Goal: Obtain resource: Download file/media

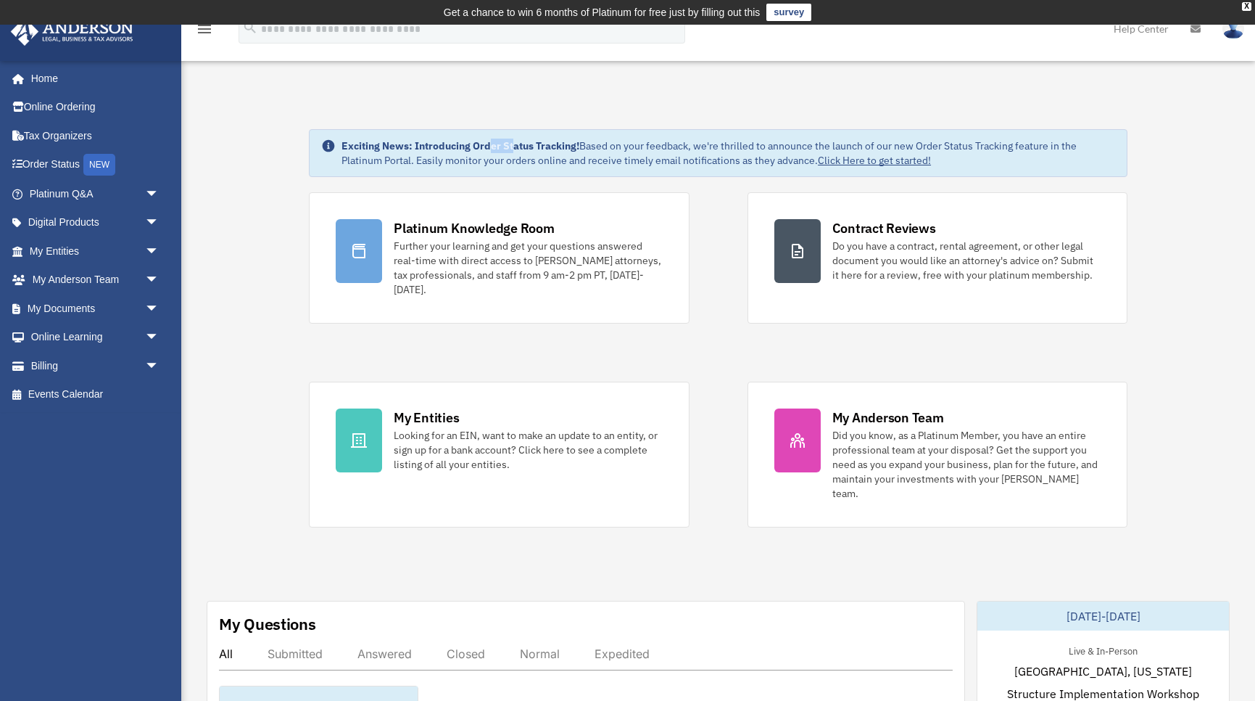
drag, startPoint x: 489, startPoint y: 149, endPoint x: 513, endPoint y: 149, distance: 24.7
click at [513, 149] on strong "Exciting News: Introducing Order Status Tracking!" at bounding box center [461, 145] width 238 height 13
click at [84, 303] on link "My Documents arrow_drop_down" at bounding box center [95, 308] width 171 height 29
click at [145, 313] on span "arrow_drop_down" at bounding box center [159, 309] width 29 height 30
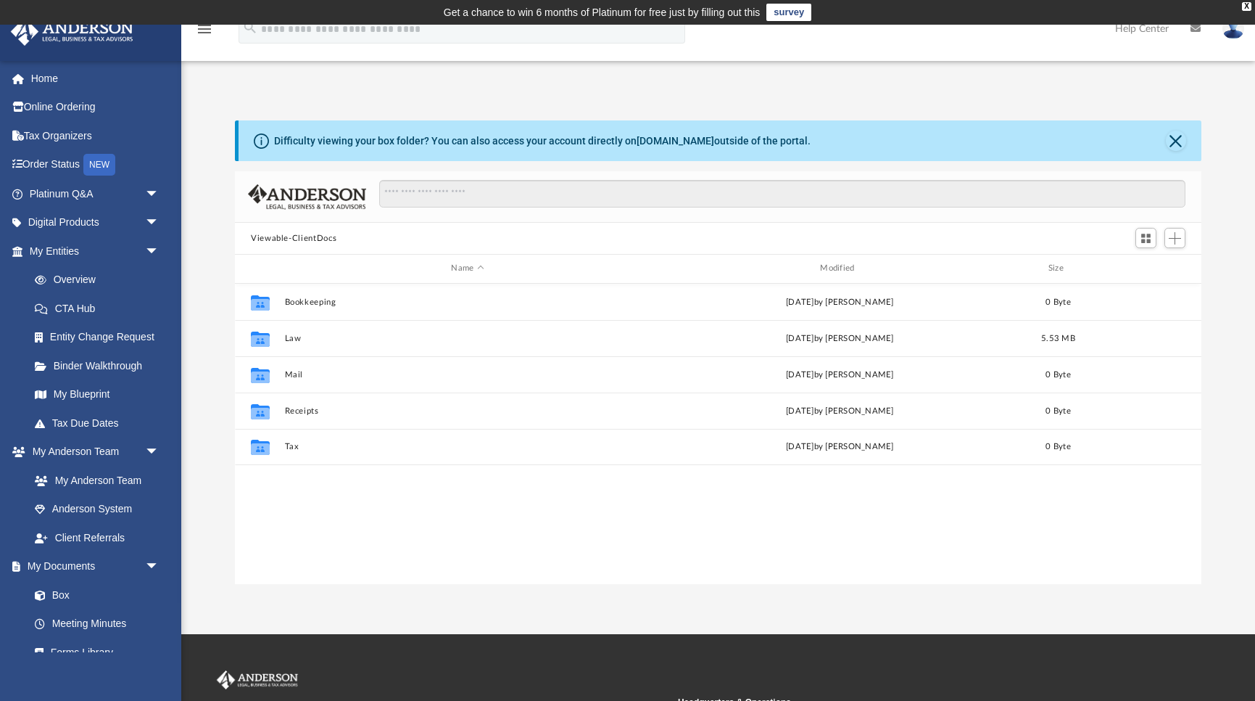
scroll to position [330, 967]
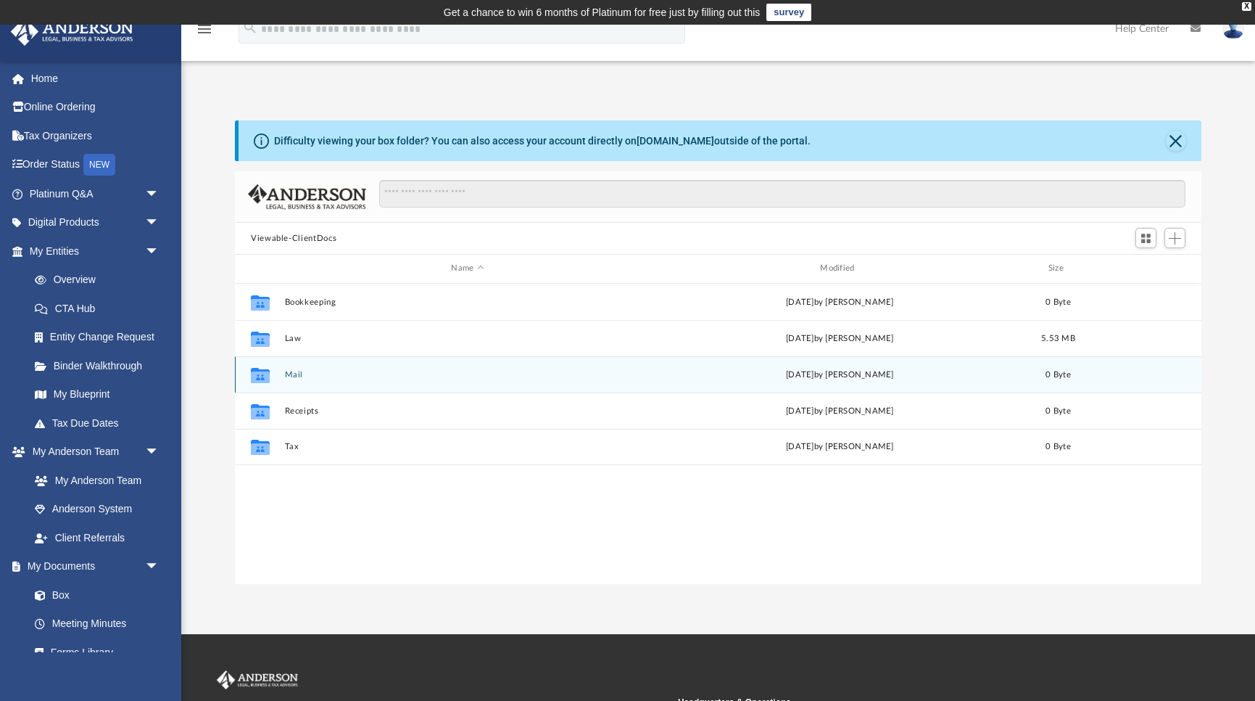
click at [292, 374] on button "Mail" at bounding box center [468, 374] width 366 height 9
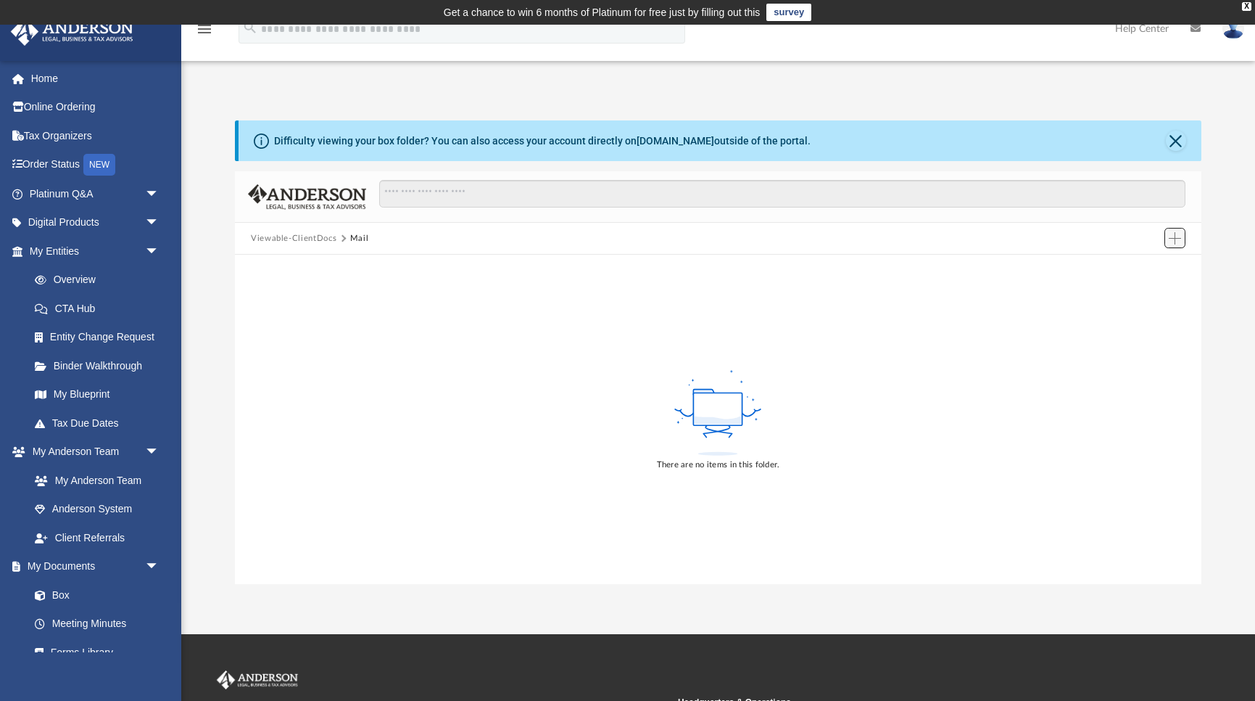
click at [1171, 236] on span "Add" at bounding box center [1175, 238] width 12 height 12
click at [1027, 270] on div "There are no items in this folder." at bounding box center [718, 419] width 967 height 329
click at [250, 202] on img at bounding box center [307, 196] width 119 height 25
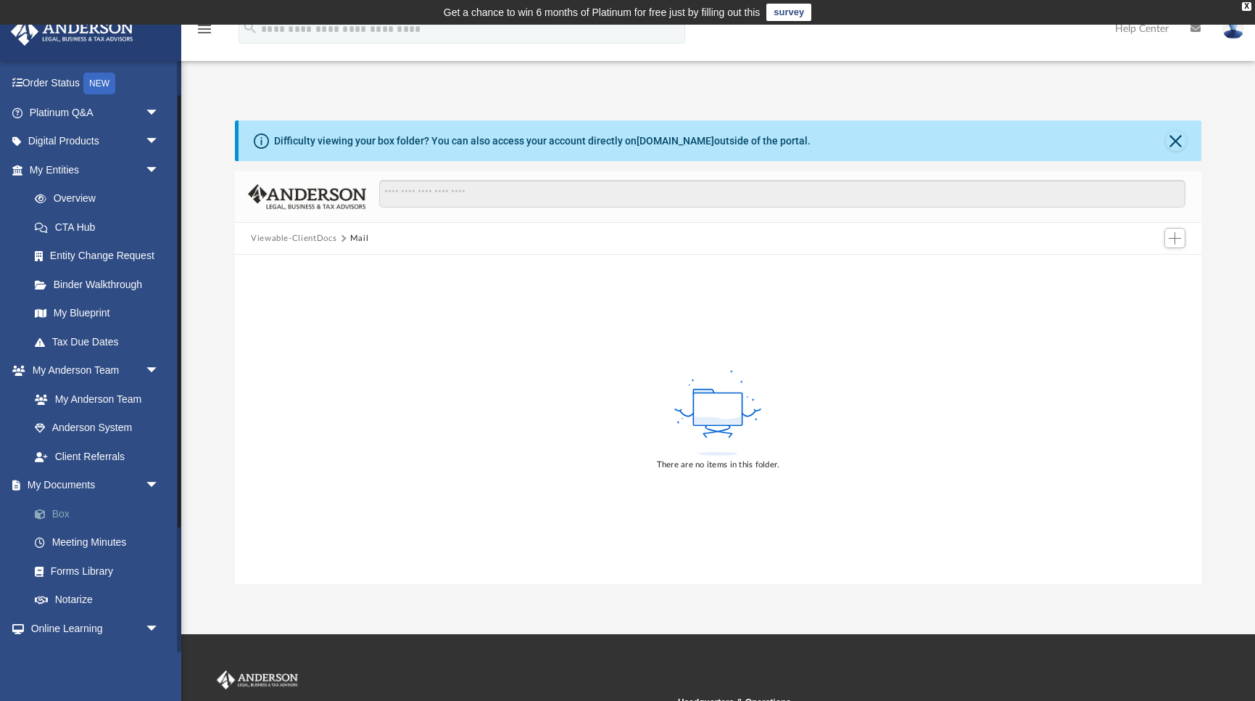
scroll to position [110, 0]
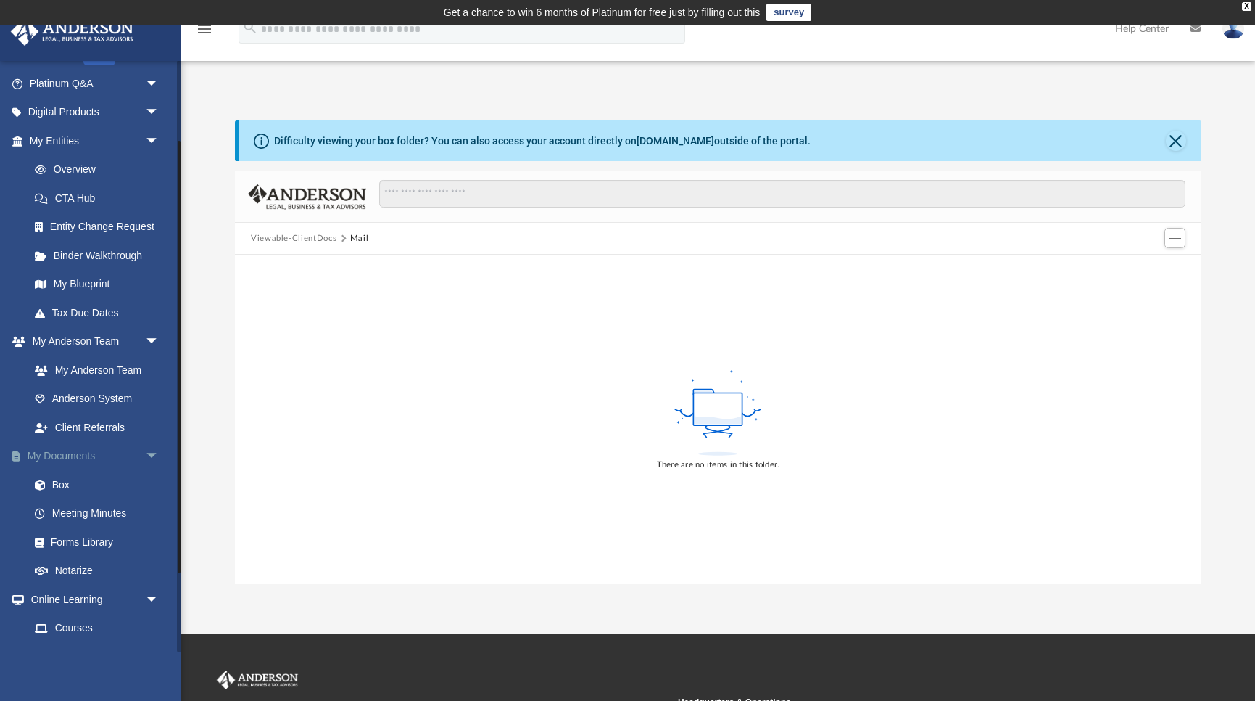
click at [63, 466] on link "My Documents arrow_drop_down" at bounding box center [95, 456] width 171 height 29
click at [65, 484] on link "Box" at bounding box center [100, 484] width 161 height 29
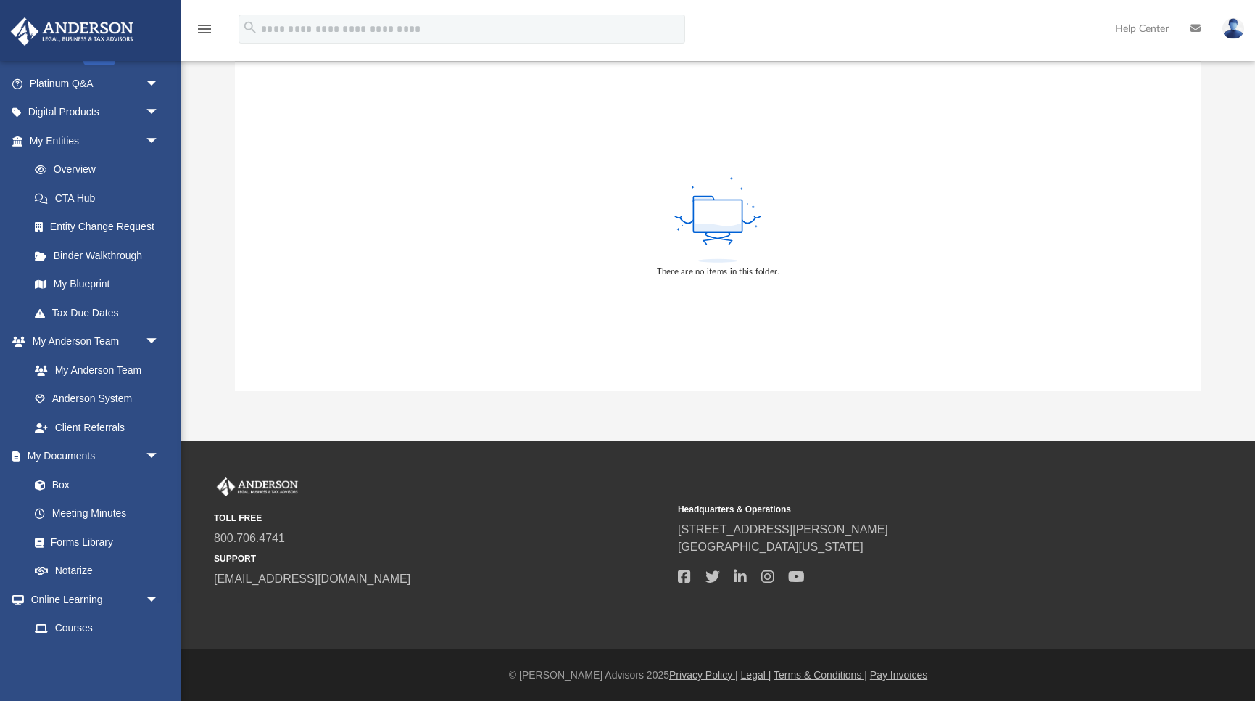
scroll to position [0, 0]
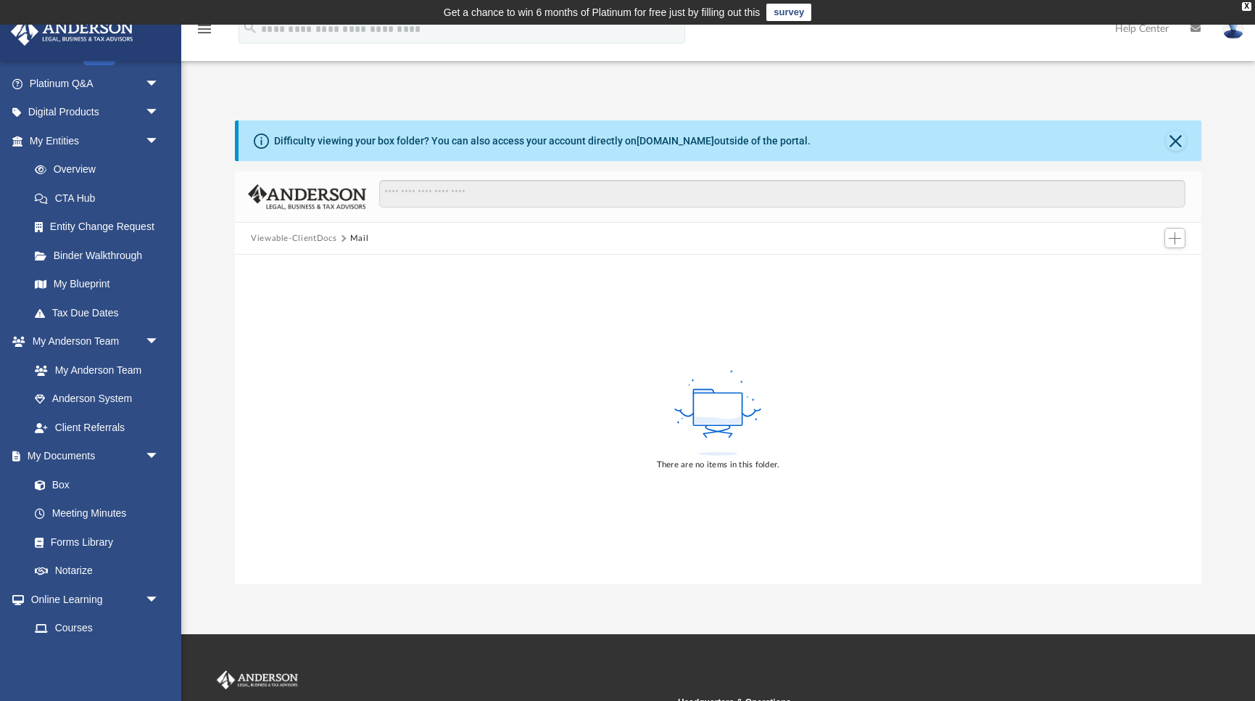
click at [308, 238] on button "Viewable-ClientDocs" at bounding box center [294, 238] width 86 height 13
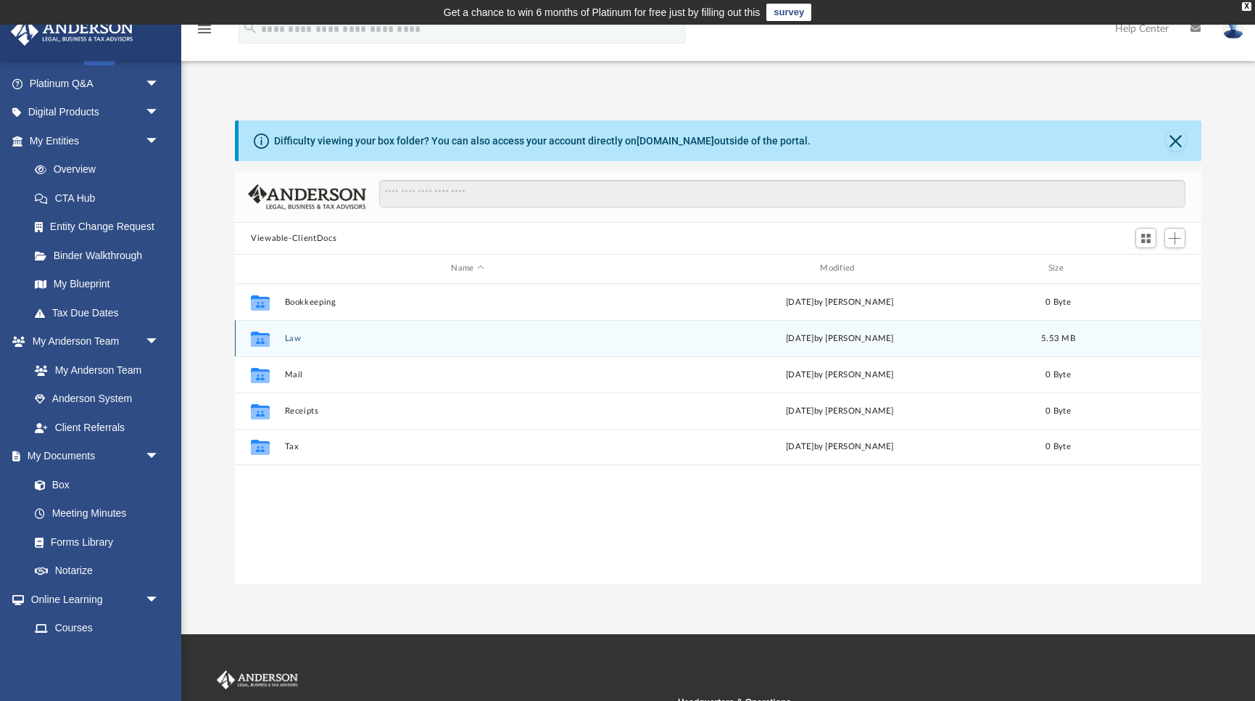
scroll to position [330, 967]
click at [296, 338] on button "Law" at bounding box center [468, 338] width 366 height 9
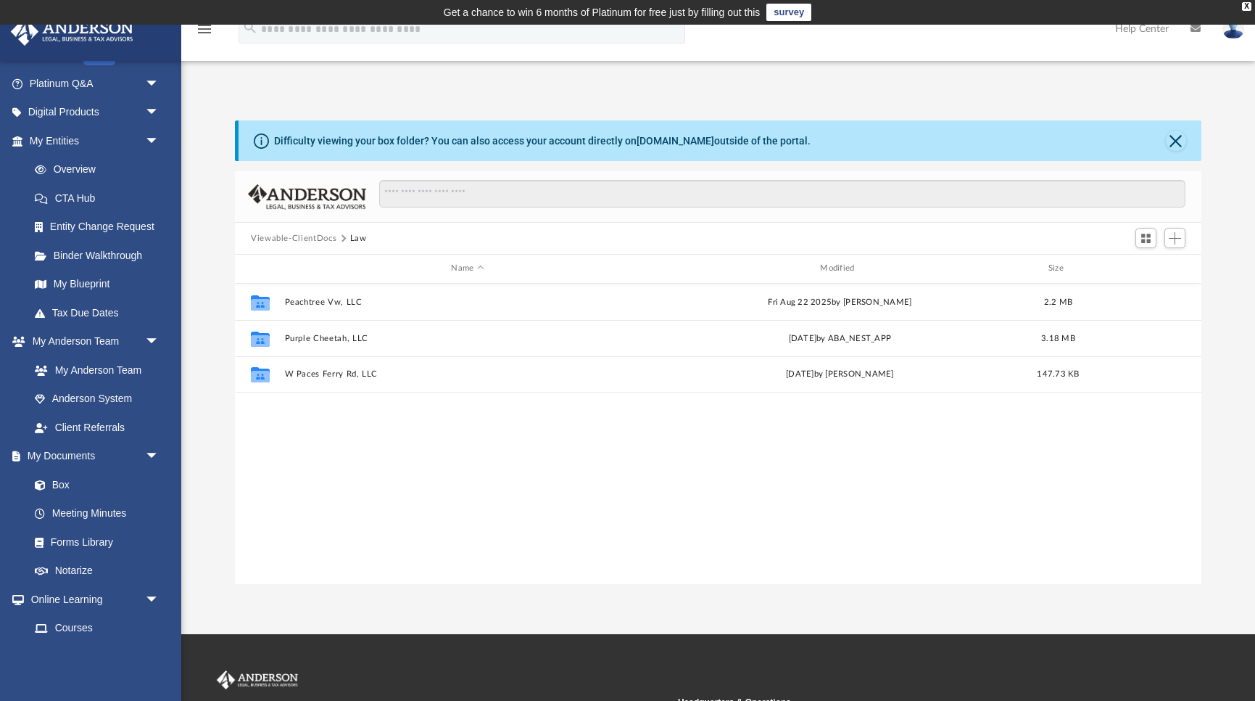
click at [300, 241] on button "Viewable-ClientDocs" at bounding box center [294, 238] width 86 height 13
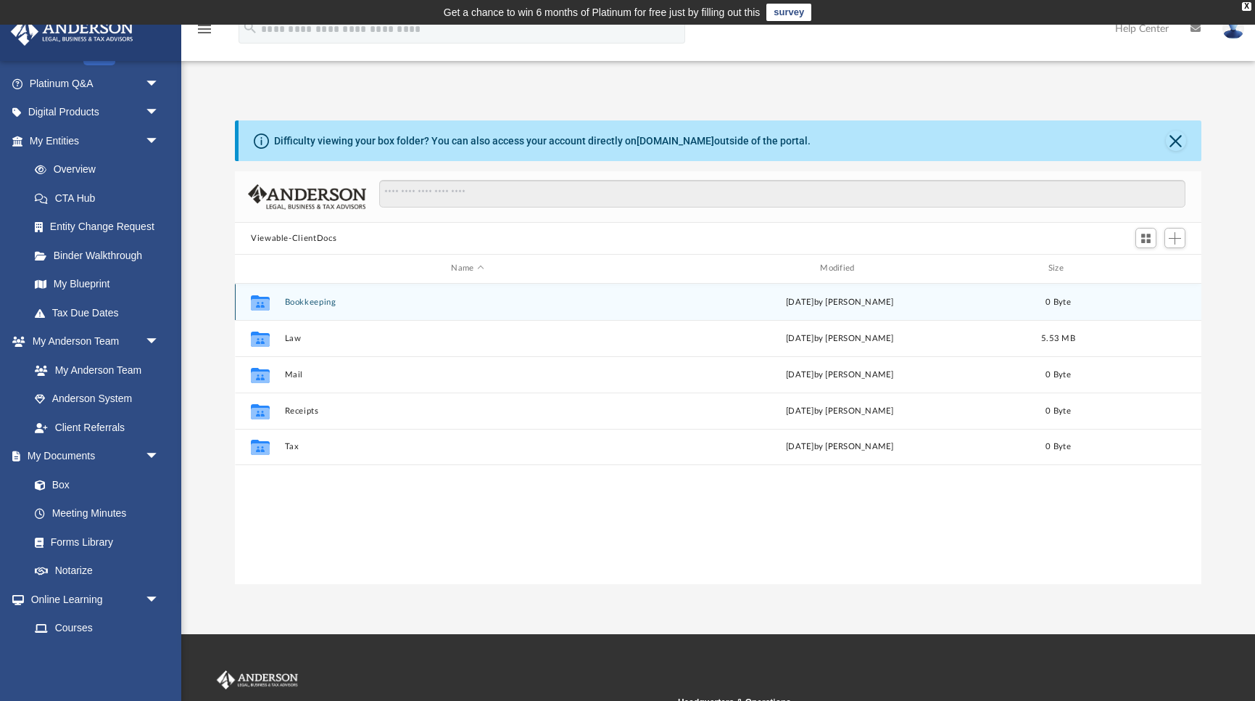
click at [300, 304] on button "Bookkeeping" at bounding box center [468, 301] width 366 height 9
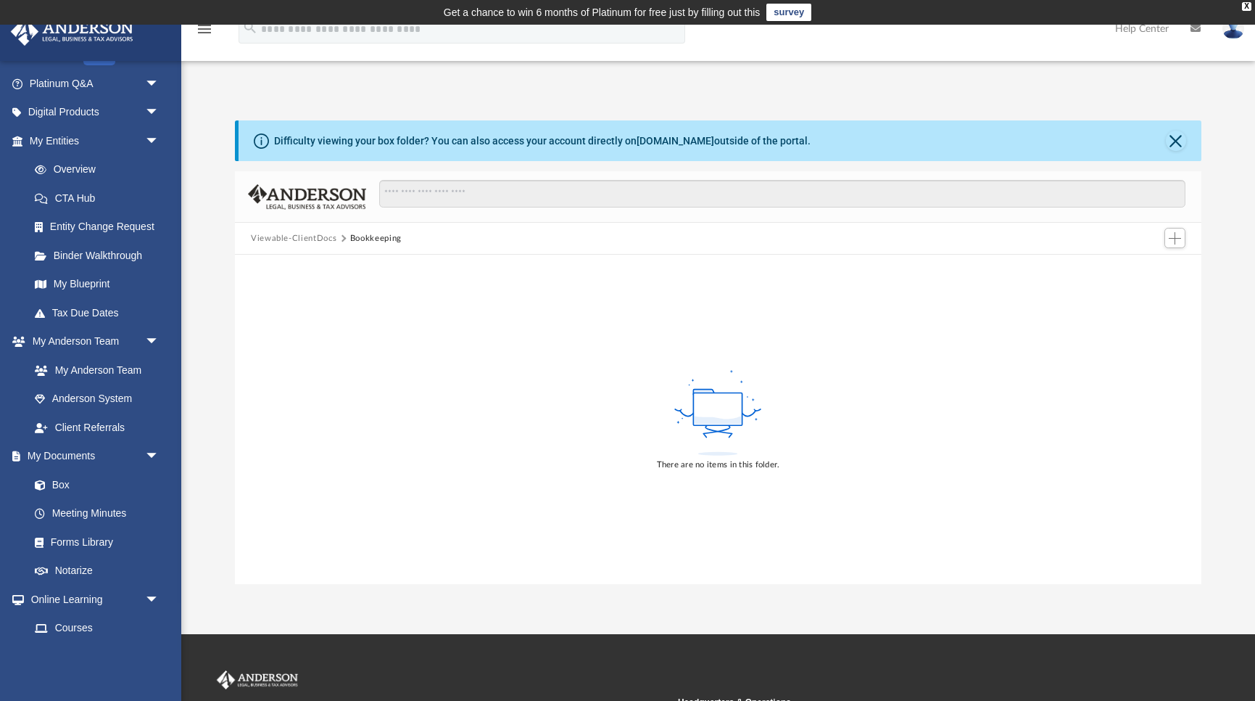
click at [330, 238] on button "Viewable-ClientDocs" at bounding box center [294, 238] width 86 height 13
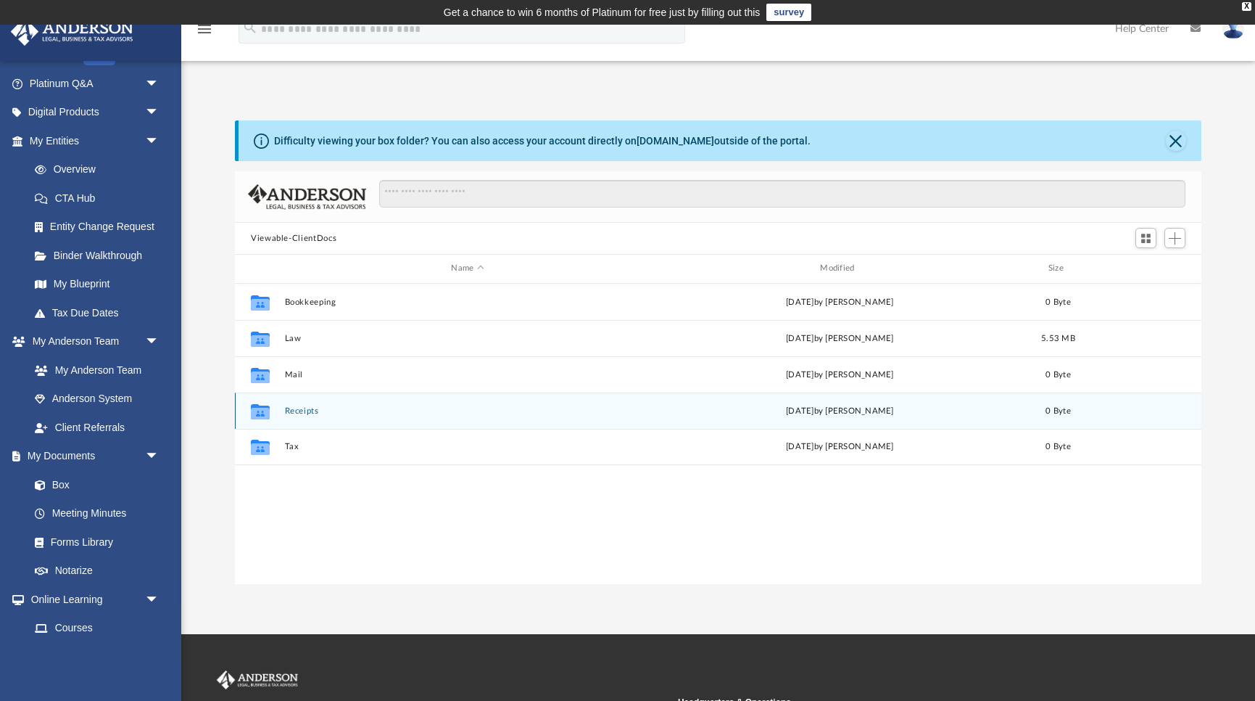
click at [297, 410] on button "Receipts" at bounding box center [468, 410] width 366 height 9
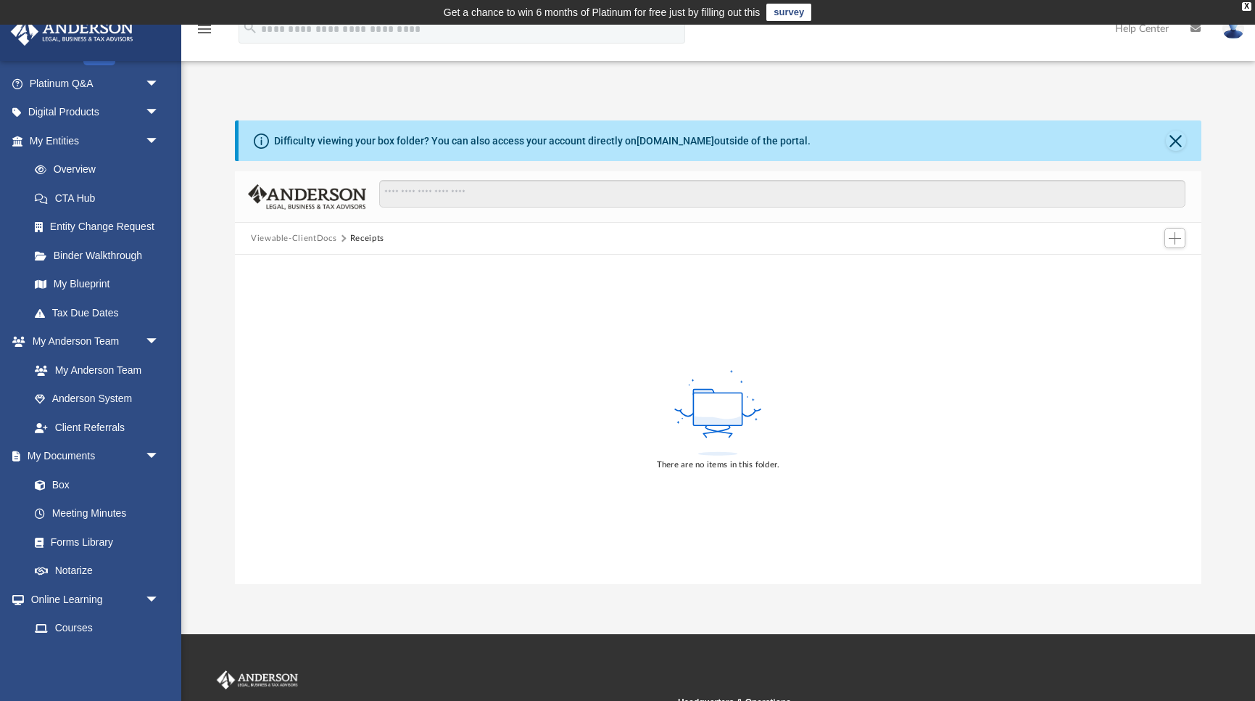
click at [307, 240] on button "Viewable-ClientDocs" at bounding box center [294, 238] width 86 height 13
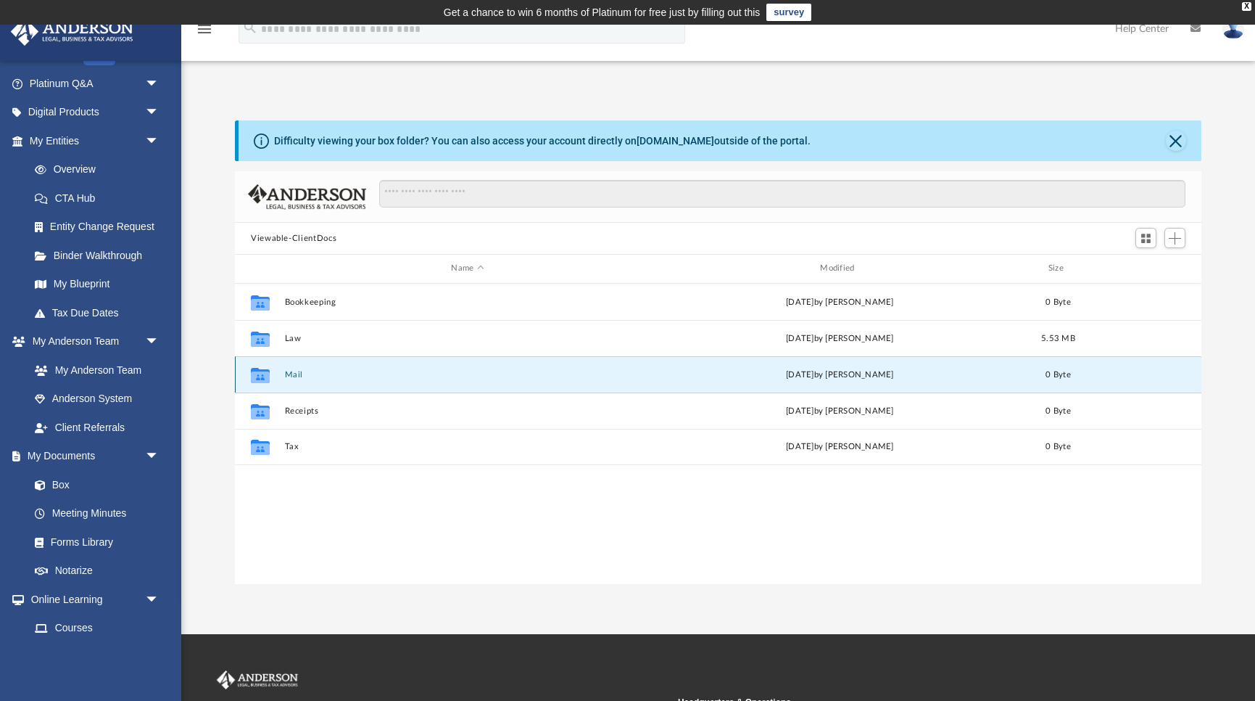
click at [298, 376] on button "Mail" at bounding box center [468, 374] width 366 height 9
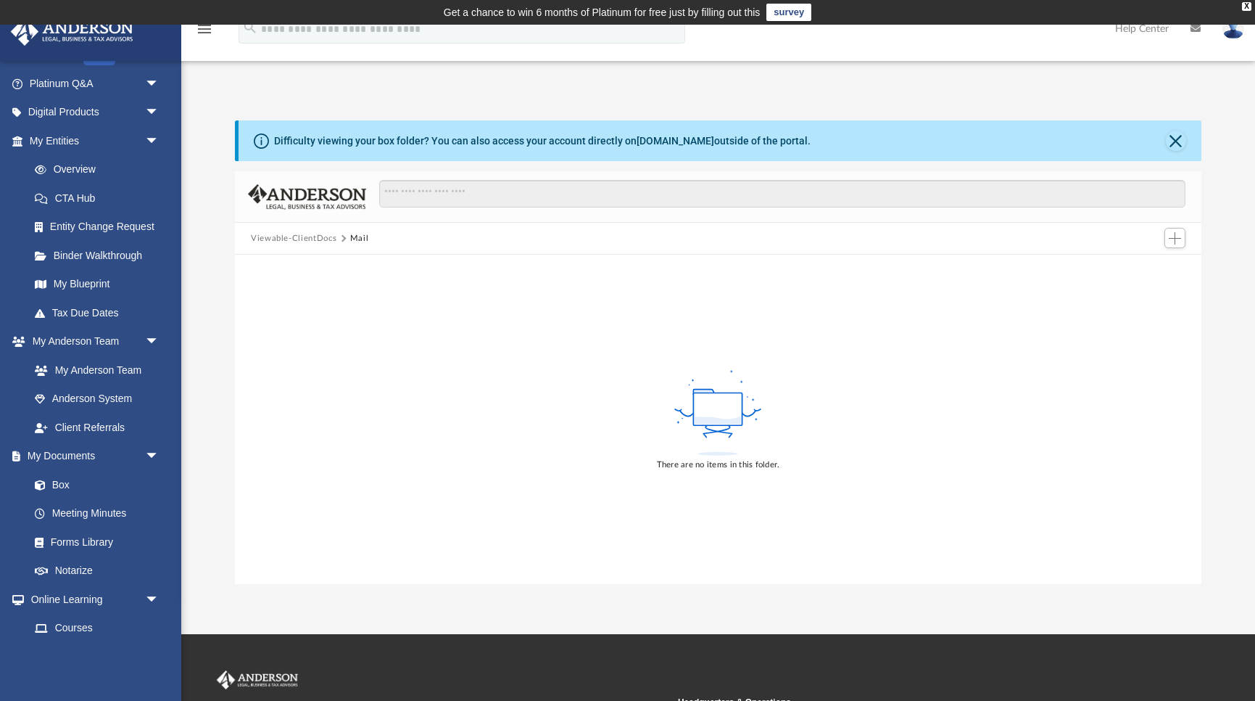
click at [415, 352] on div "There are no items in this folder." at bounding box center [718, 419] width 967 height 329
click at [302, 249] on div "Viewable-ClientDocs Mail" at bounding box center [718, 239] width 967 height 32
click at [302, 246] on div "Viewable-ClientDocs Mail" at bounding box center [718, 239] width 967 height 32
click at [301, 242] on button "Viewable-ClientDocs" at bounding box center [294, 238] width 86 height 13
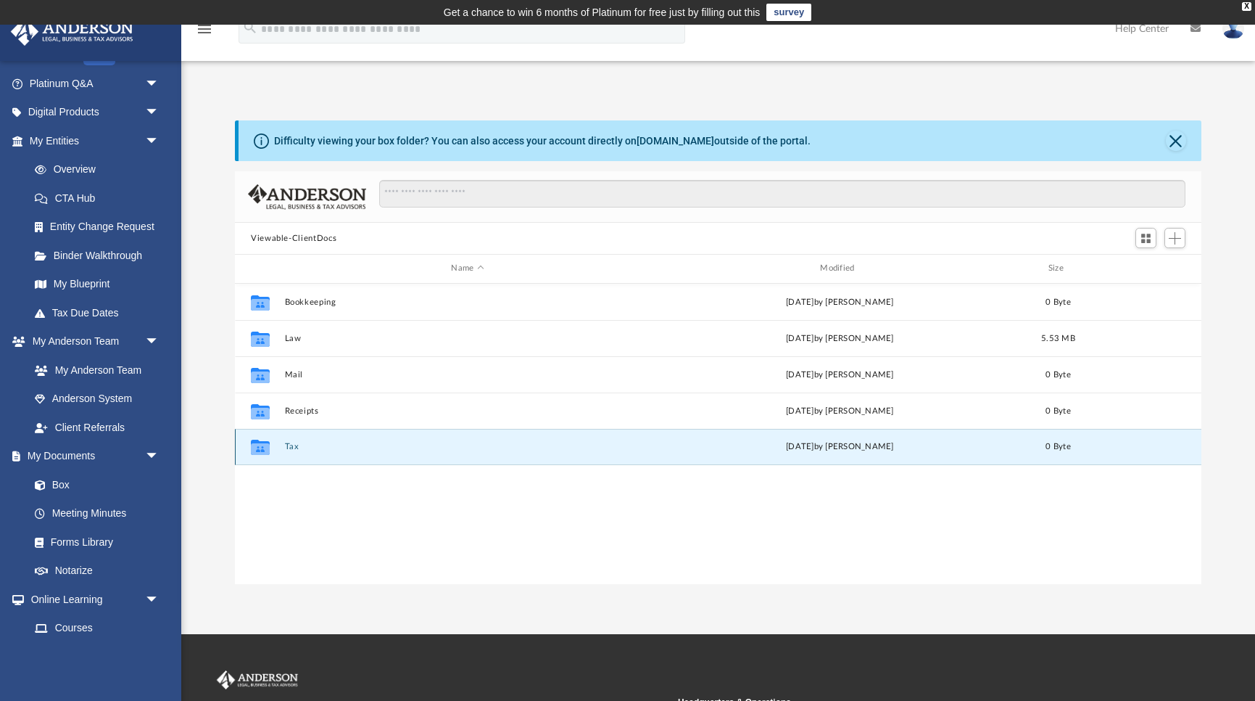
click at [295, 443] on button "Tax" at bounding box center [468, 446] width 366 height 9
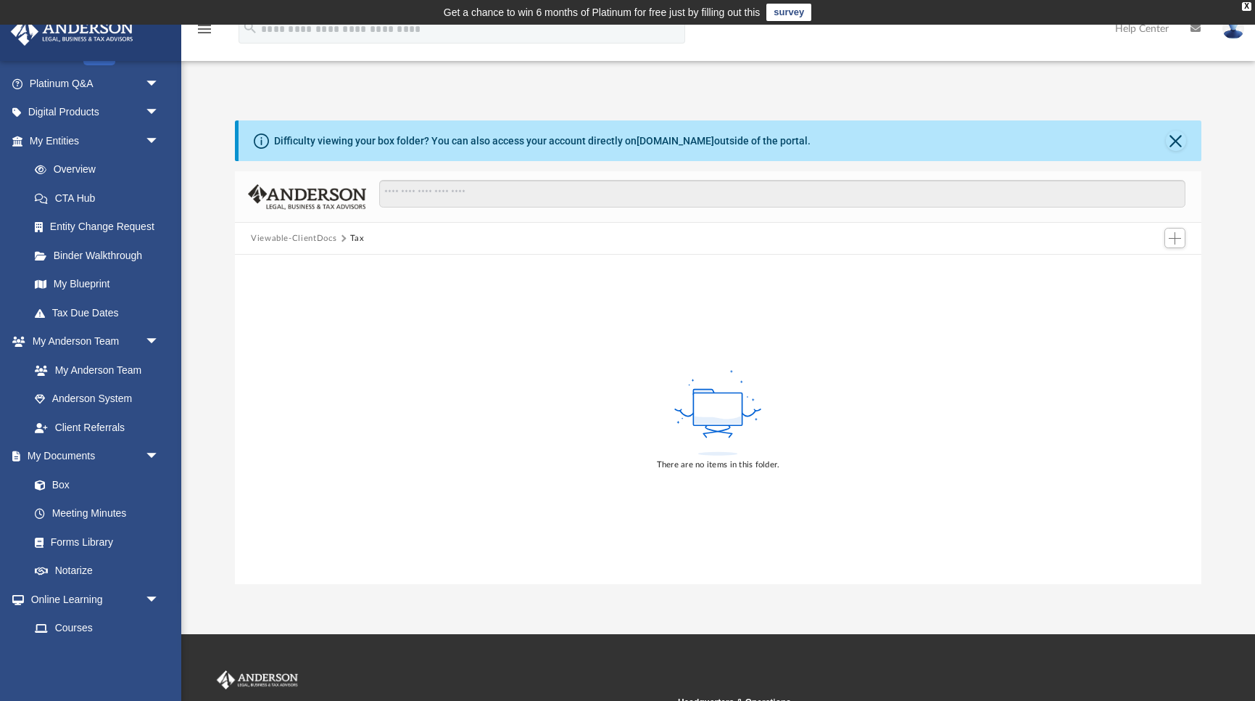
click at [300, 236] on button "Viewable-ClientDocs" at bounding box center [294, 238] width 86 height 13
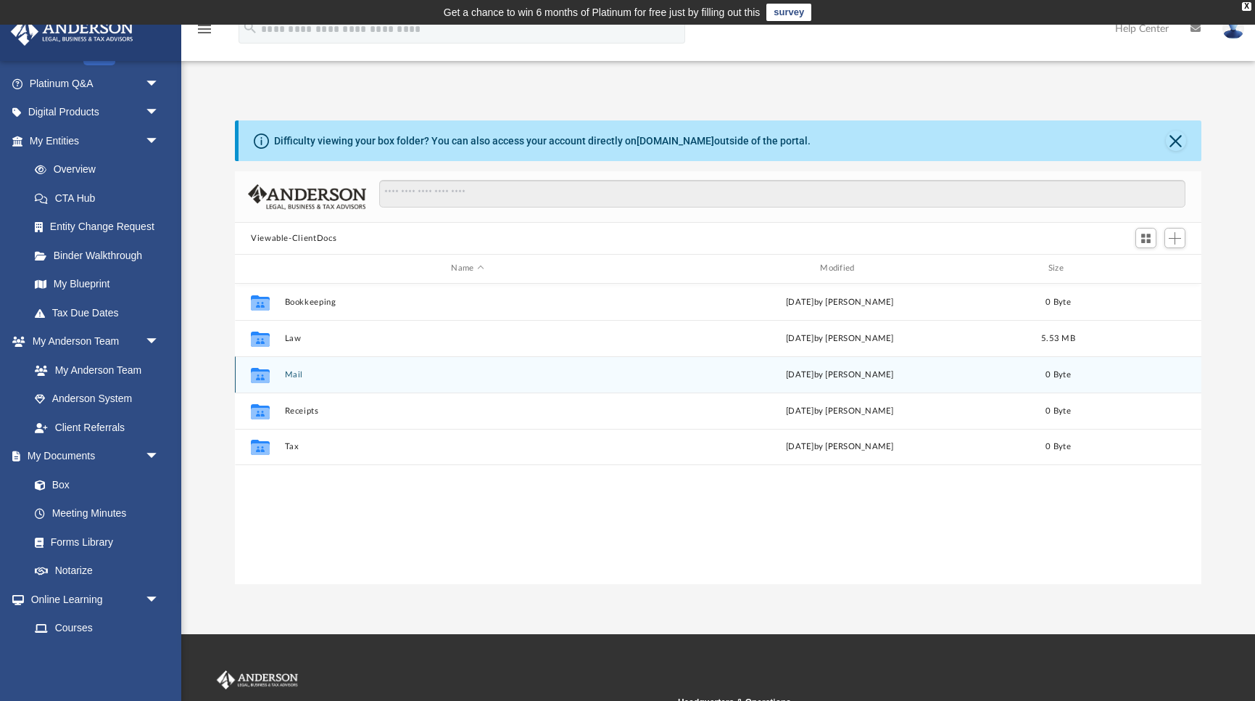
click at [294, 371] on button "Mail" at bounding box center [468, 374] width 366 height 9
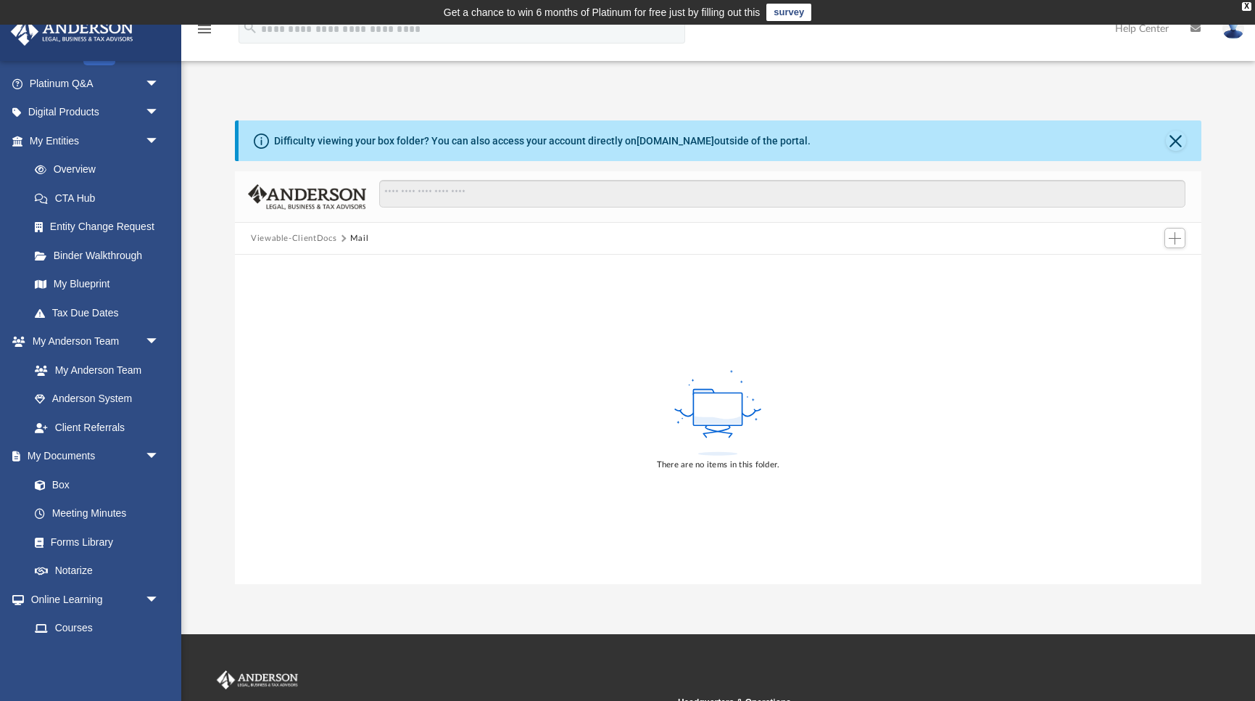
click at [326, 234] on button "Viewable-ClientDocs" at bounding box center [294, 238] width 86 height 13
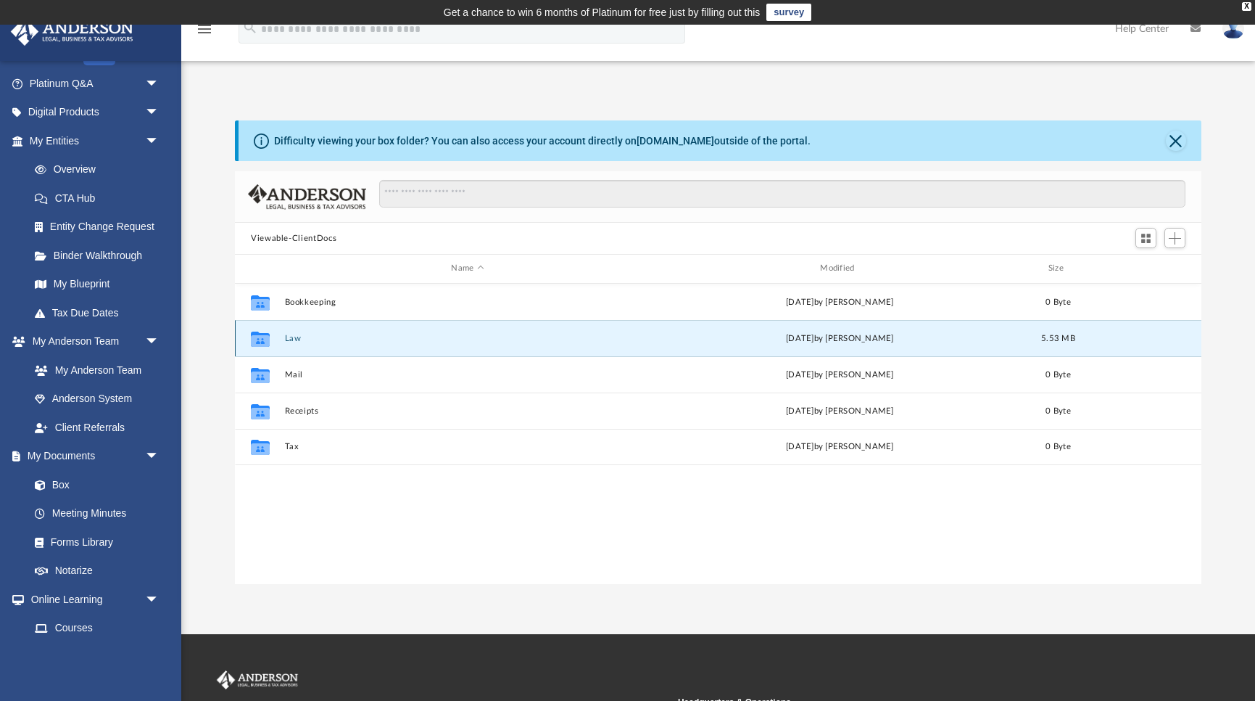
click at [289, 340] on button "Law" at bounding box center [468, 338] width 366 height 9
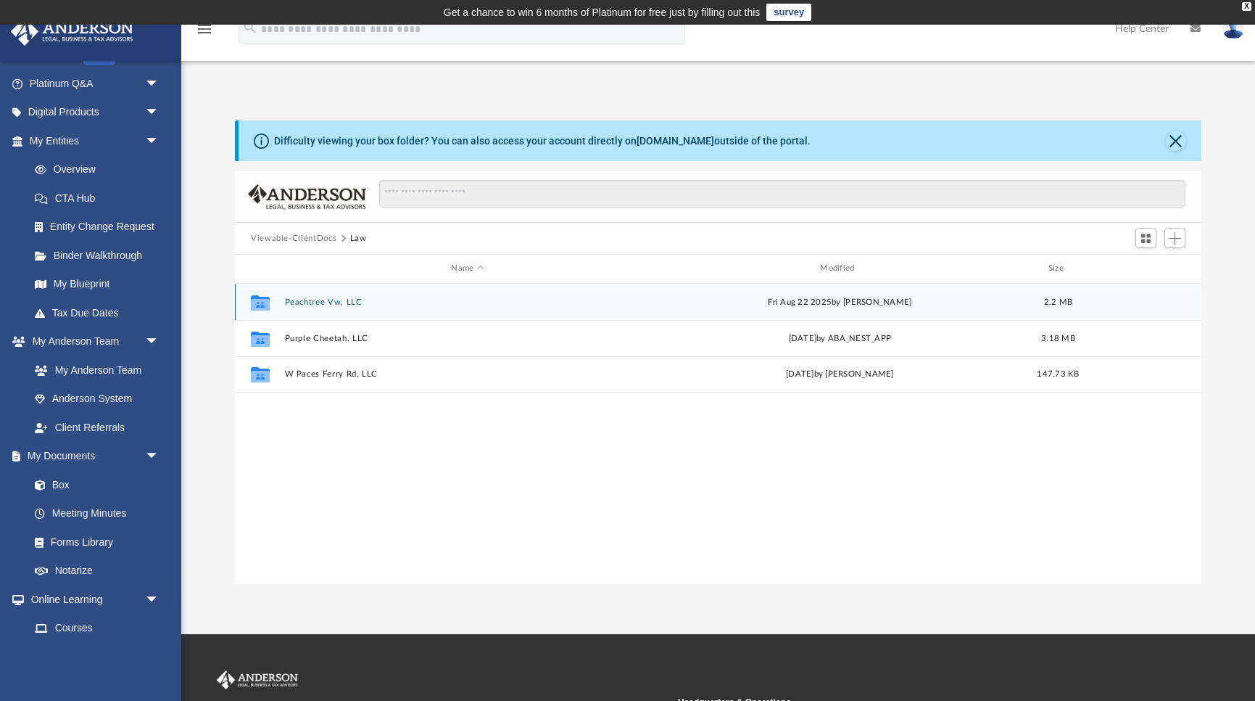
click at [329, 308] on div "Collaborated Folder Peachtree Vw, LLC Fri Aug 22 2025 by Lauren Thornton 2.2 MB" at bounding box center [718, 302] width 967 height 36
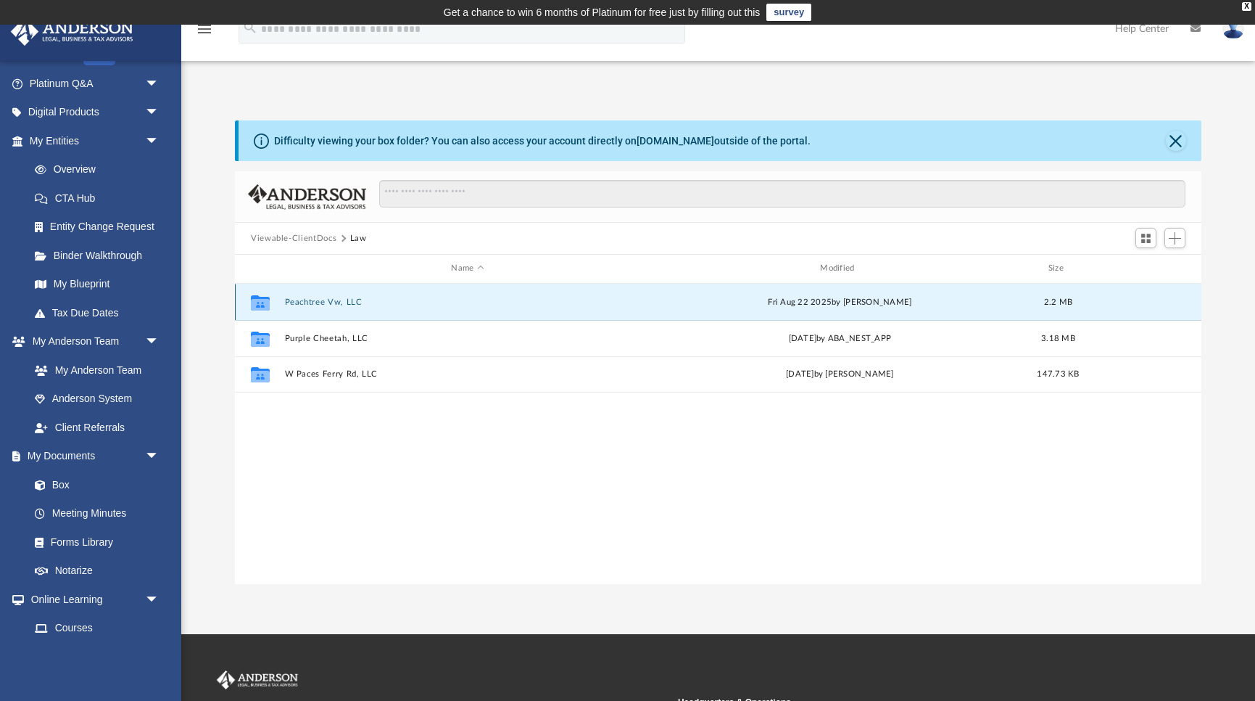
click at [329, 308] on div "Collaborated Folder Peachtree Vw, LLC Fri Aug 22 2025 by Lauren Thornton 2.2 MB" at bounding box center [718, 302] width 967 height 36
click at [327, 305] on button "Peachtree Vw, LLC" at bounding box center [468, 301] width 366 height 9
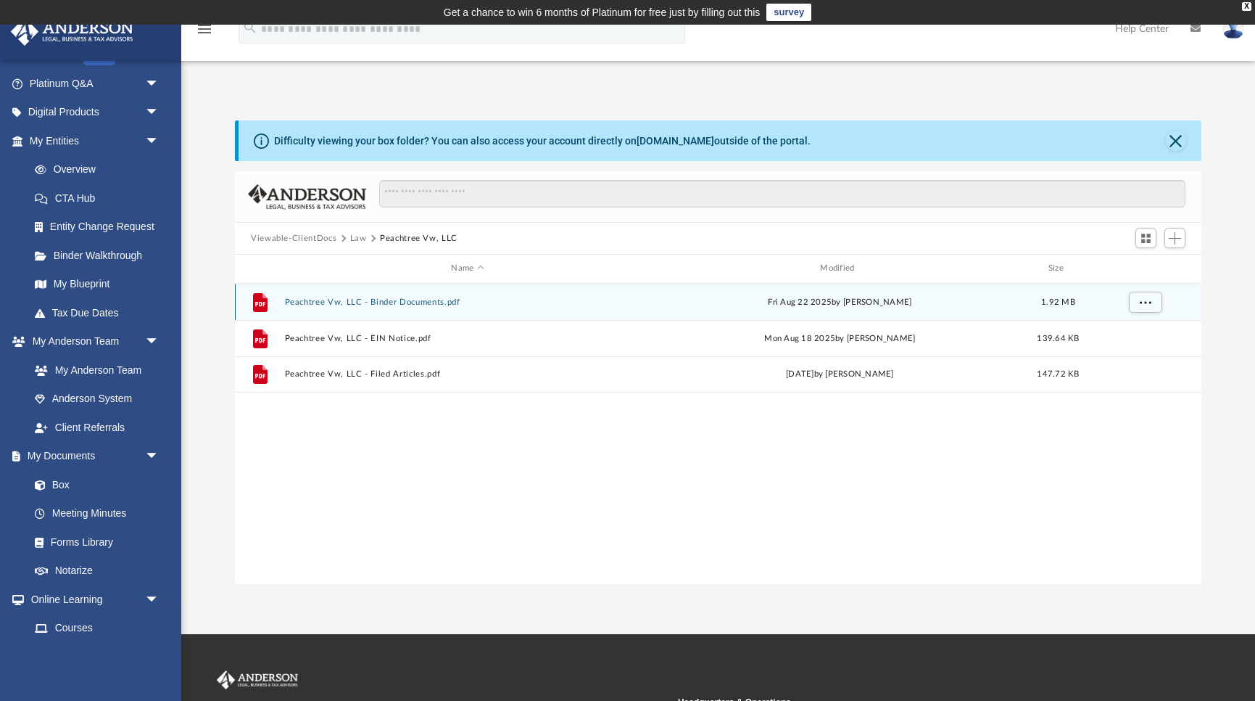
click at [334, 306] on button "Peachtree Vw, LLC - Binder Documents.pdf" at bounding box center [468, 301] width 366 height 9
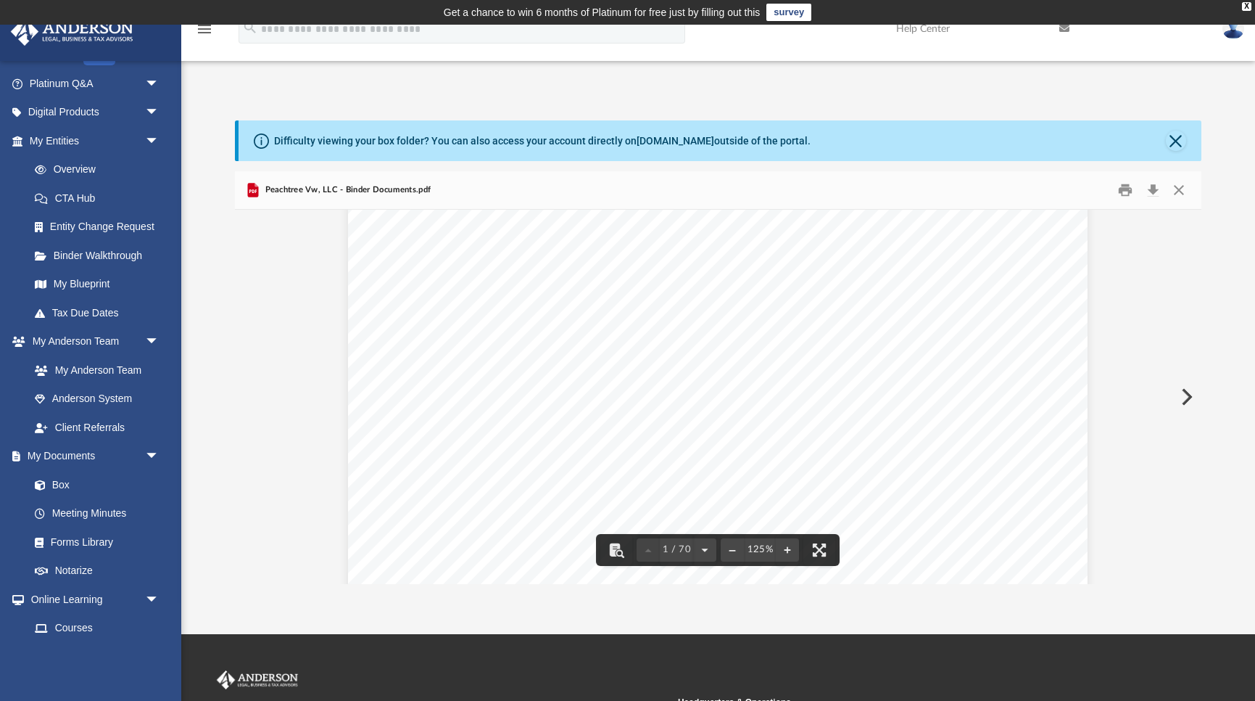
scroll to position [313, 0]
click at [1168, 194] on button "Close" at bounding box center [1179, 190] width 26 height 22
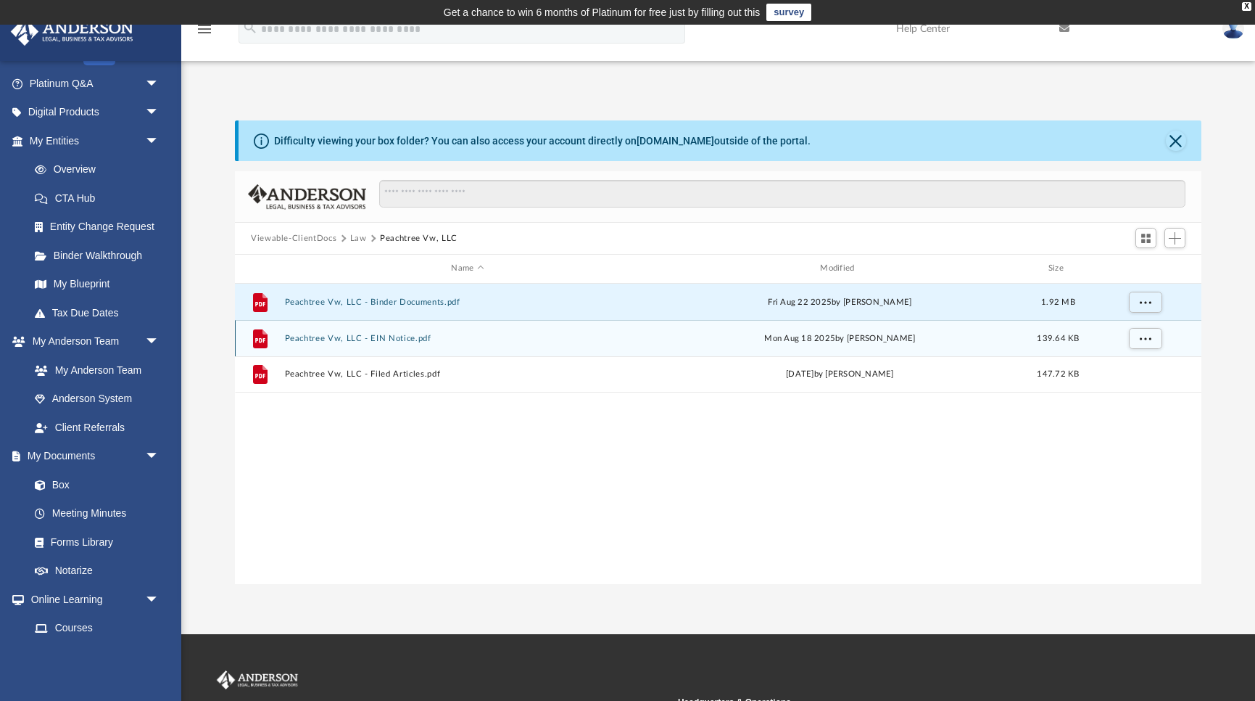
click at [392, 337] on button "Peachtree Vw, LLC - EIN Notice.pdf" at bounding box center [468, 338] width 366 height 9
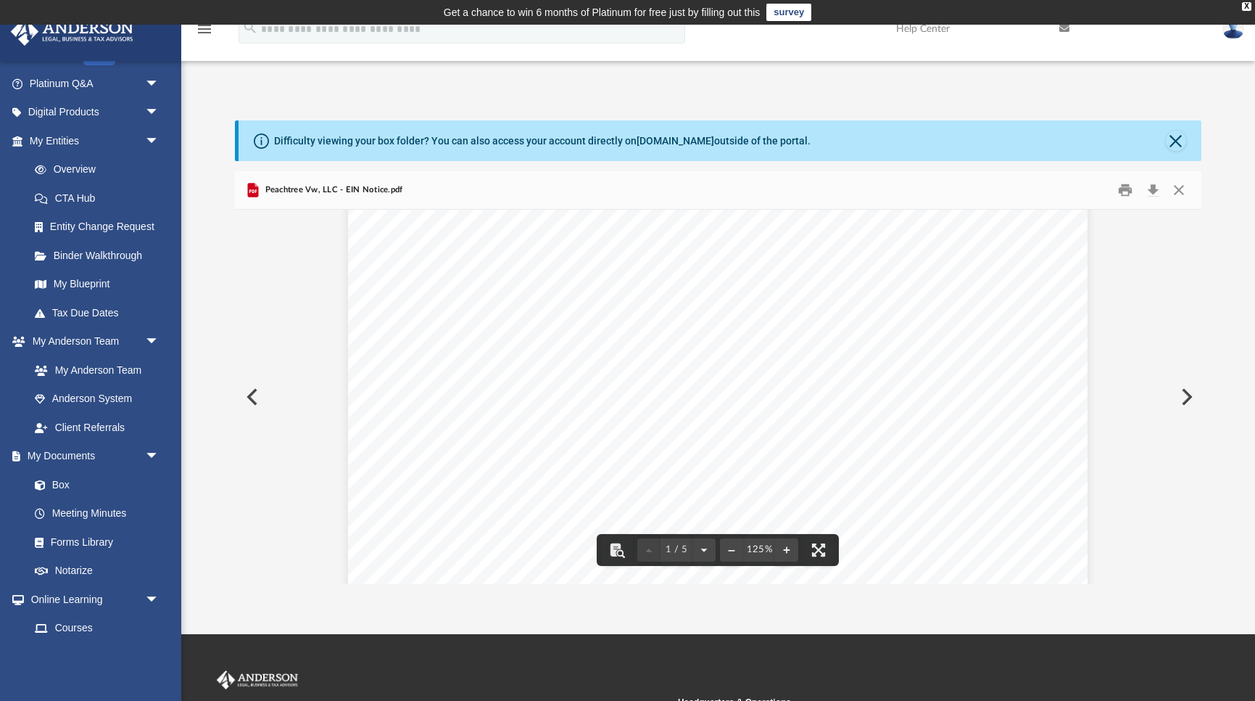
scroll to position [0, 0]
click at [1186, 191] on button "Close" at bounding box center [1179, 190] width 26 height 22
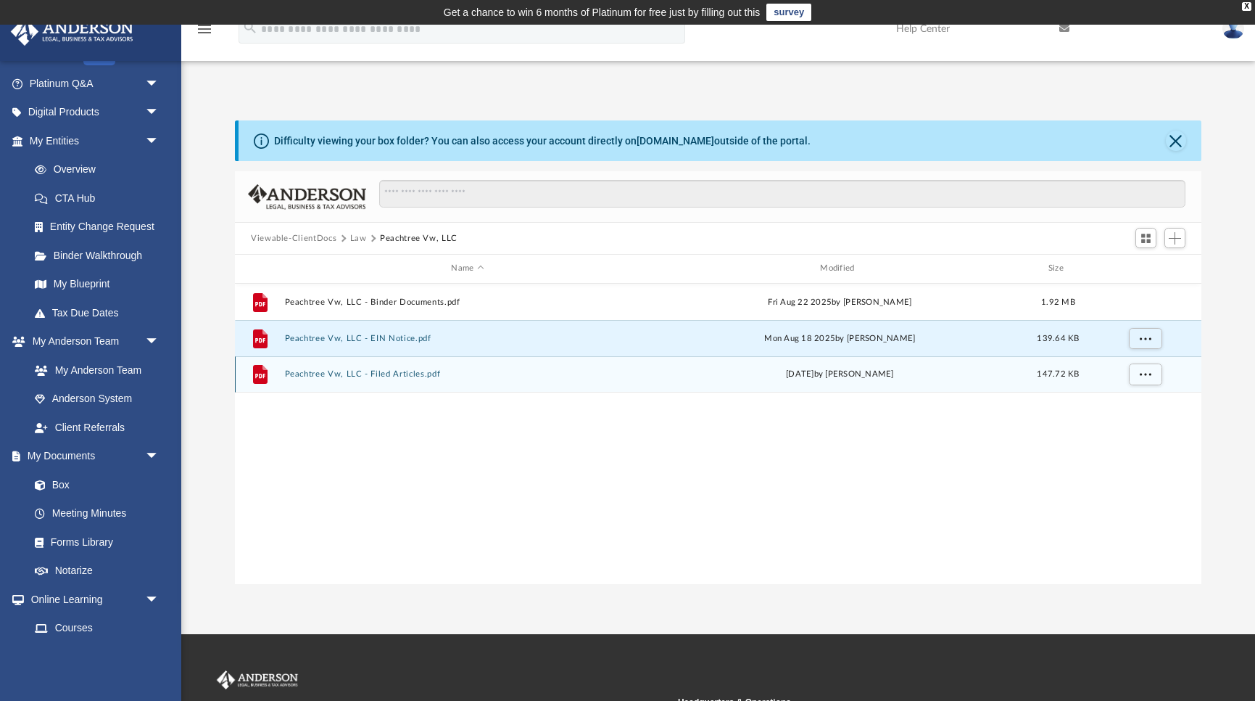
click at [400, 376] on button "Peachtree Vw, LLC - Filed Articles.pdf" at bounding box center [468, 373] width 366 height 9
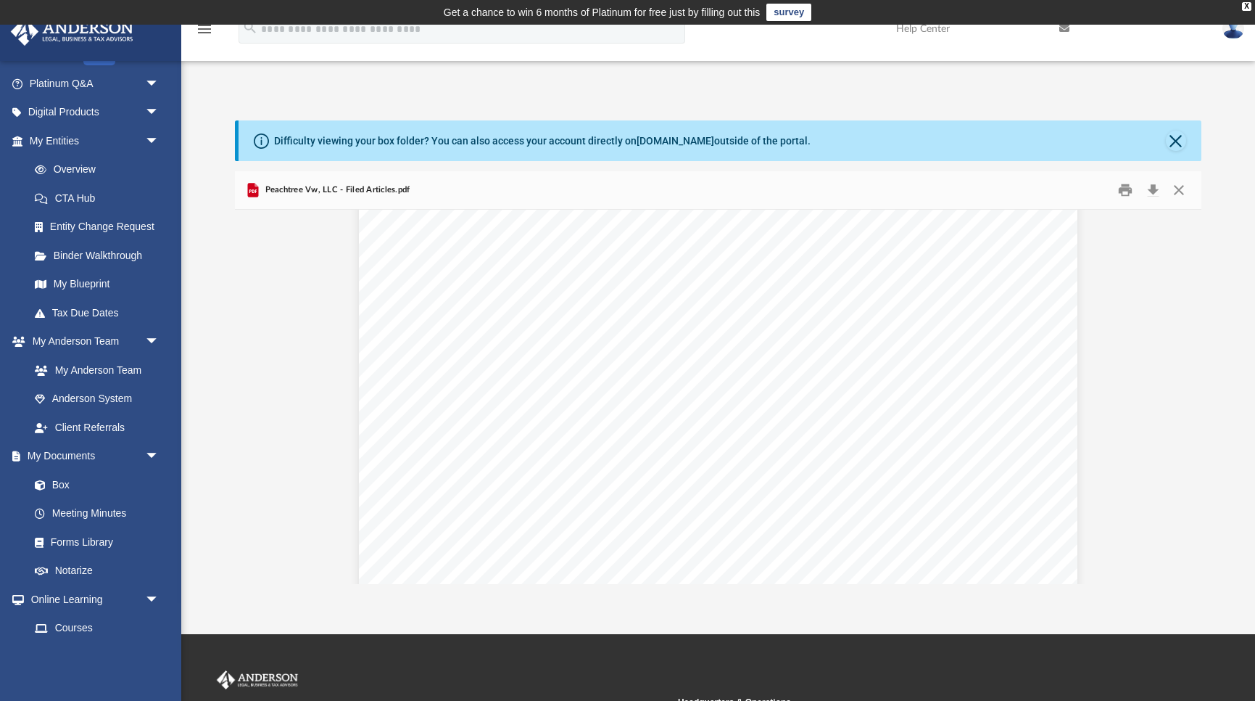
scroll to position [36, 0]
click at [1152, 189] on button "Download" at bounding box center [1153, 190] width 26 height 22
click at [1181, 191] on button "Close" at bounding box center [1179, 190] width 26 height 22
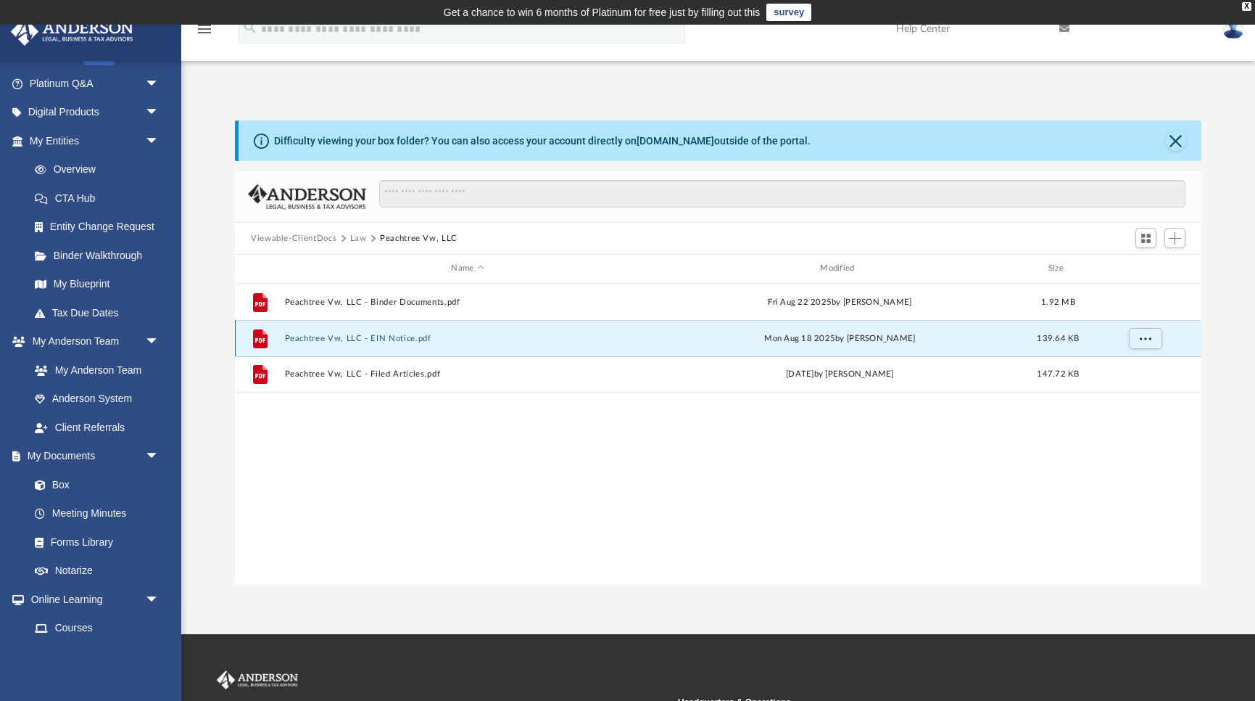
click at [393, 336] on button "Peachtree Vw, LLC - EIN Notice.pdf" at bounding box center [468, 338] width 366 height 9
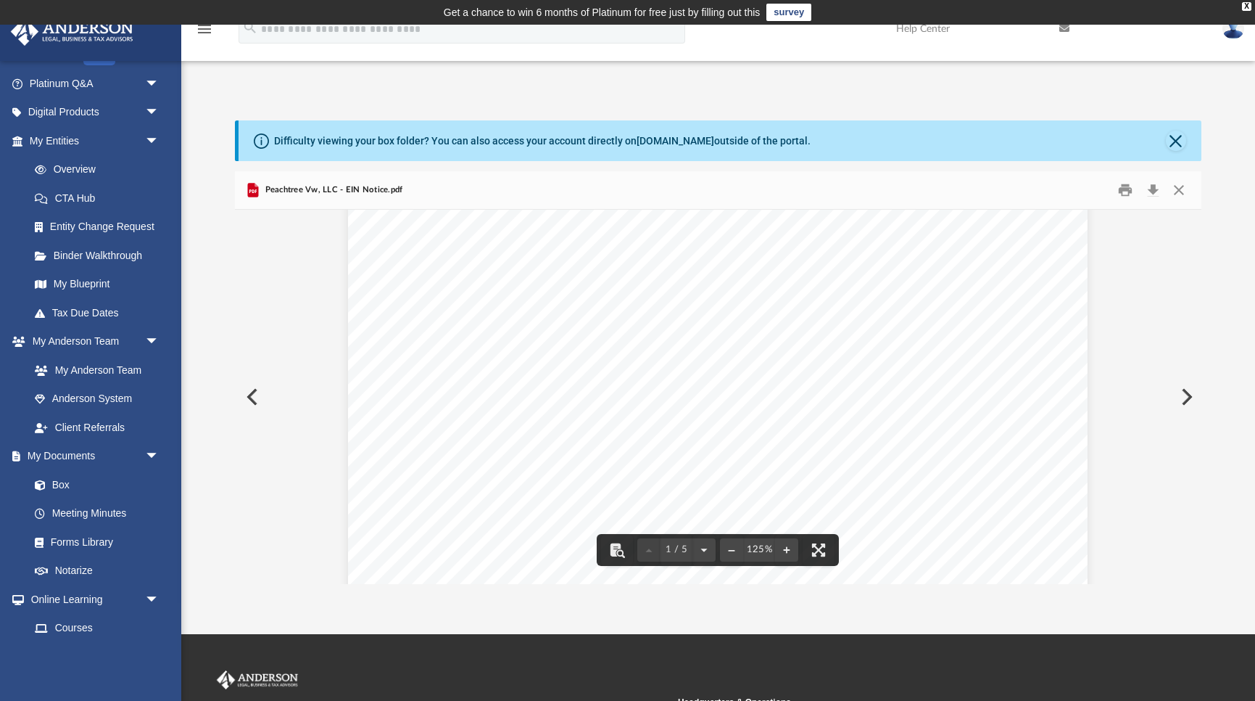
scroll to position [273, 0]
drag, startPoint x: 661, startPoint y: 364, endPoint x: 778, endPoint y: 378, distance: 117.6
click at [778, 378] on div "An o ﬀ icial website of the United States Government Here's how you know Home /…" at bounding box center [718, 426] width 740 height 957
drag, startPoint x: 597, startPoint y: 448, endPoint x: 706, endPoint y: 446, distance: 109.5
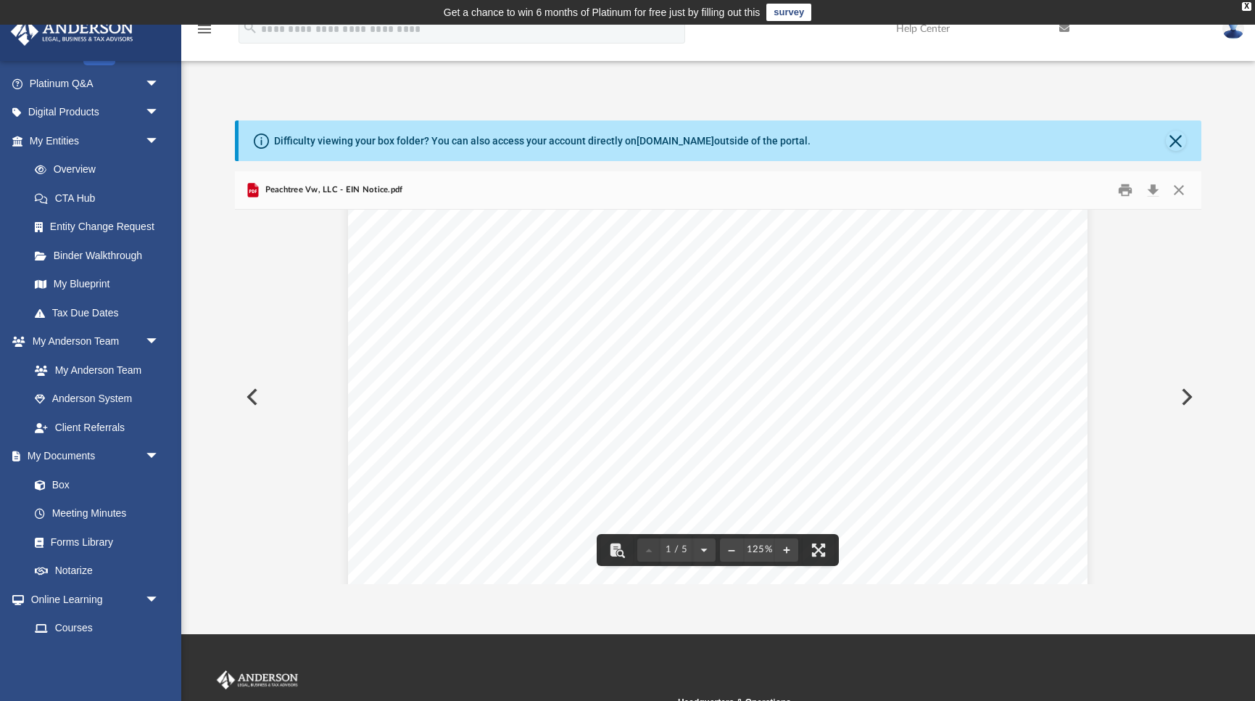
click at [707, 447] on div "An o ﬀ icial website of the United States Government Here's how you know Home /…" at bounding box center [718, 513] width 740 height 957
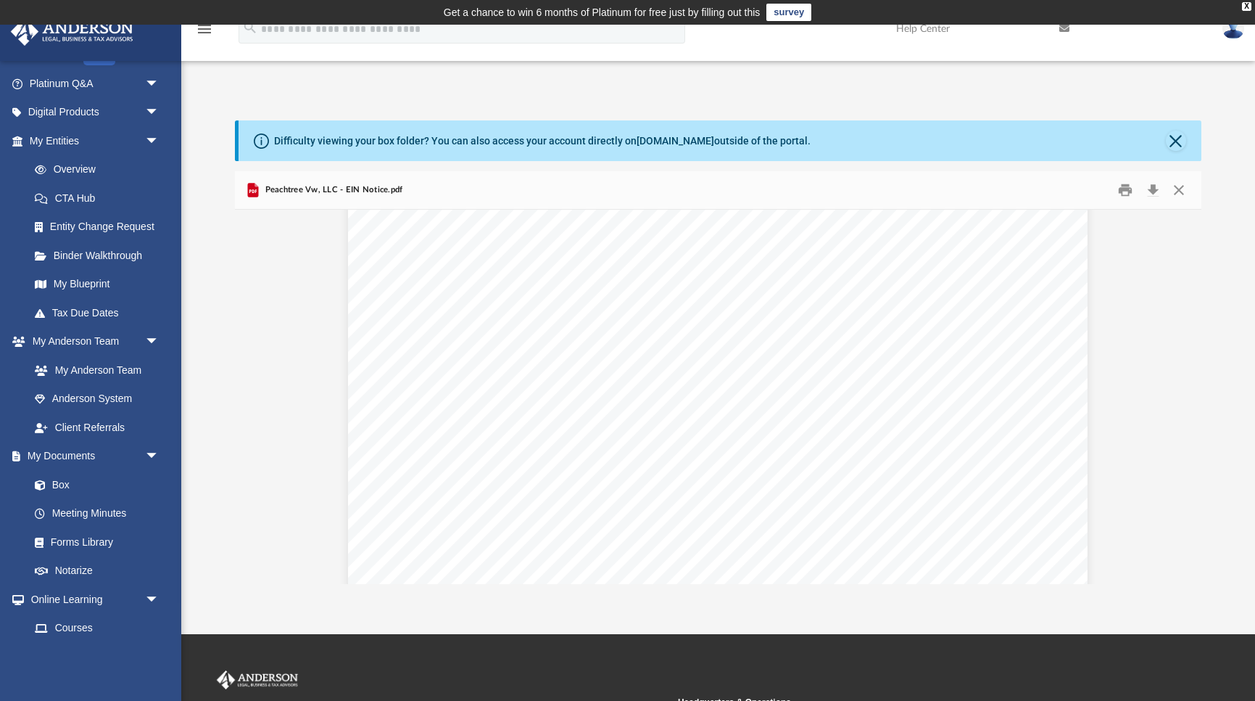
scroll to position [2179, 0]
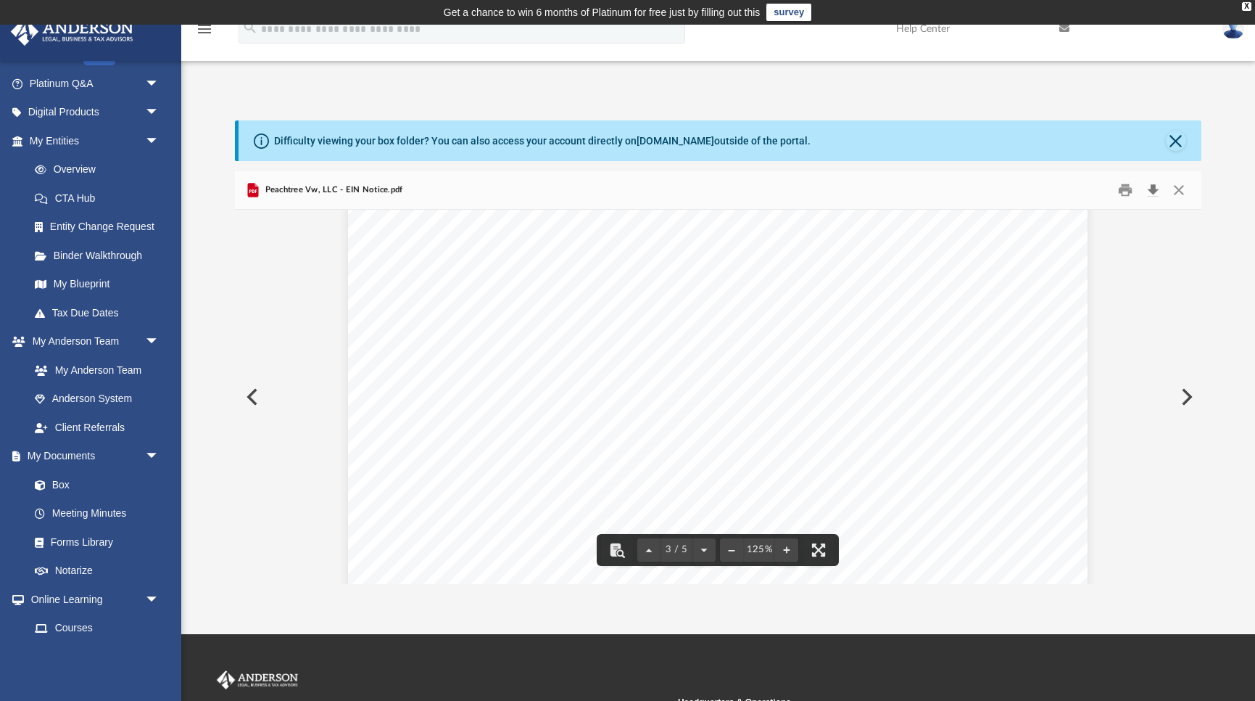
click at [1157, 190] on button "Download" at bounding box center [1153, 190] width 26 height 22
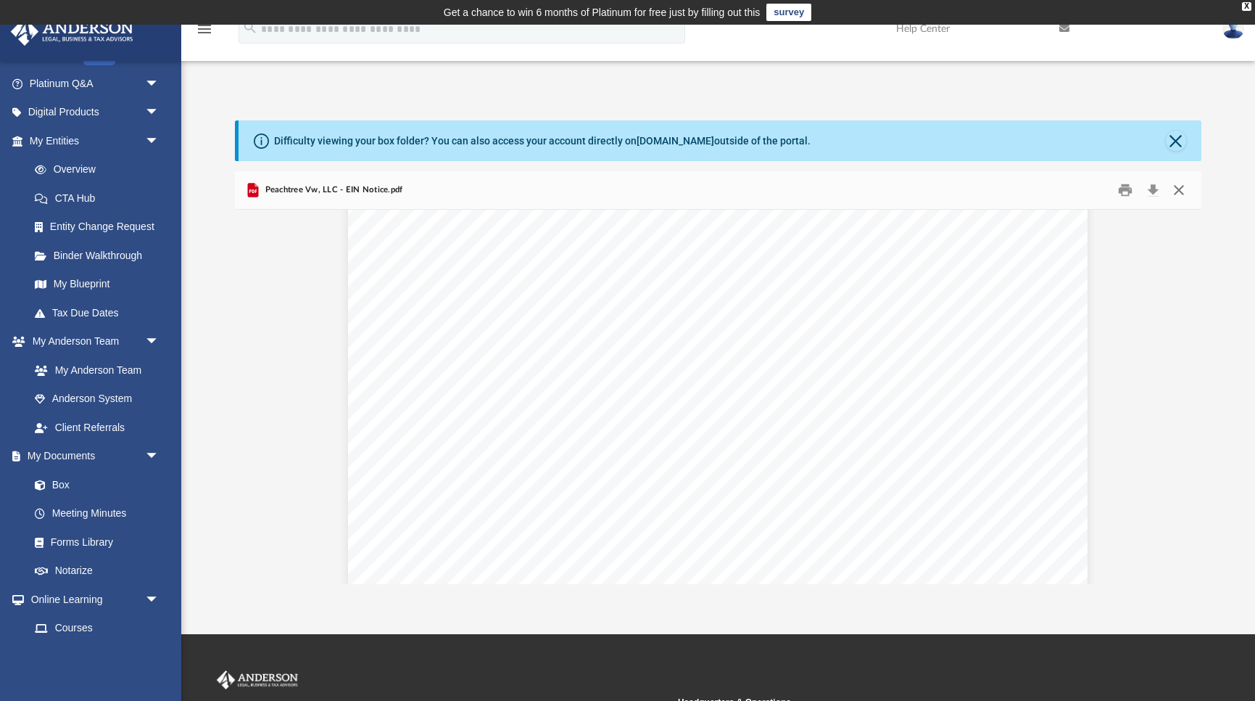
click at [1182, 192] on button "Close" at bounding box center [1179, 190] width 26 height 22
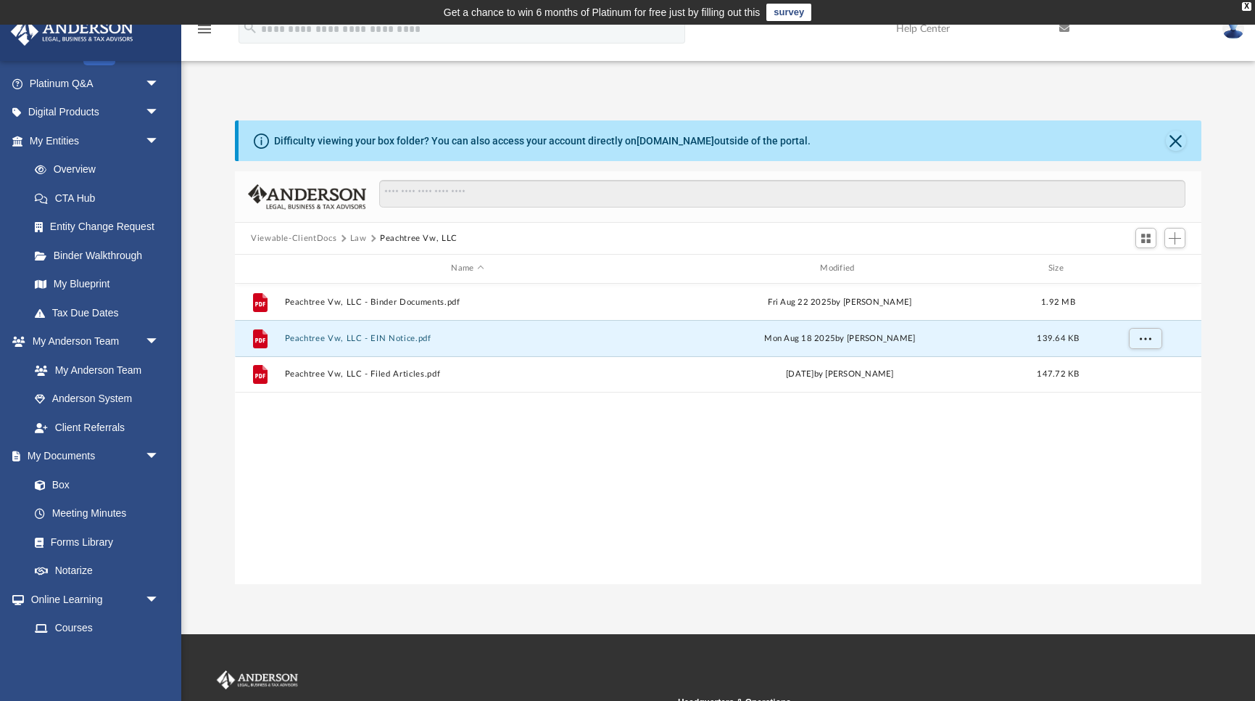
click at [358, 236] on button "Law" at bounding box center [358, 238] width 17 height 13
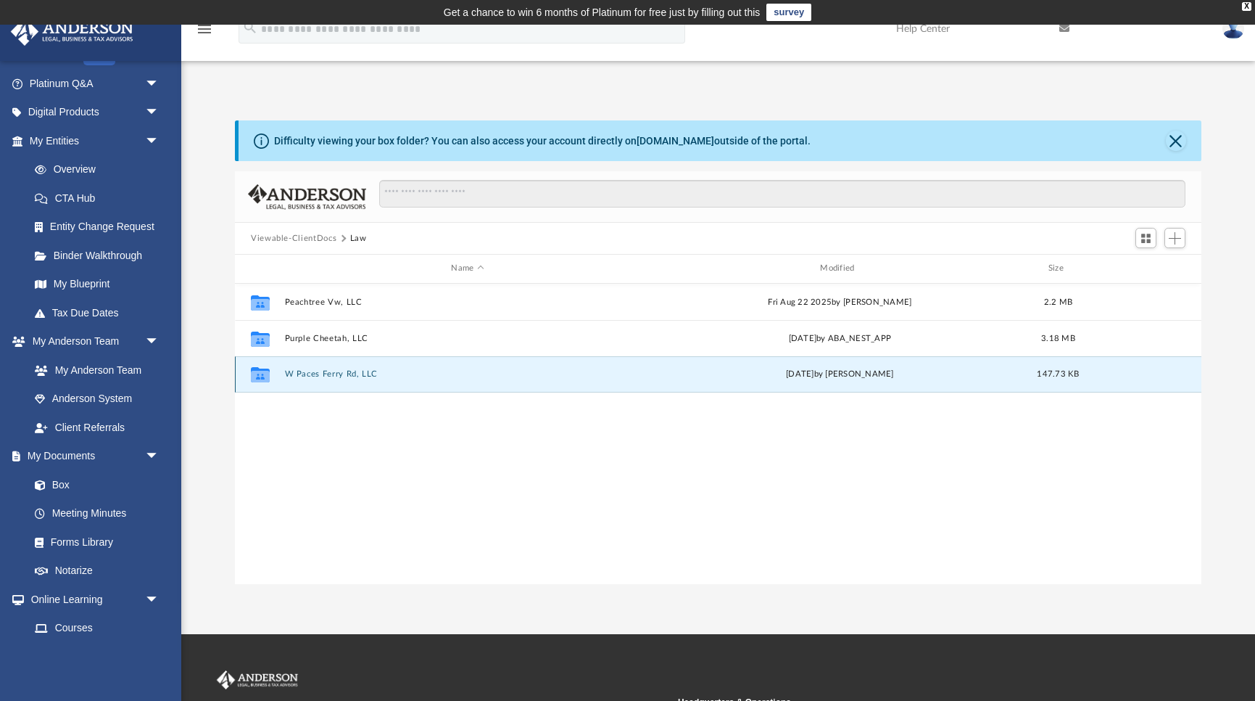
click at [296, 373] on button "W Paces Ferry Rd, LLC" at bounding box center [468, 373] width 366 height 9
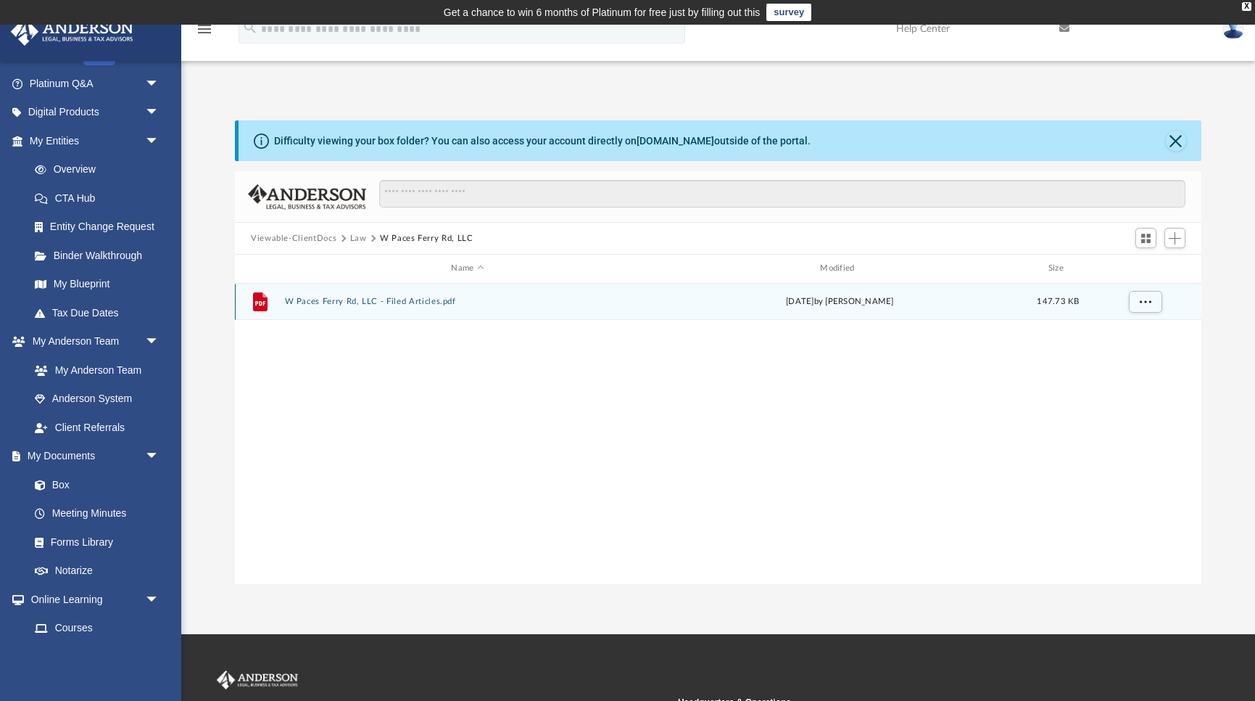
click at [318, 303] on button "W Paces Ferry Rd, LLC - Filed Articles.pdf" at bounding box center [468, 301] width 366 height 9
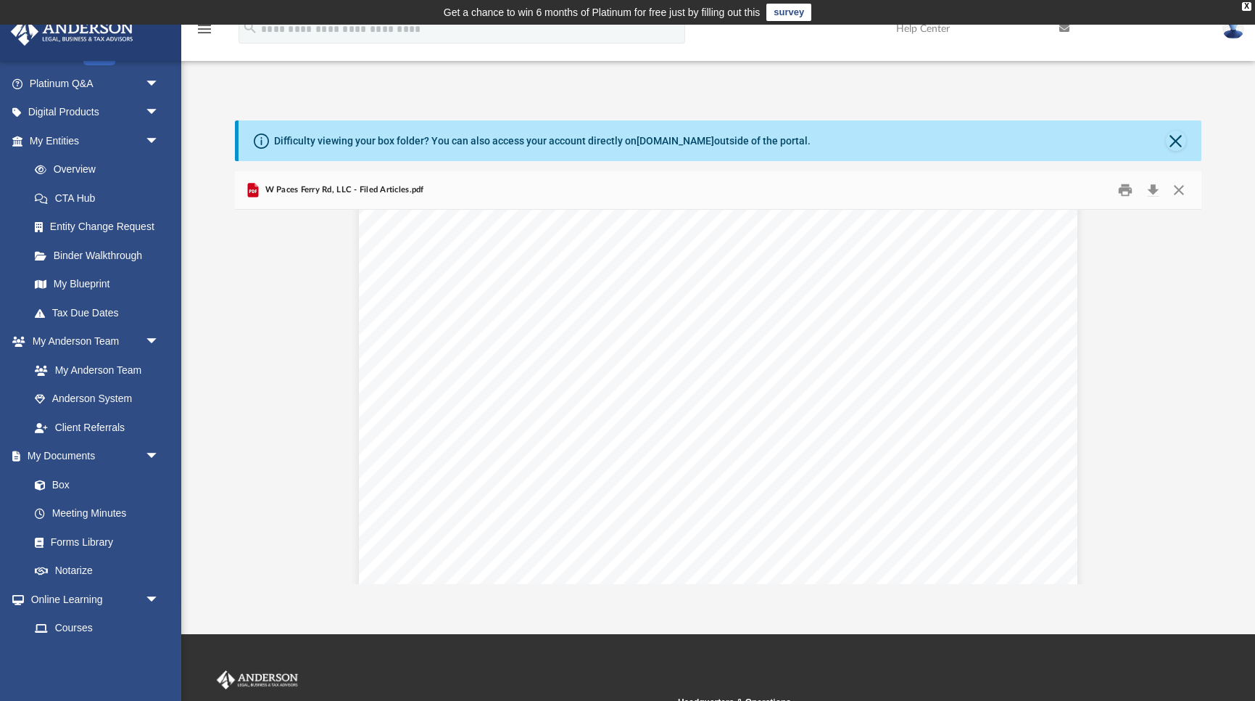
scroll to position [0, 0]
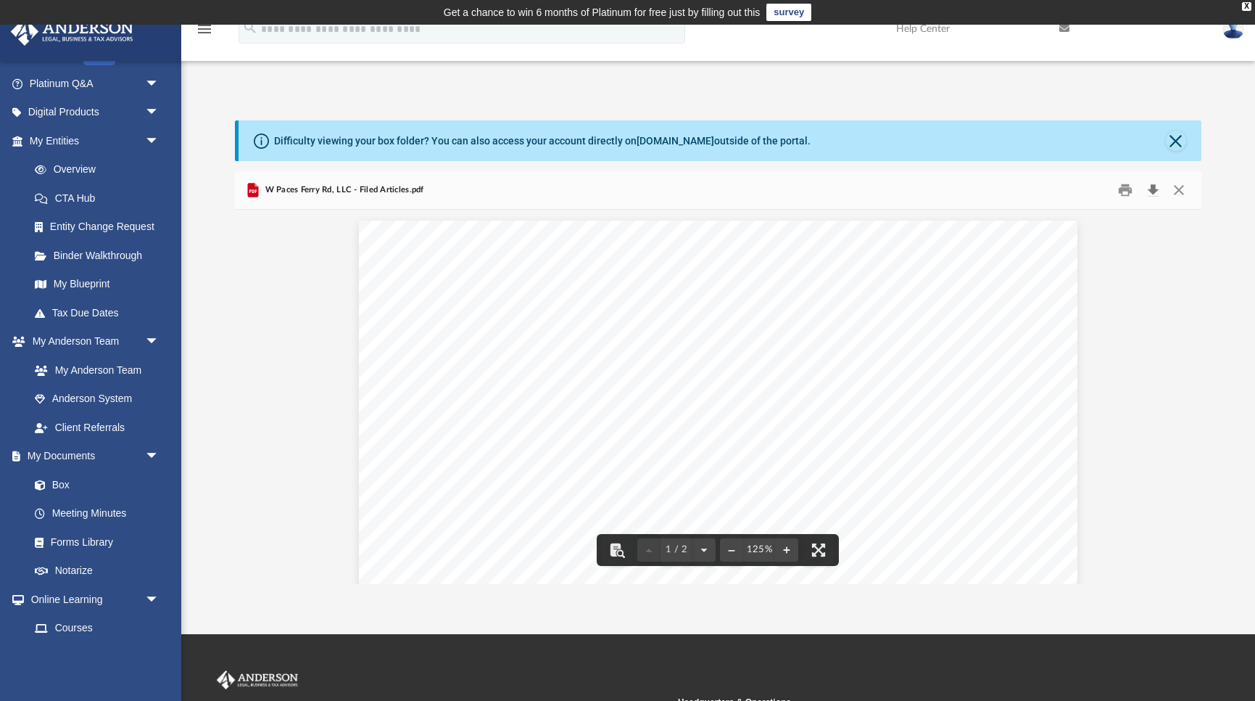
click at [1150, 196] on button "Download" at bounding box center [1153, 190] width 26 height 22
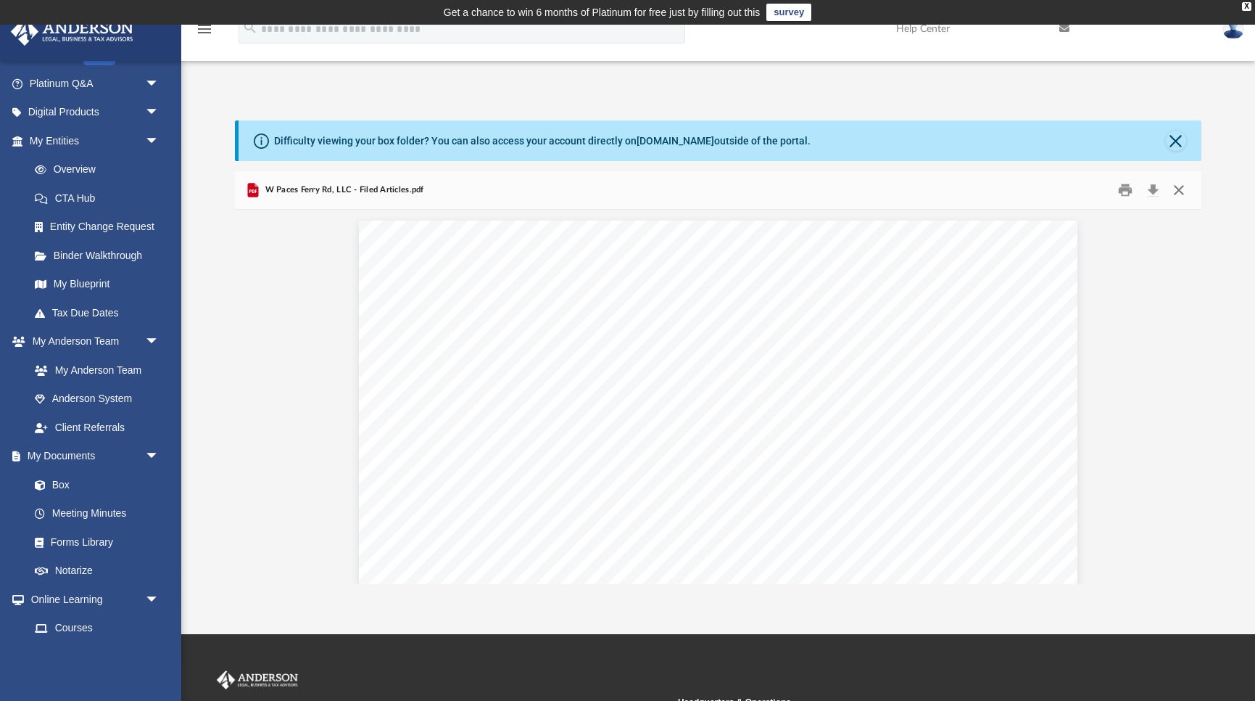
click at [1179, 189] on button "Close" at bounding box center [1179, 190] width 26 height 22
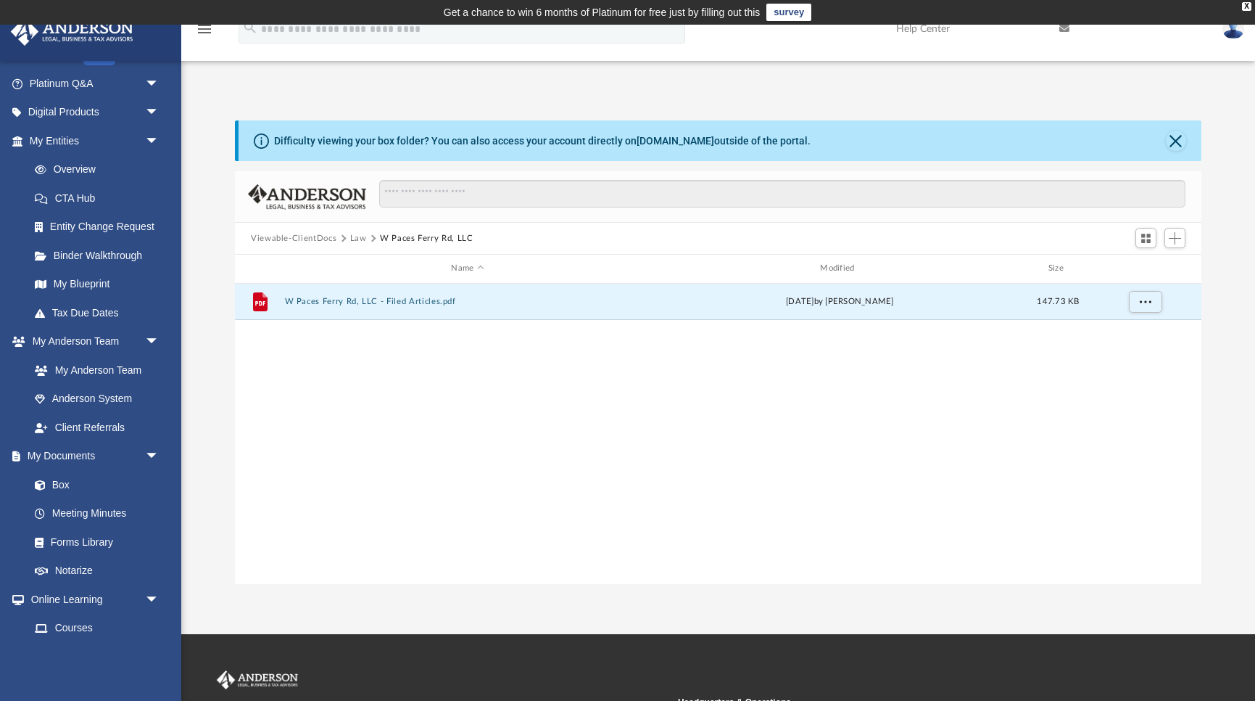
click at [679, 331] on div "File W Paces Ferry Rd, LLC - Filed Articles.pdf Mon Aug 25 2025 by Jasmine Gray…" at bounding box center [718, 434] width 967 height 300
click at [358, 235] on button "Law" at bounding box center [358, 238] width 17 height 13
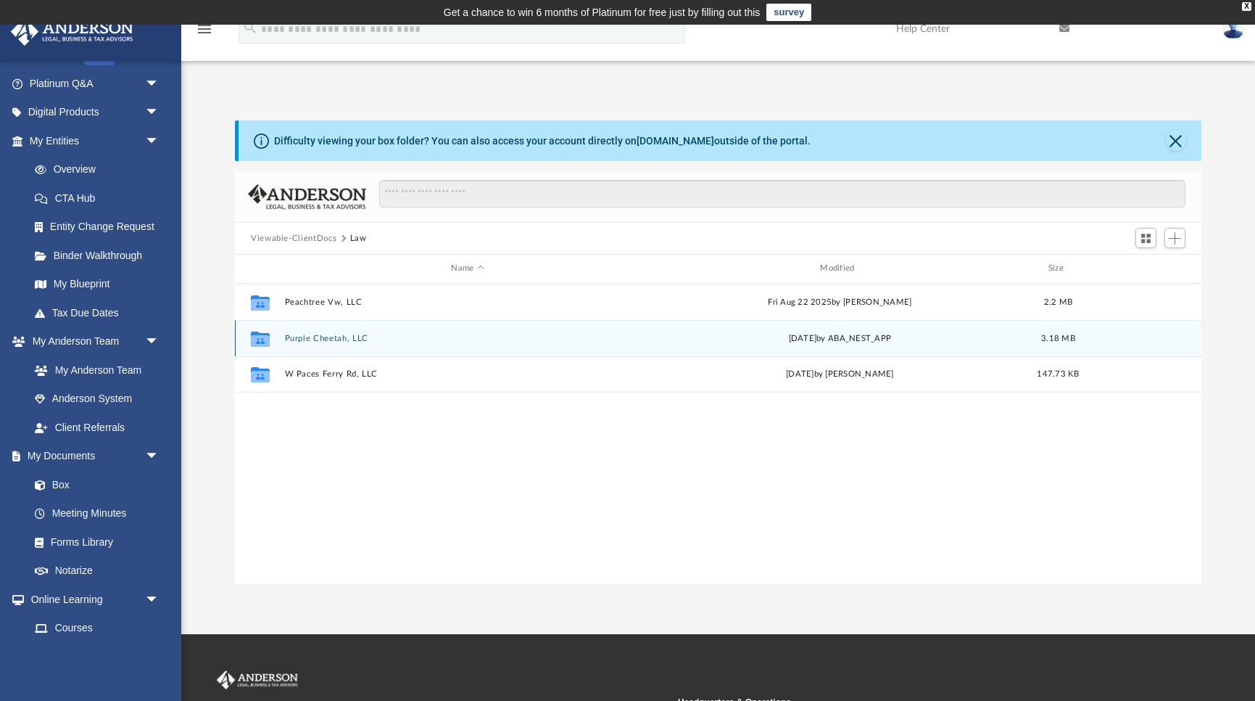
click at [327, 331] on div "Collaborated Folder Purple Cheetah, LLC Thu Jul 31 2025 by ABA_NEST_APP 3.18 MB" at bounding box center [718, 338] width 967 height 36
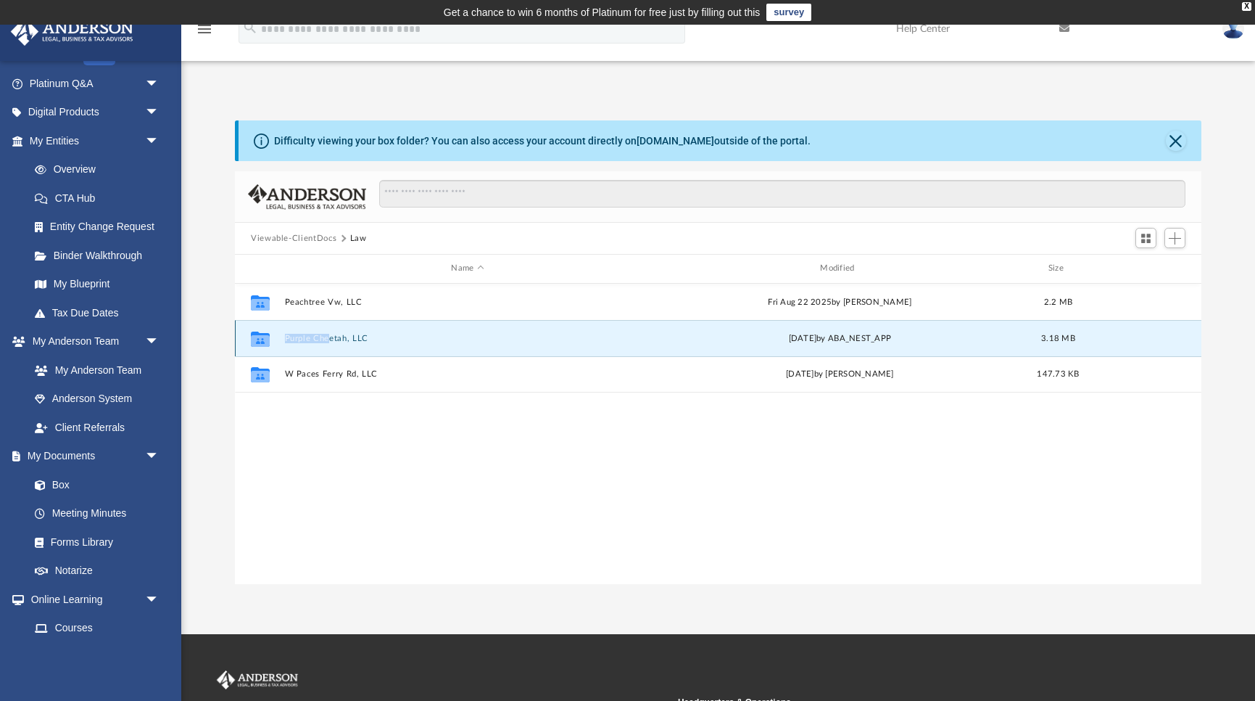
click at [327, 333] on div "Collaborated Folder Purple Cheetah, LLC Thu Jul 31 2025 by ABA_NEST_APP 3.18 MB" at bounding box center [718, 338] width 967 height 36
click at [336, 345] on div "Collaborated Folder Purple Cheetah, LLC Thu Jul 31 2025 by ABA_NEST_APP 3.18 MB" at bounding box center [718, 338] width 967 height 36
click at [332, 340] on button "Purple Cheetah, LLC" at bounding box center [468, 338] width 366 height 9
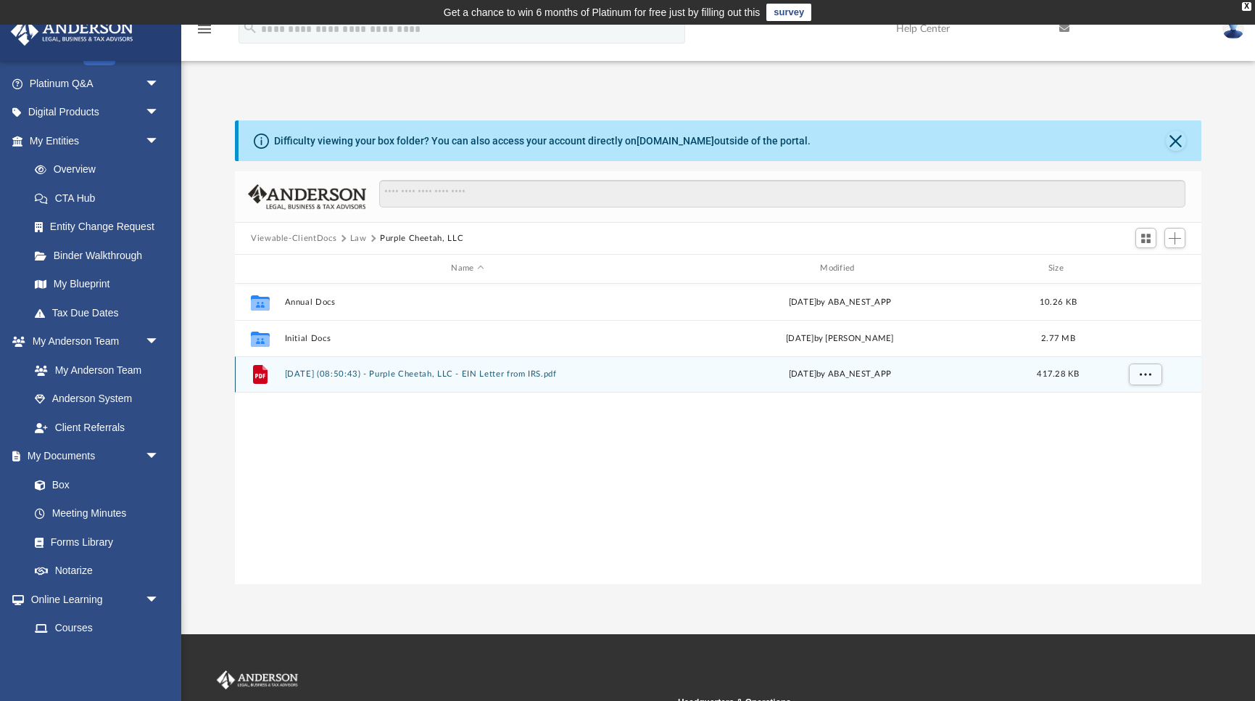
click at [349, 373] on button "2024.11.11 (08:50:43) - Purple Cheetah, LLC - EIN Letter from IRS.pdf" at bounding box center [468, 373] width 366 height 9
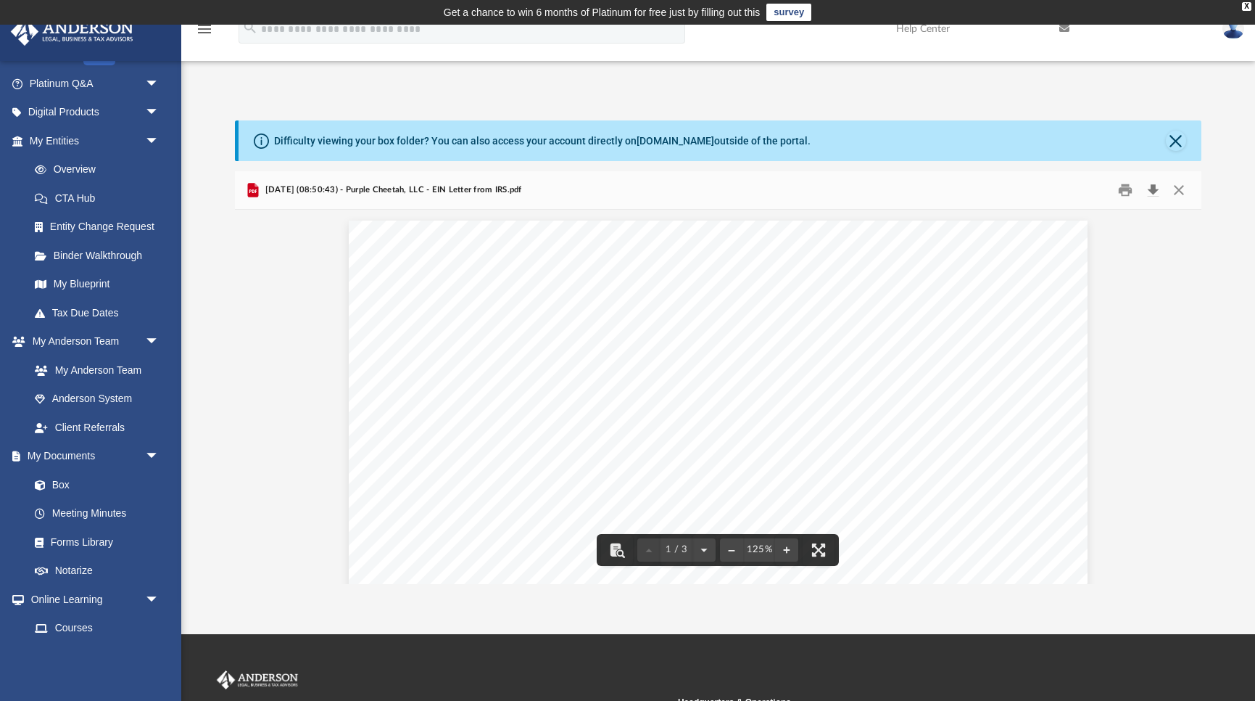
click at [1152, 190] on button "Download" at bounding box center [1153, 190] width 26 height 22
click at [1170, 84] on div "App farazsoltanian@gmail.com Sign Out farazsoltanian@gmail.com Home Online Orde…" at bounding box center [627, 329] width 1255 height 509
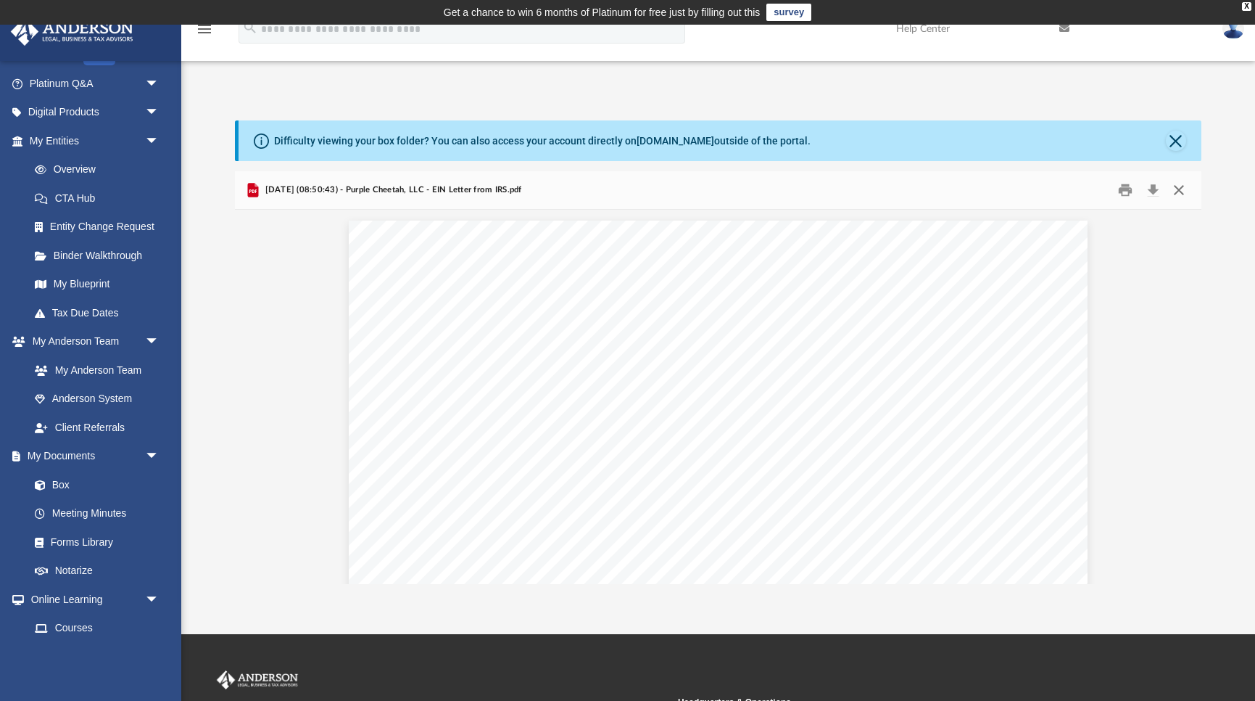
click at [1181, 190] on button "Close" at bounding box center [1179, 190] width 26 height 22
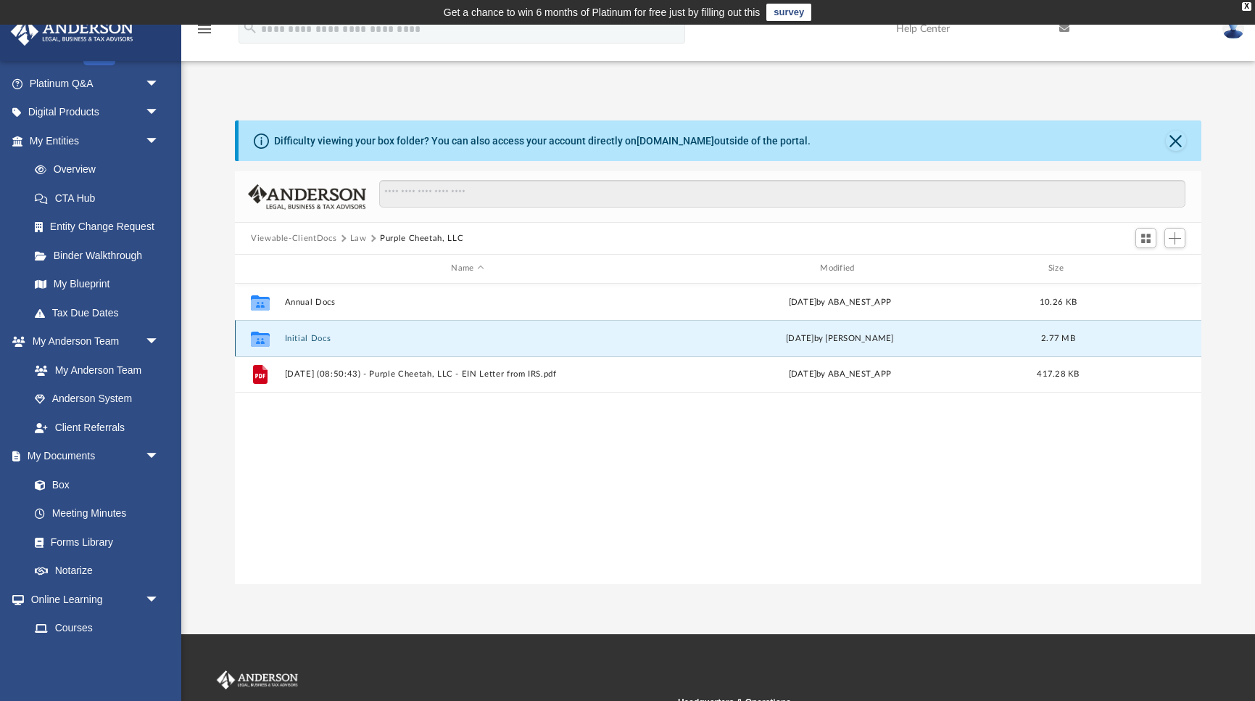
click at [310, 339] on button "Initial Docs" at bounding box center [468, 338] width 366 height 9
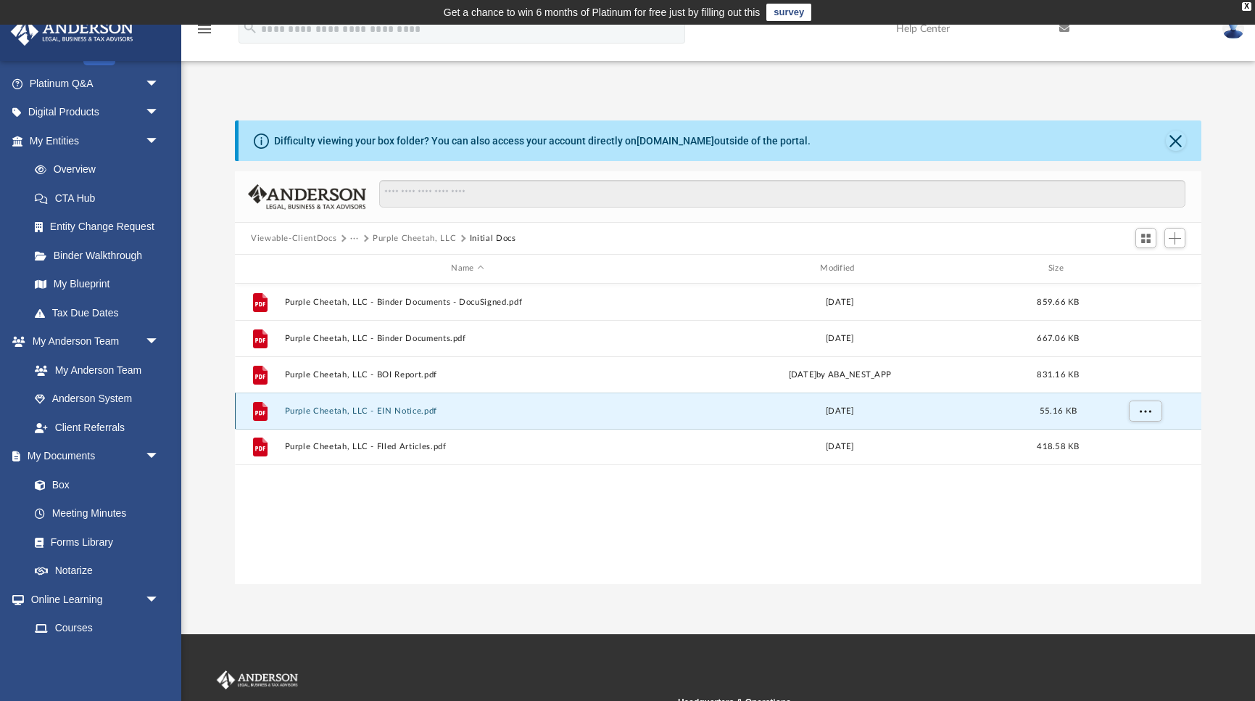
click at [408, 414] on button "Purple Cheetah, LLC - EIN Notice.pdf" at bounding box center [468, 410] width 366 height 9
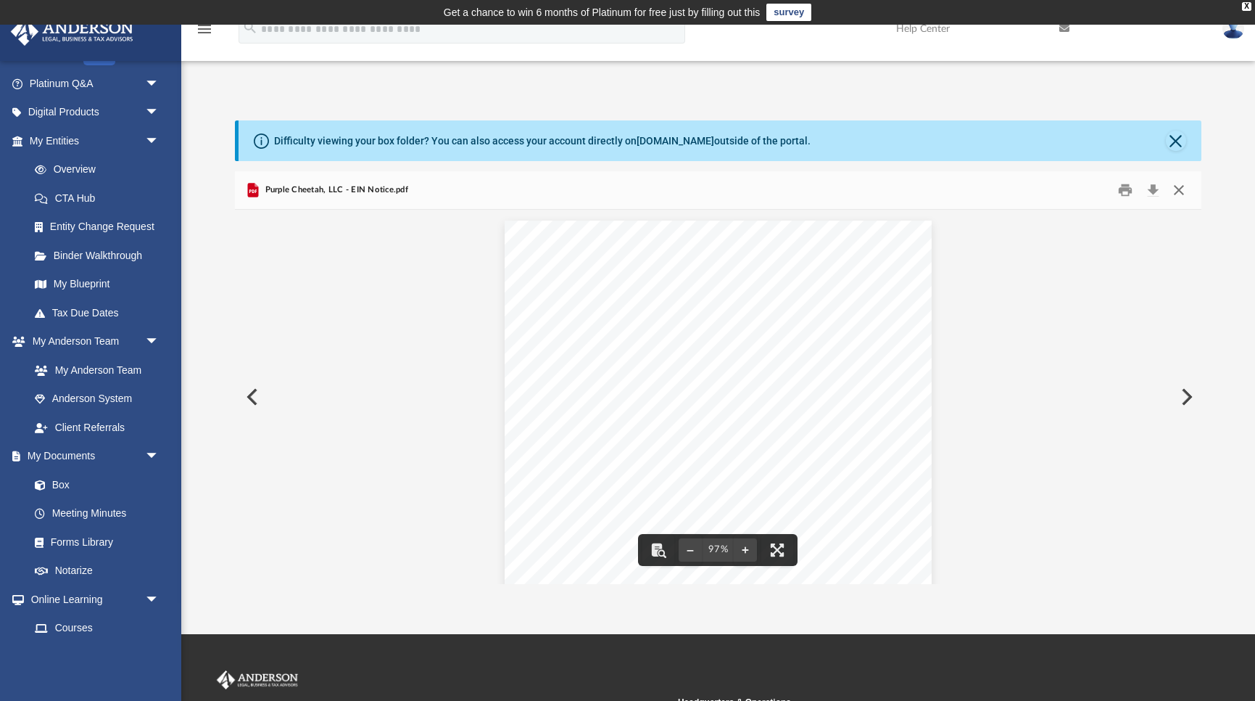
click at [1176, 192] on button "Close" at bounding box center [1179, 190] width 26 height 22
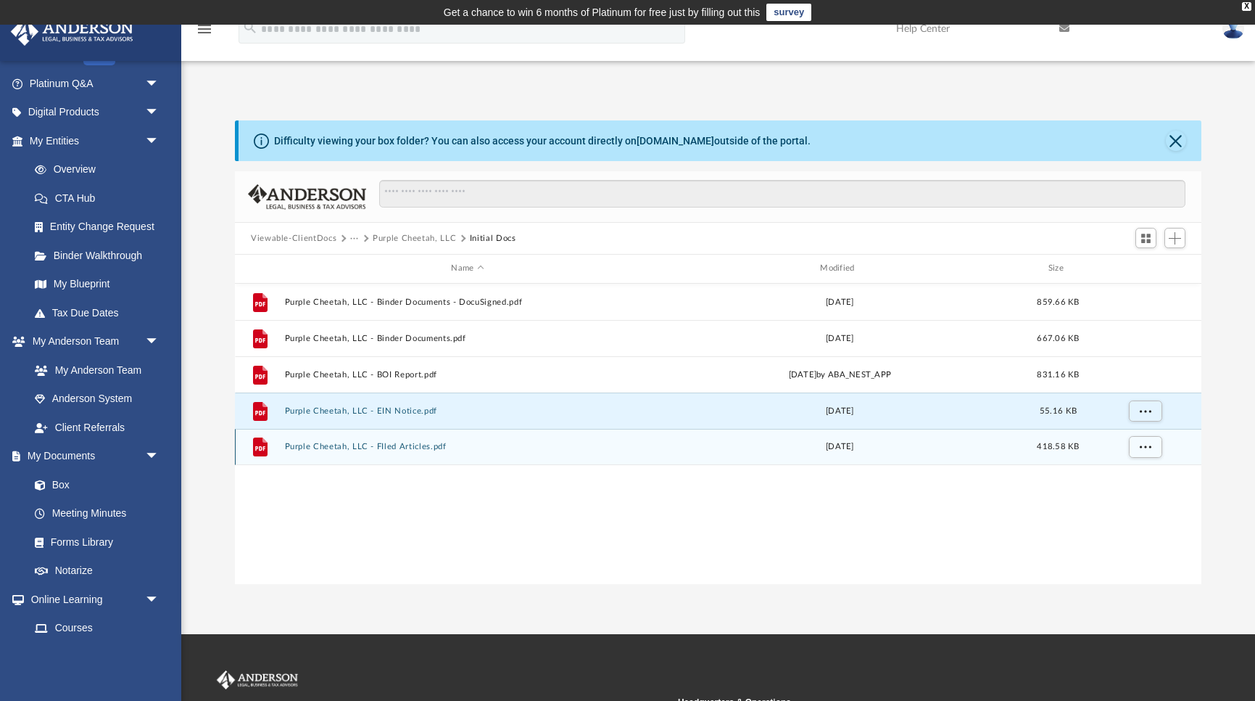
click at [406, 441] on div "File Purple Cheetah, LLC - FIled Articles.pdf Wed Sep 25 2024 418.58 KB" at bounding box center [718, 447] width 967 height 36
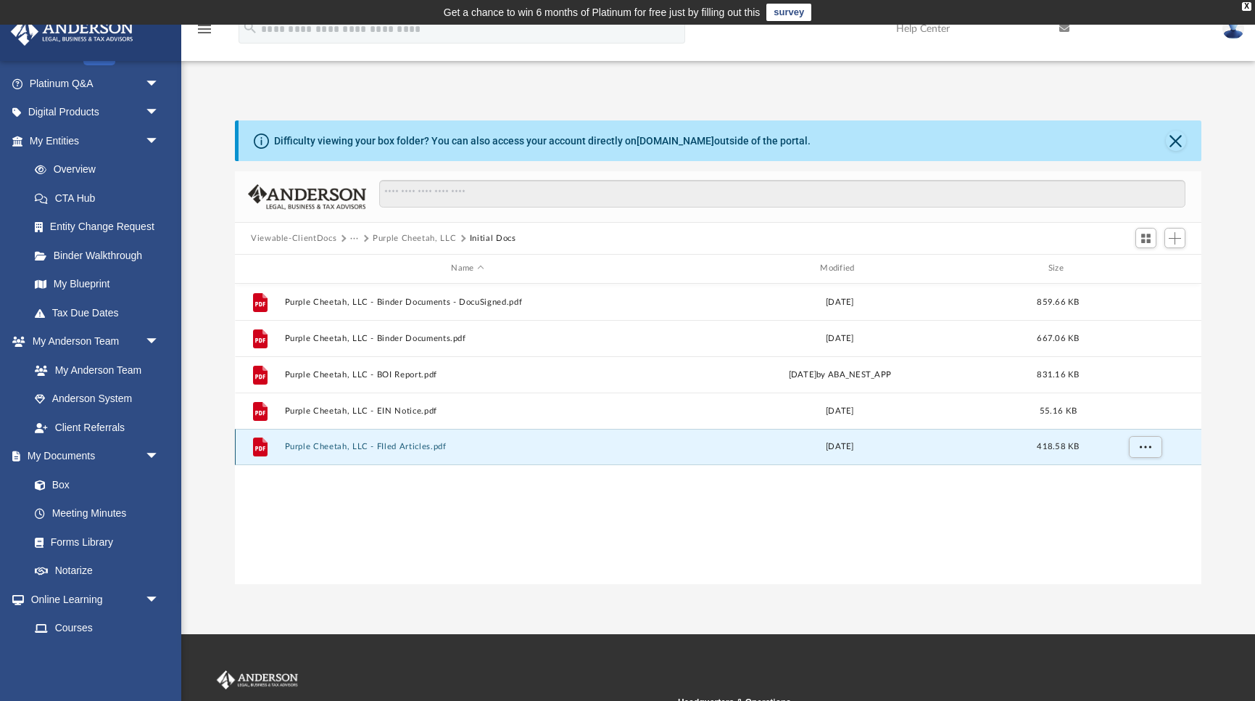
click at [393, 446] on button "Purple Cheetah, LLC - FIled Articles.pdf" at bounding box center [468, 446] width 366 height 9
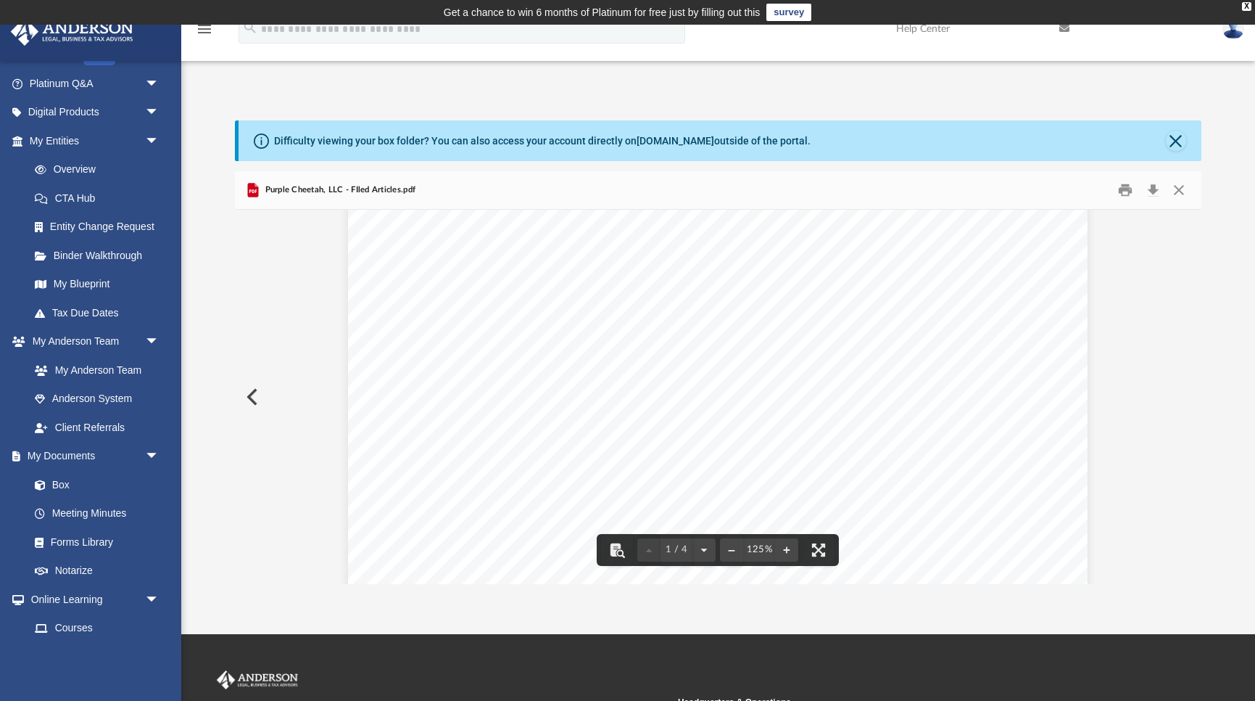
scroll to position [268, 0]
click at [1180, 185] on button "Close" at bounding box center [1179, 190] width 26 height 22
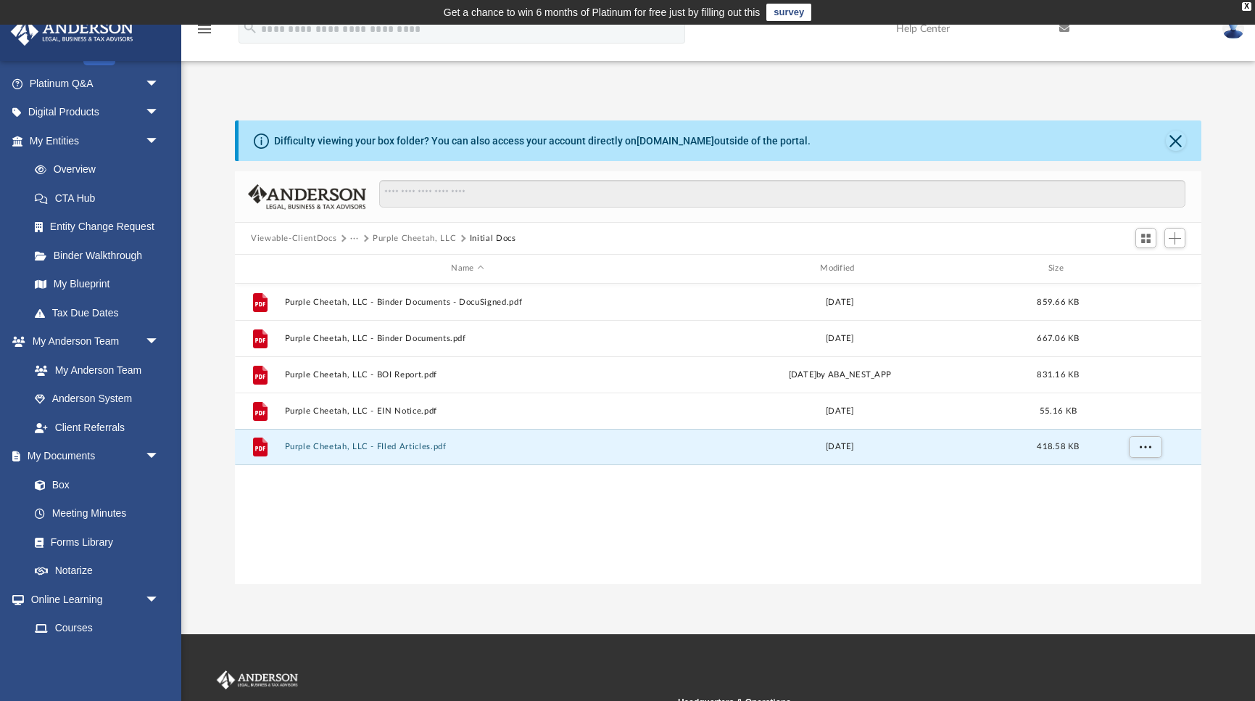
click at [417, 240] on button "Purple Cheetah, LLC" at bounding box center [414, 238] width 83 height 13
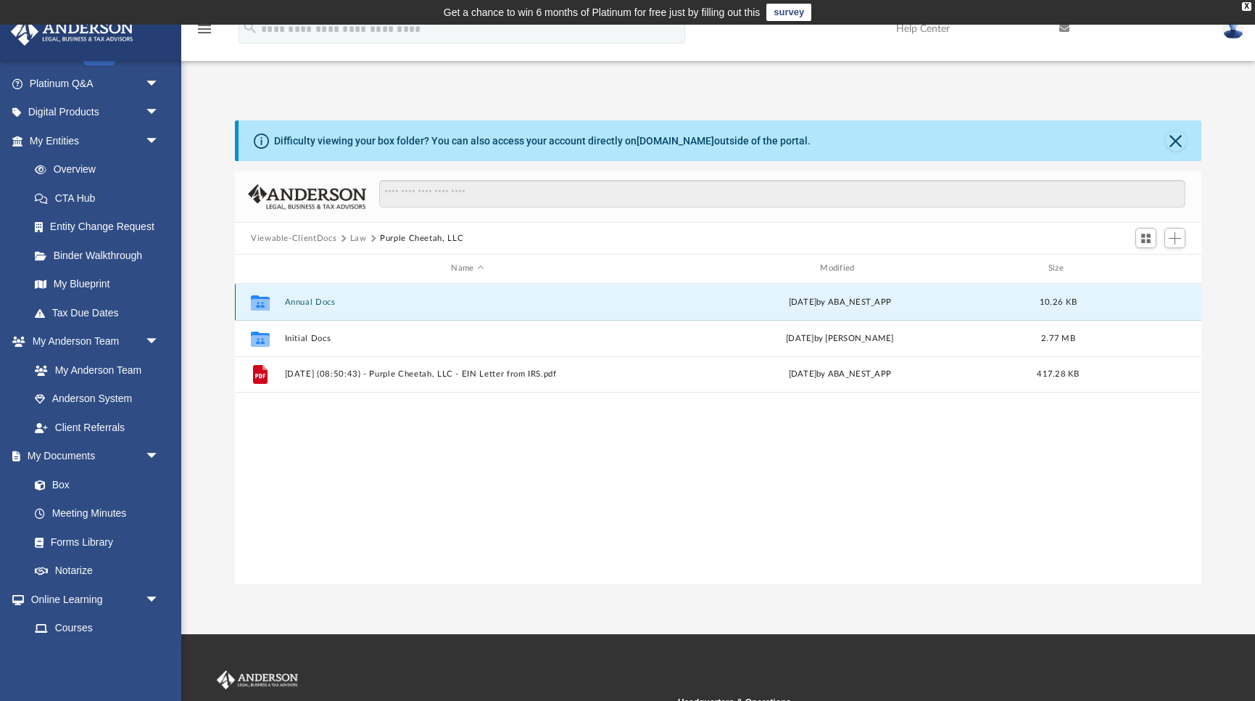
drag, startPoint x: 324, startPoint y: 302, endPoint x: 379, endPoint y: 298, distance: 54.5
click at [379, 299] on button "Annual Docs" at bounding box center [468, 301] width 366 height 9
click at [404, 429] on div "Collaborated Folder Annual Docs Thu Jul 31 2025 by ABA_NEST_APP 10.26 KB Collab…" at bounding box center [718, 434] width 967 height 300
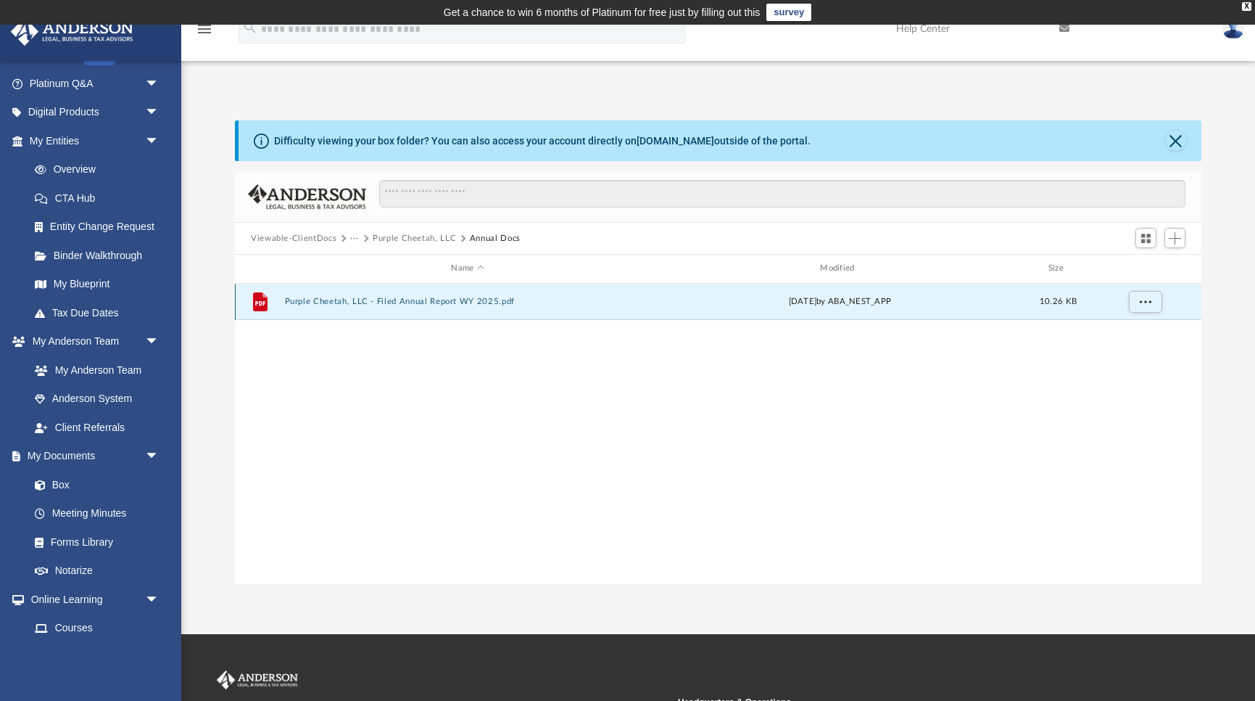
click at [302, 297] on button "Purple Cheetah, LLC - Filed Annual Report WY 2025.pdf" at bounding box center [468, 301] width 366 height 9
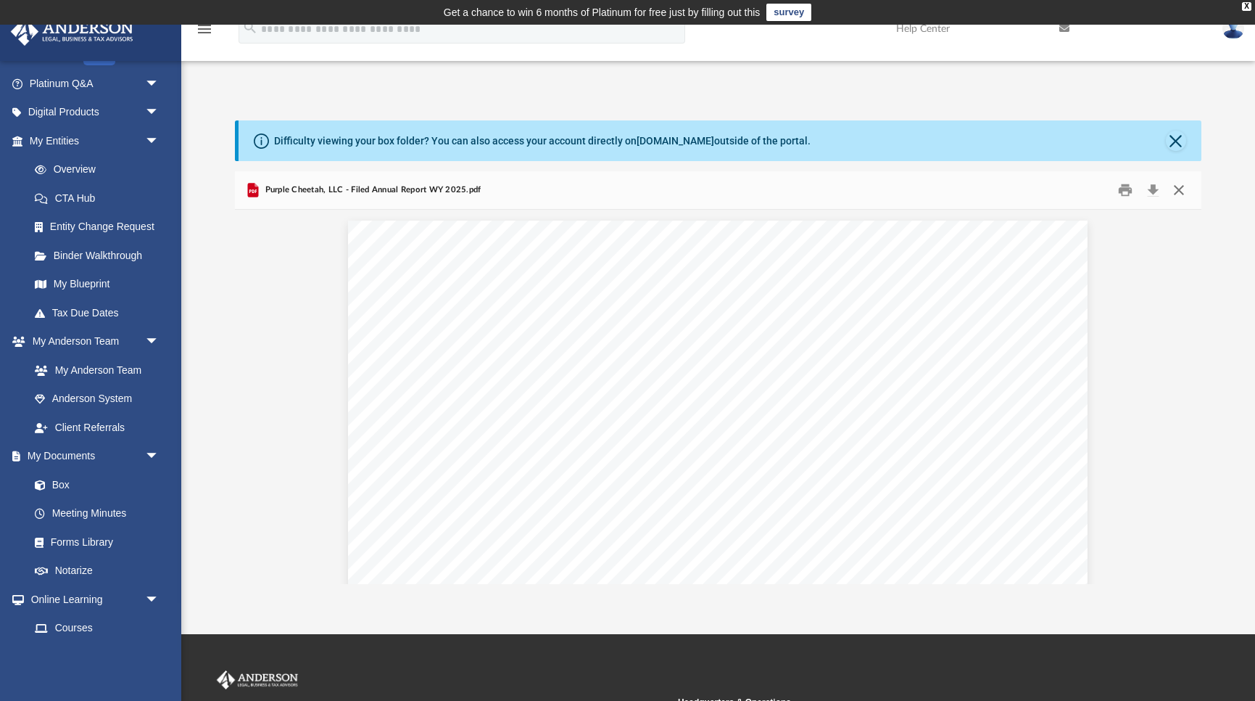
click at [1177, 188] on button "Close" at bounding box center [1179, 190] width 26 height 22
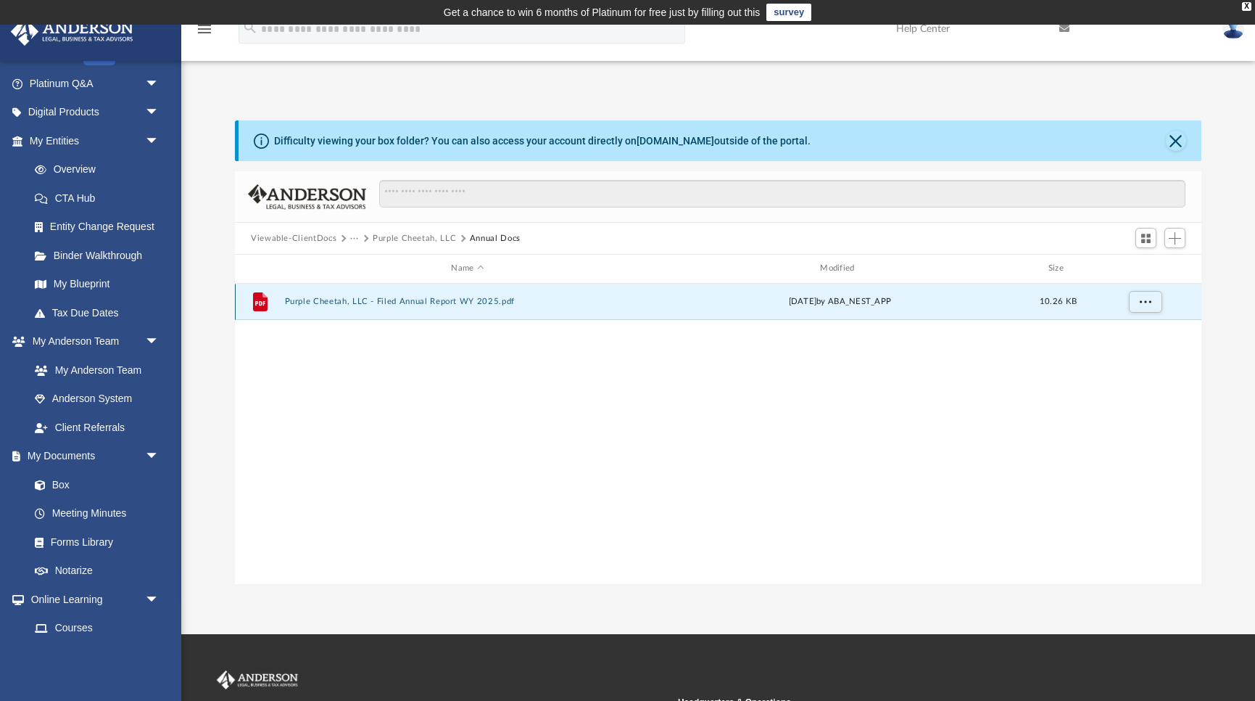
click at [371, 299] on button "Purple Cheetah, LLC - Filed Annual Report WY 2025.pdf" at bounding box center [468, 301] width 366 height 9
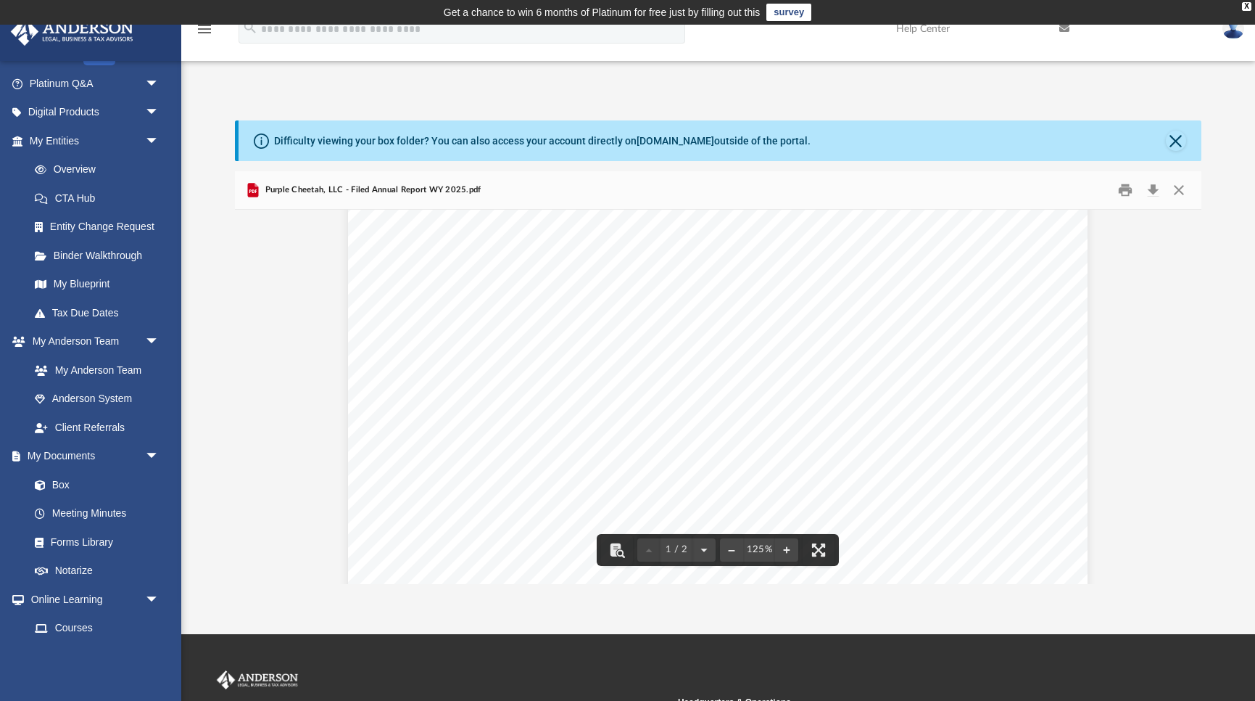
scroll to position [0, 0]
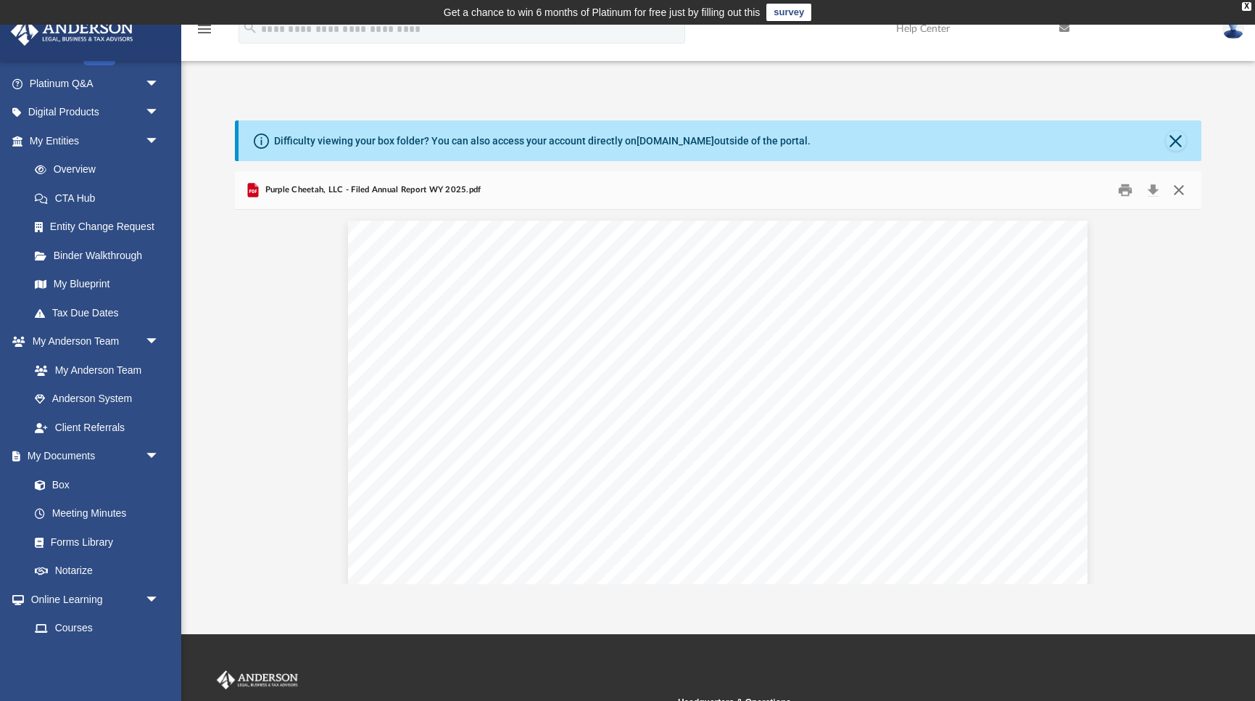
click at [1179, 189] on button "Close" at bounding box center [1179, 190] width 26 height 22
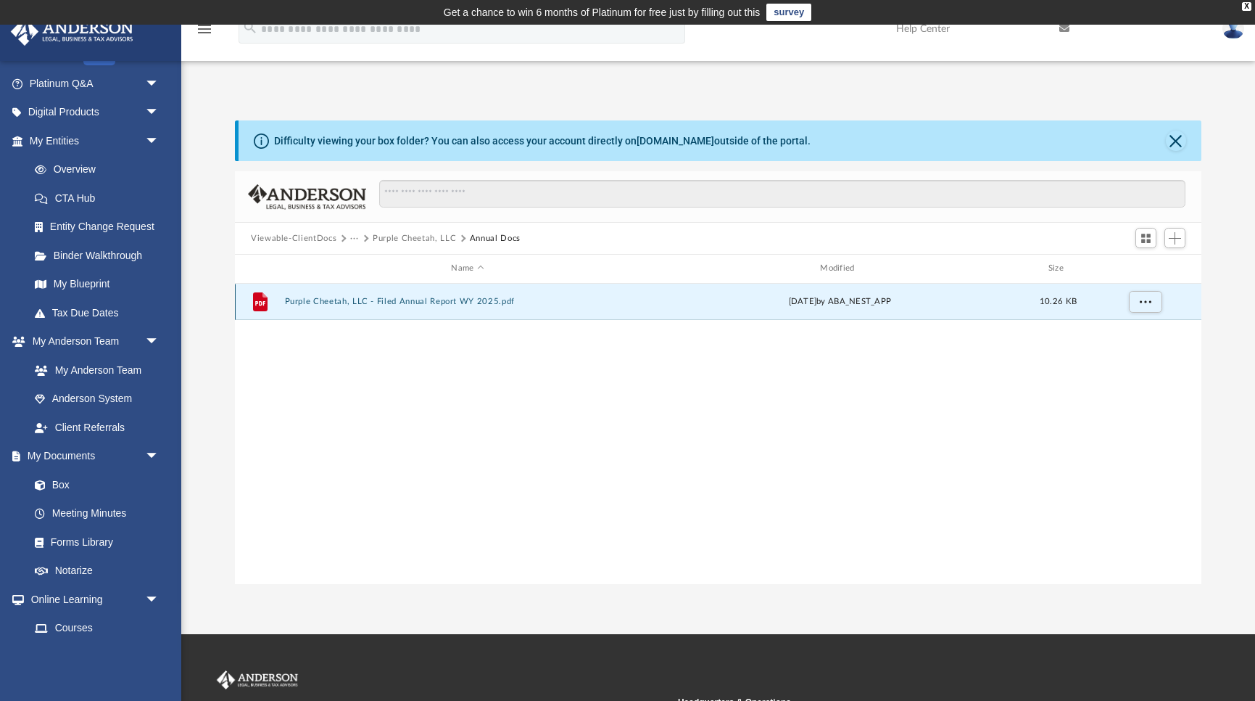
click at [428, 301] on button "Purple Cheetah, LLC - Filed Annual Report WY 2025.pdf" at bounding box center [468, 301] width 366 height 9
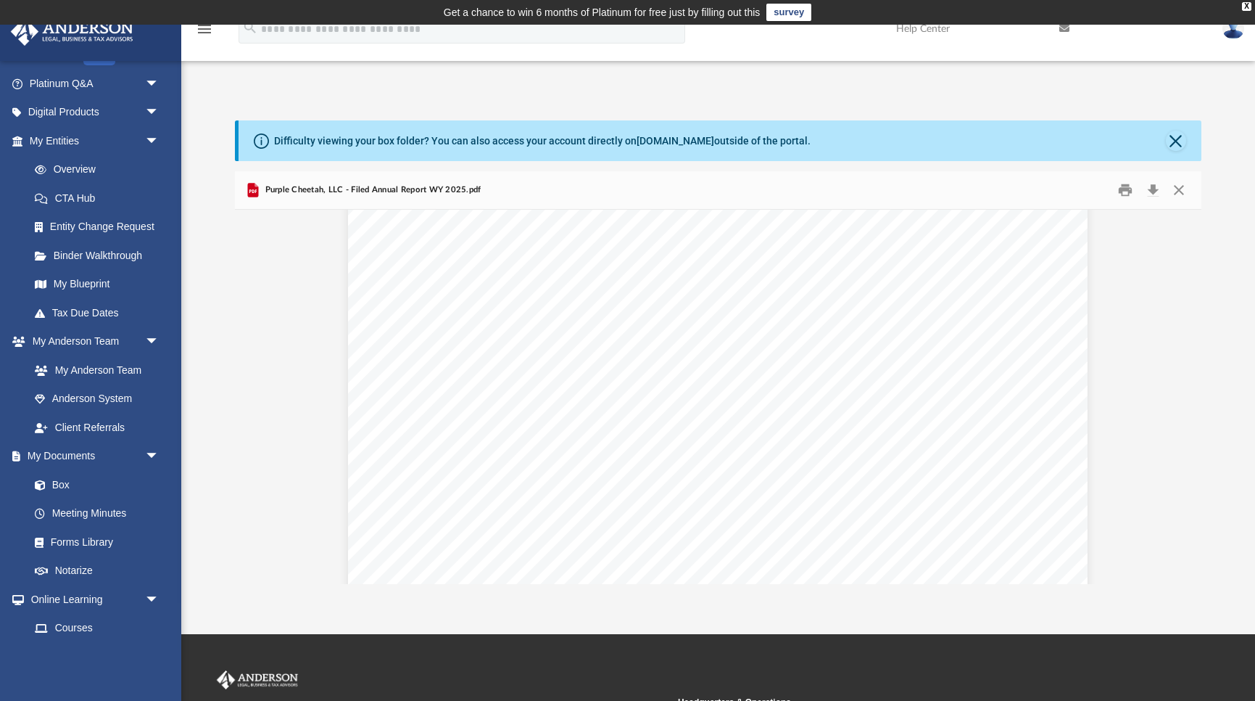
scroll to position [1584, 0]
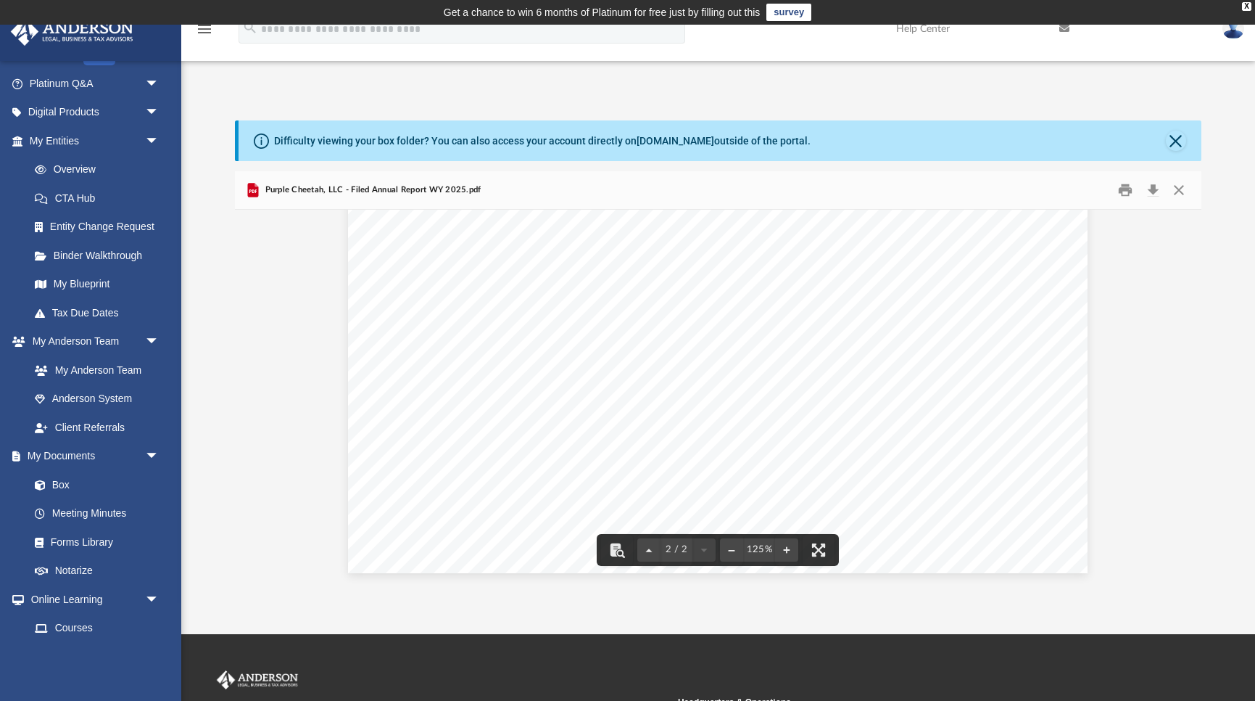
drag, startPoint x: 1002, startPoint y: 495, endPoint x: 870, endPoint y: 406, distance: 158.9
click at [870, 406] on div "0.00 0.00 0.00 0.00 The filing fee is $60 or two-tenths of one mill on the doll…" at bounding box center [718, 94] width 740 height 957
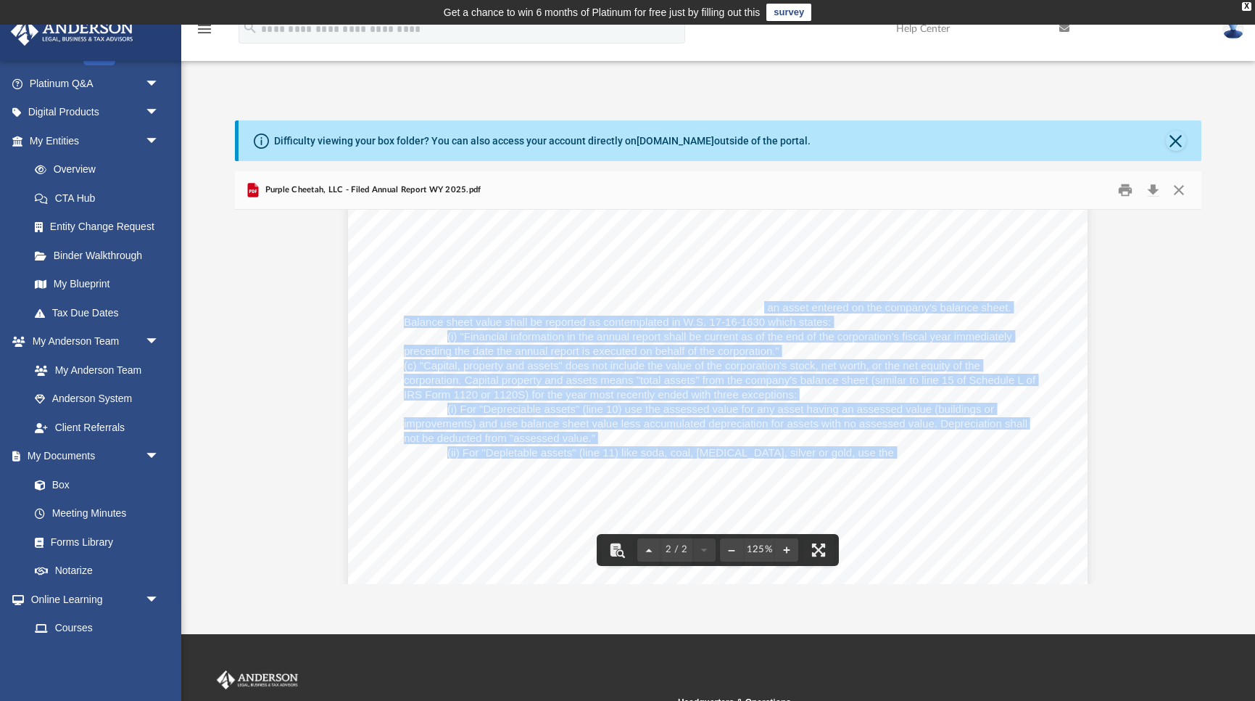
drag, startPoint x: 870, startPoint y: 454, endPoint x: 764, endPoint y: 310, distance: 179.4
click at [764, 310] on div "0.00 0.00 0.00 0.00 The filing fee is $60 or two-tenths of one mill on the doll…" at bounding box center [718, 204] width 740 height 957
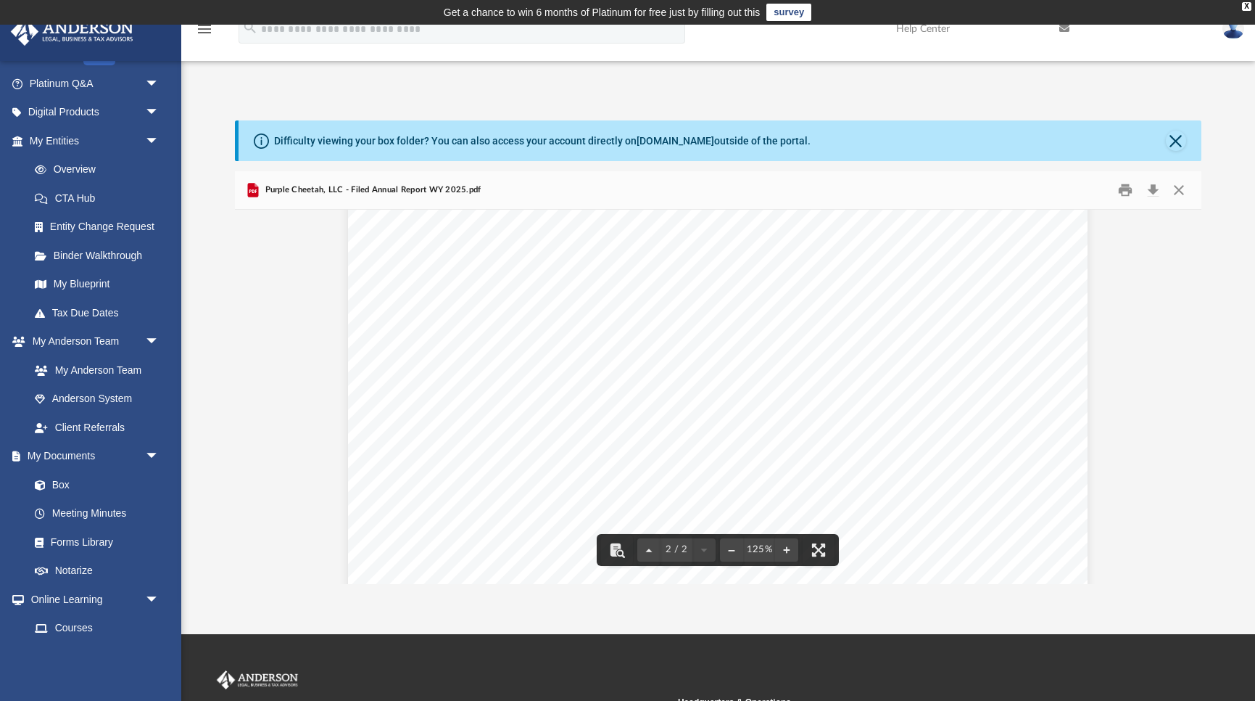
click at [767, 328] on div "0.00 0.00 0.00 0.00 The filing fee is $60 or two-tenths of one mill on the doll…" at bounding box center [718, 204] width 740 height 957
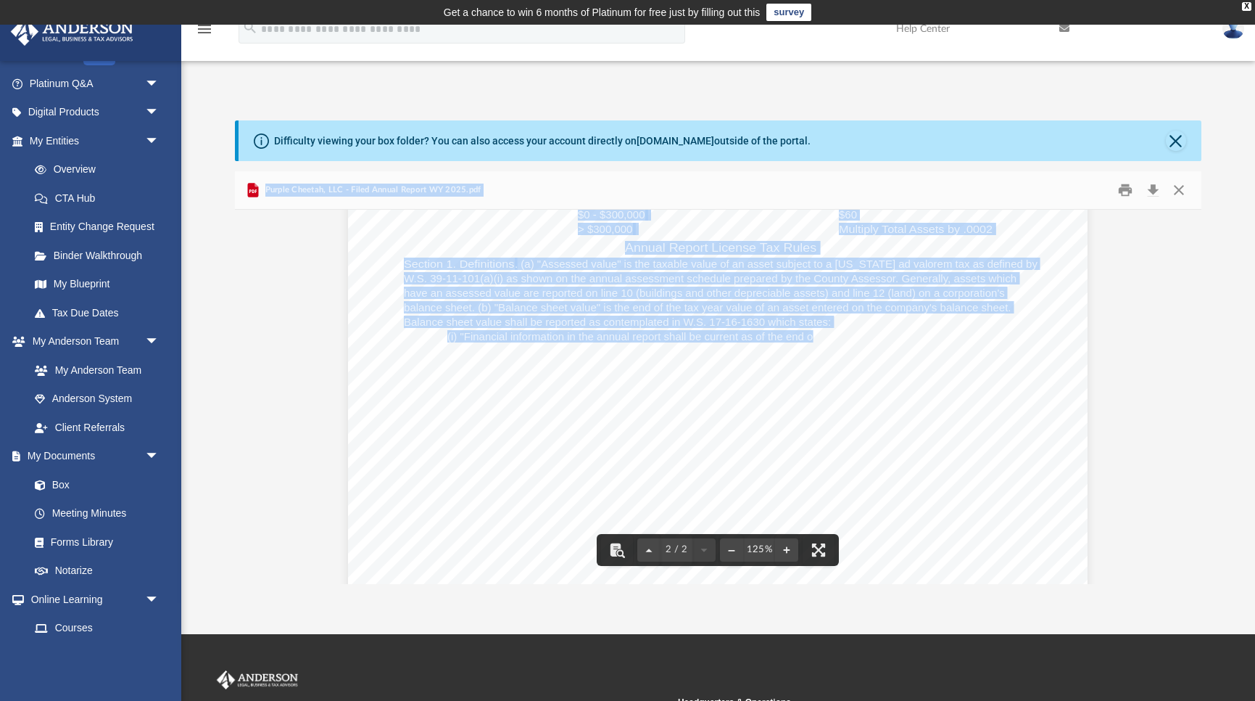
drag, startPoint x: 814, startPoint y: 334, endPoint x: 633, endPoint y: 251, distance: 199.6
click at [632, 252] on div "0.00 0.00 0.00 0.00 The filing fee is $60 or two-tenths of one mill on the doll…" at bounding box center [718, 204] width 740 height 957
click at [633, 251] on span "Annual Report License Tax Rules" at bounding box center [720, 248] width 191 height 12
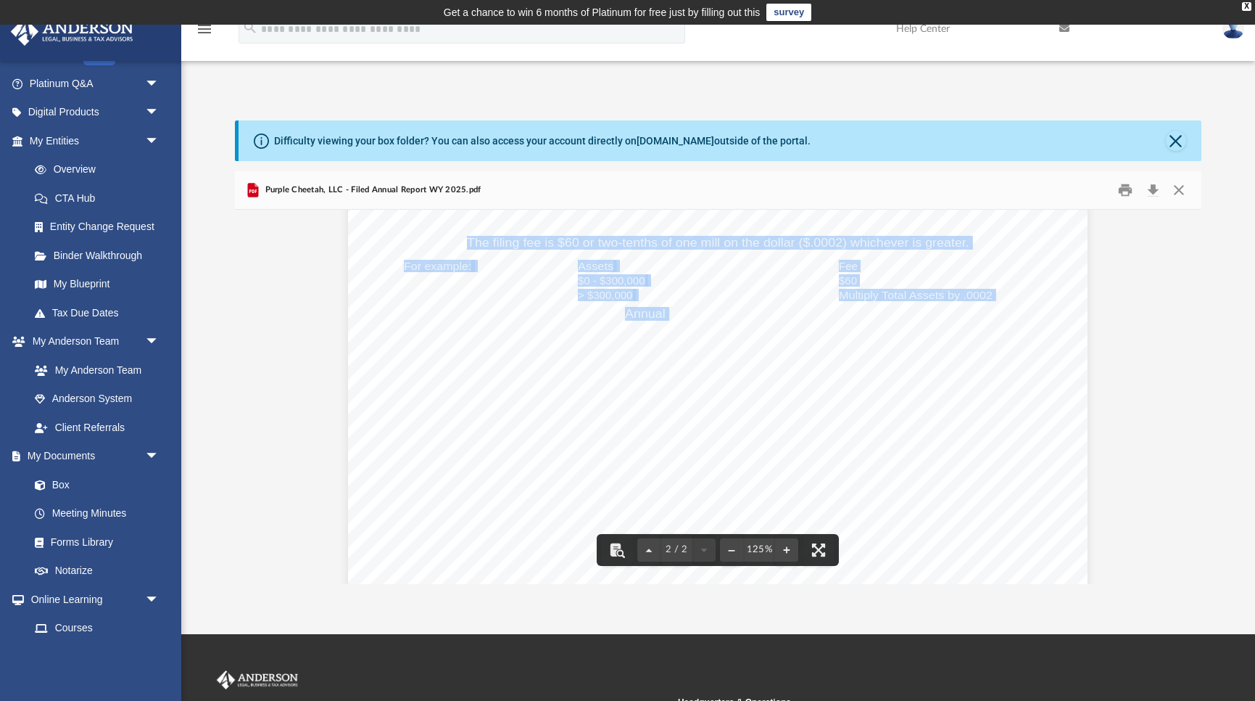
drag, startPoint x: 659, startPoint y: 294, endPoint x: 571, endPoint y: 204, distance: 125.7
click at [574, 208] on div "Purple Cheetah, LLC - Filed Annual Report WY 2025.pdf 2025 Limited Liability Co…" at bounding box center [718, 377] width 967 height 413
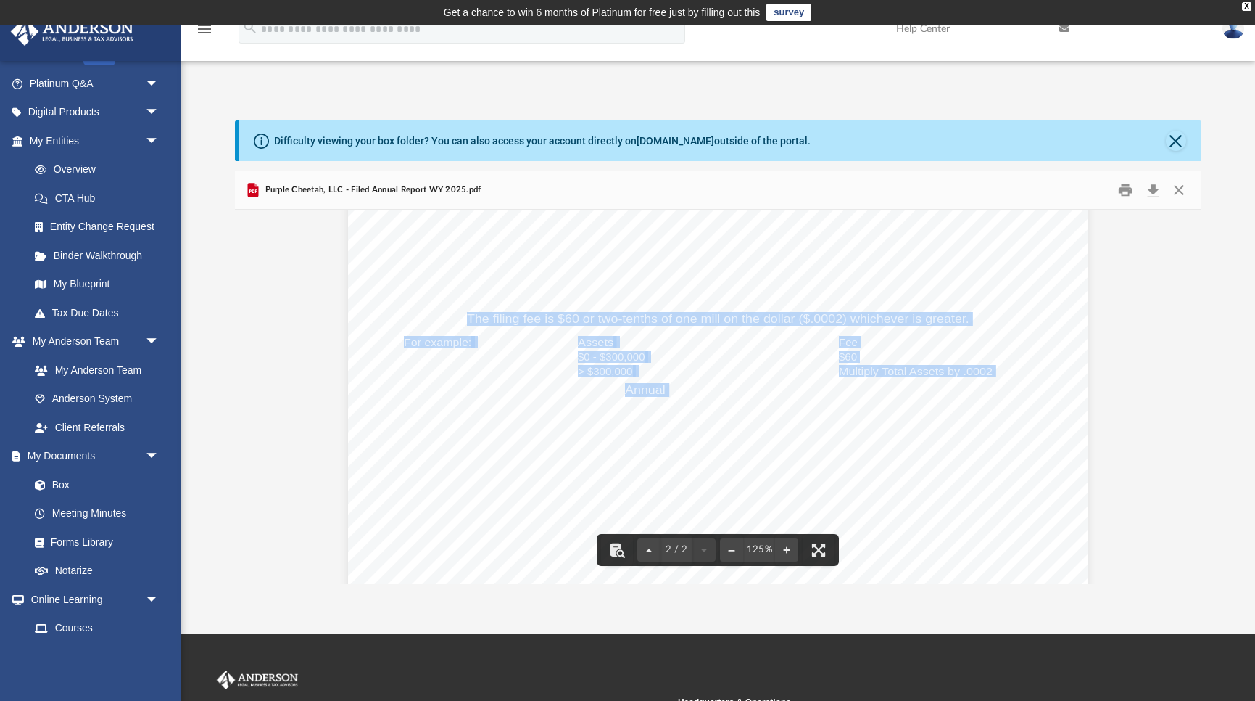
click at [631, 384] on span "Annual Report License Tax Rules" at bounding box center [720, 390] width 191 height 12
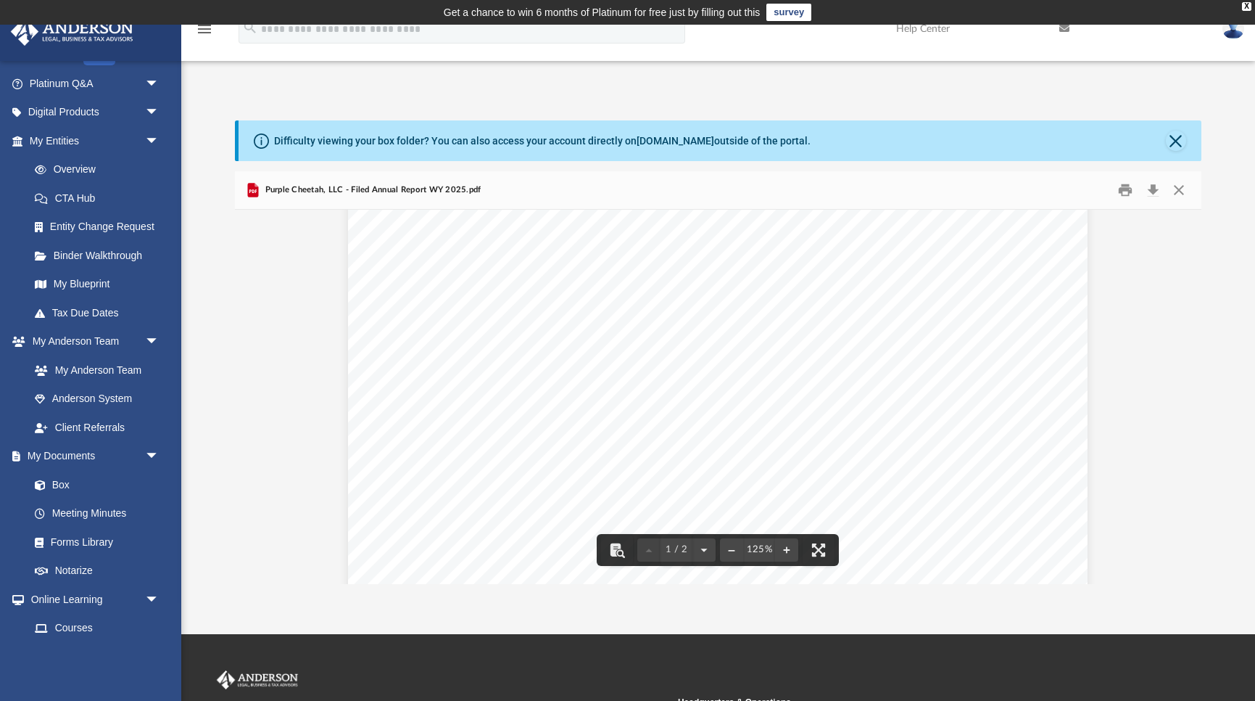
scroll to position [0, 0]
drag, startPoint x: 397, startPoint y: 263, endPoint x: 953, endPoint y: 387, distance: 569.2
click at [953, 387] on div "2025 Limited Liability Company Annual Report • Please review the current Regist…" at bounding box center [718, 698] width 740 height 957
drag, startPoint x: 949, startPoint y: 433, endPoint x: 469, endPoint y: 280, distance: 503.2
click at [468, 281] on div "2025 Limited Liability Company Annual Report • Please review the current Regist…" at bounding box center [718, 698] width 740 height 957
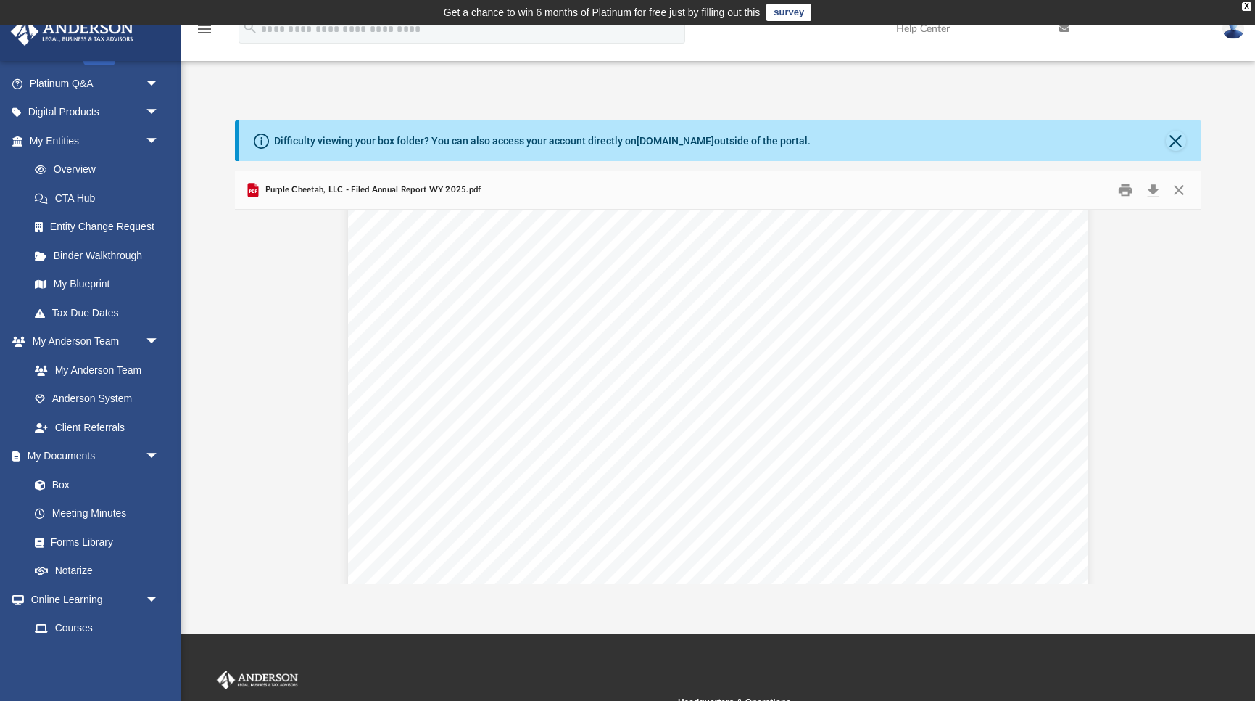
scroll to position [1584, 0]
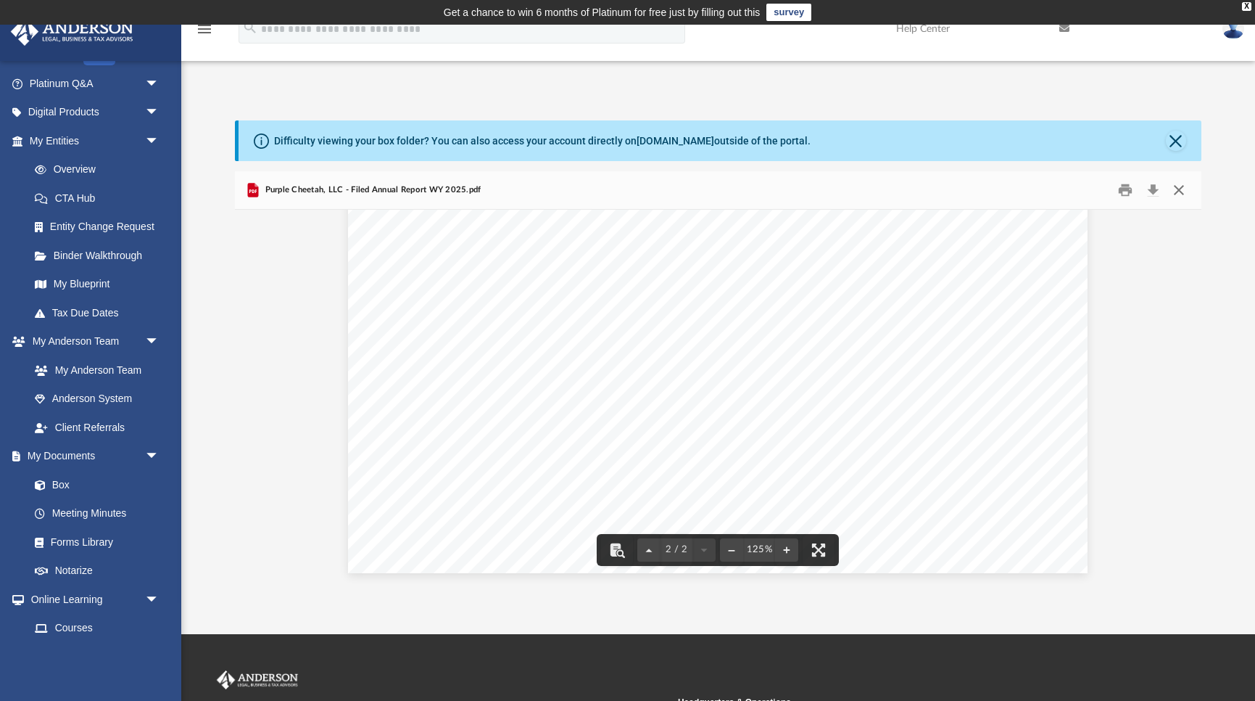
click at [1175, 186] on button "Close" at bounding box center [1179, 190] width 26 height 22
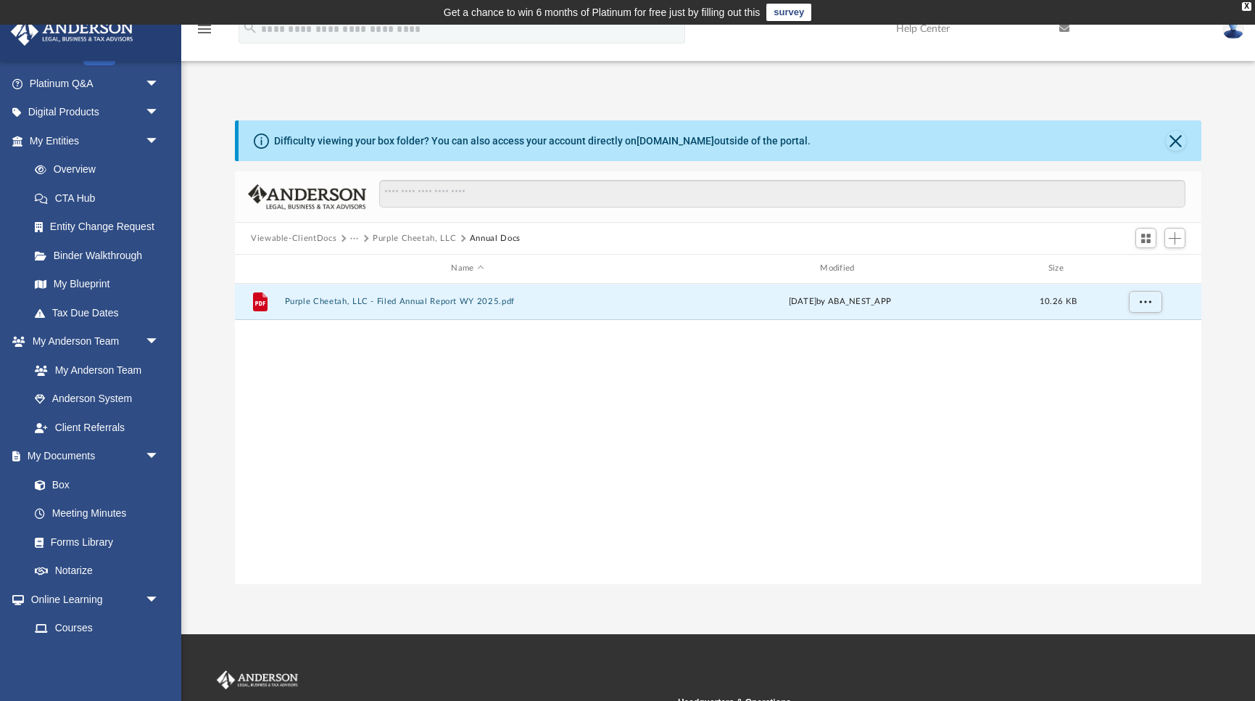
click at [396, 242] on button "Purple Cheetah, LLC" at bounding box center [414, 238] width 83 height 13
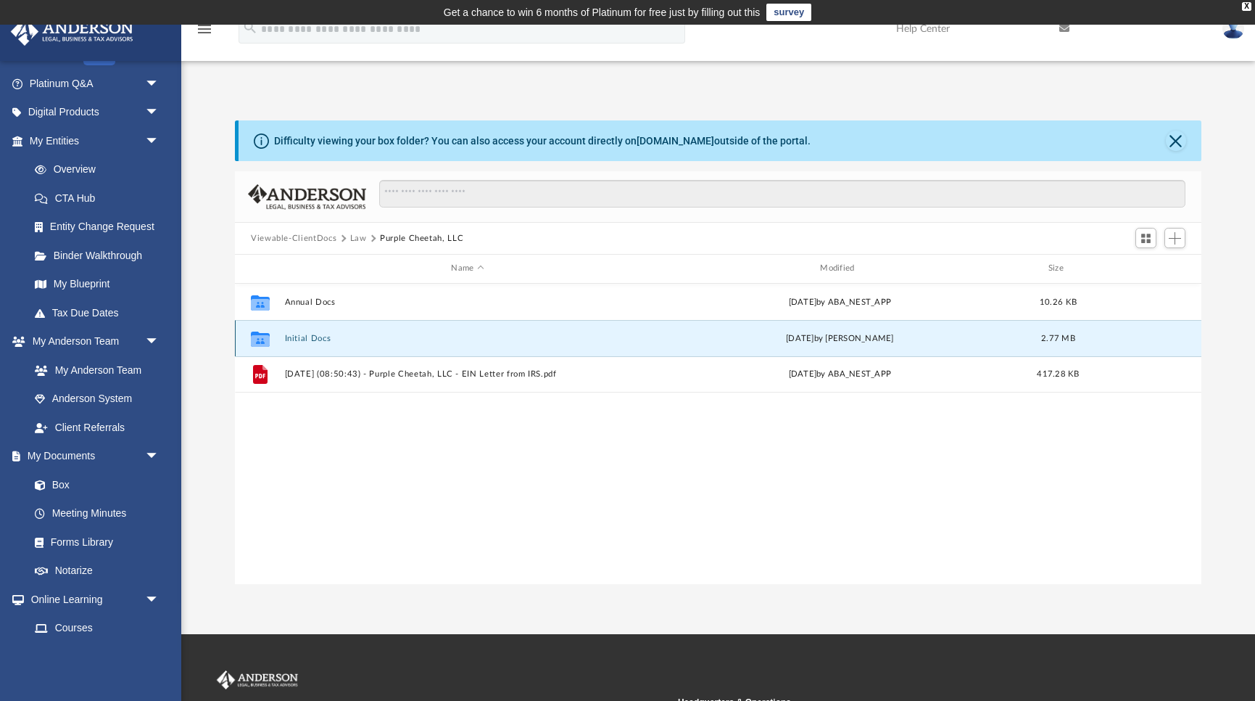
click at [309, 337] on button "Initial Docs" at bounding box center [468, 338] width 366 height 9
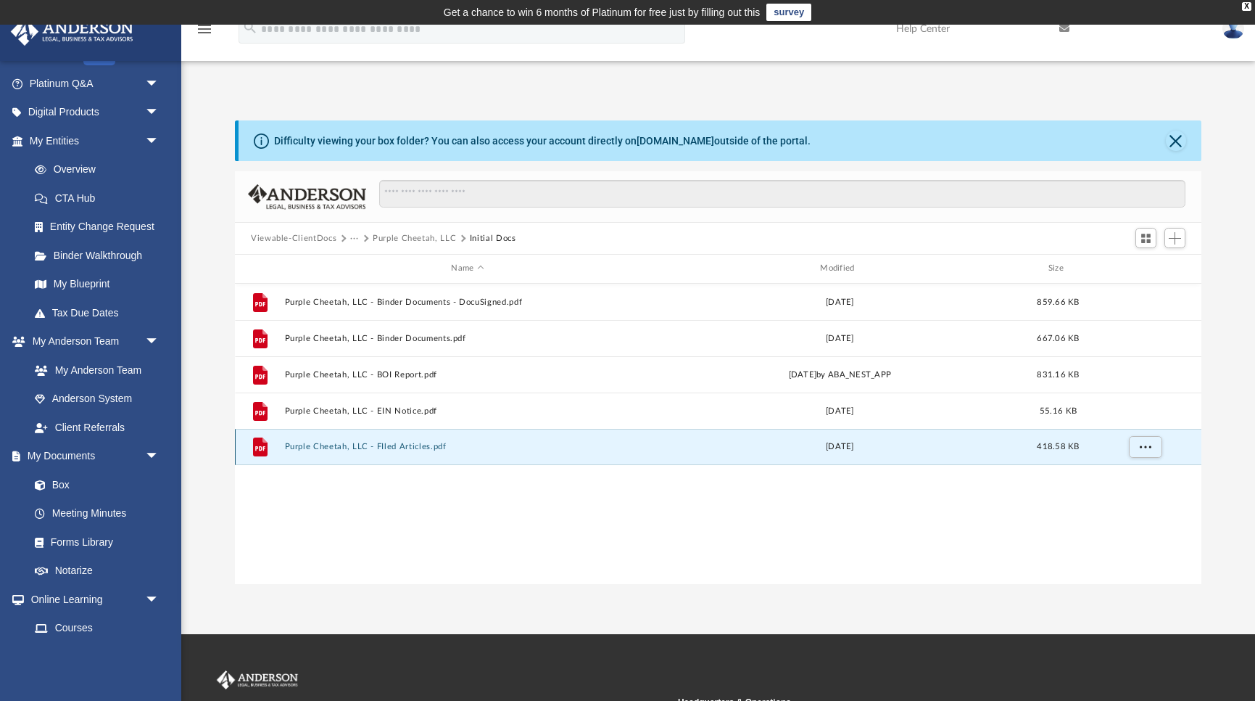
click at [400, 447] on button "Purple Cheetah, LLC - FIled Articles.pdf" at bounding box center [468, 446] width 366 height 9
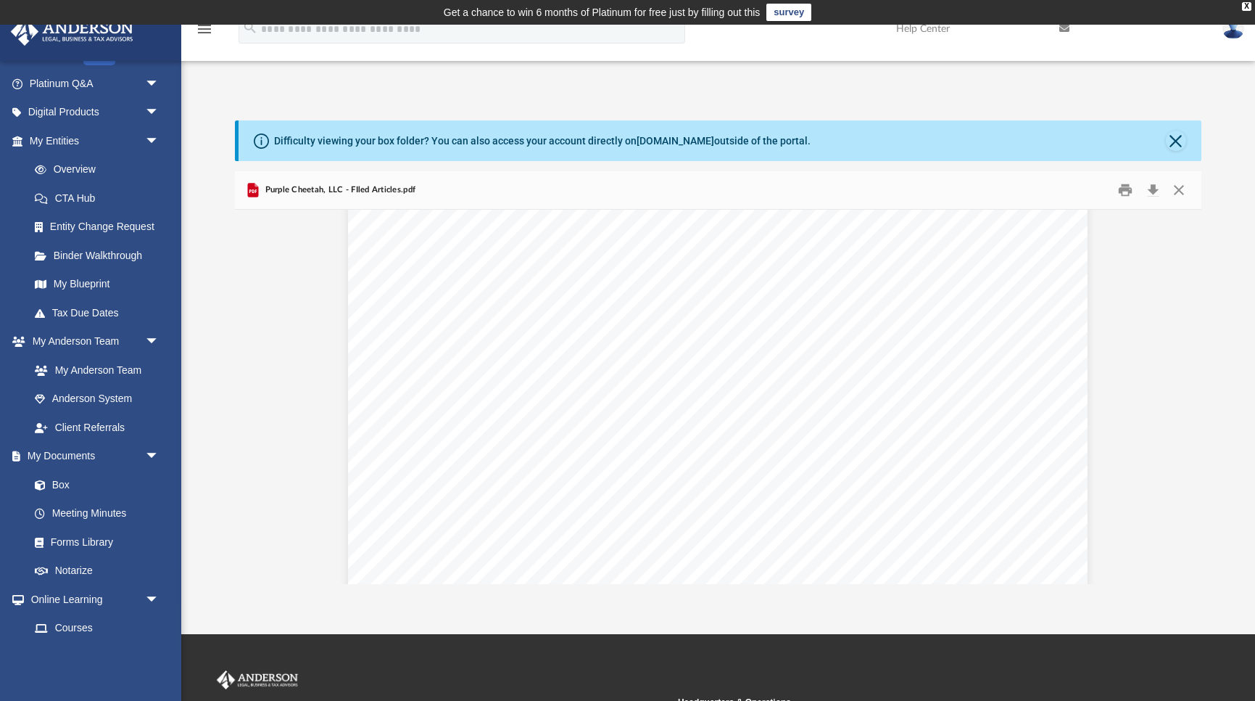
scroll to position [0, 0]
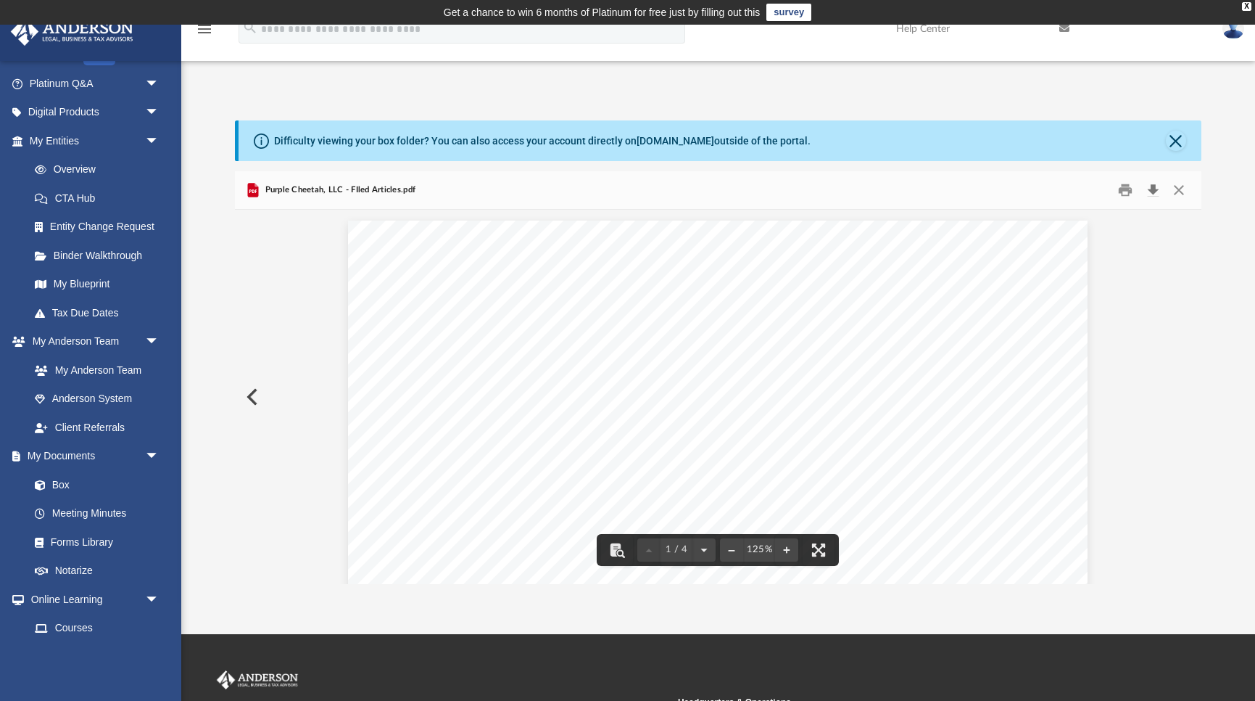
click at [1155, 186] on button "Download" at bounding box center [1153, 190] width 26 height 22
click at [1174, 189] on button "Close" at bounding box center [1179, 190] width 26 height 22
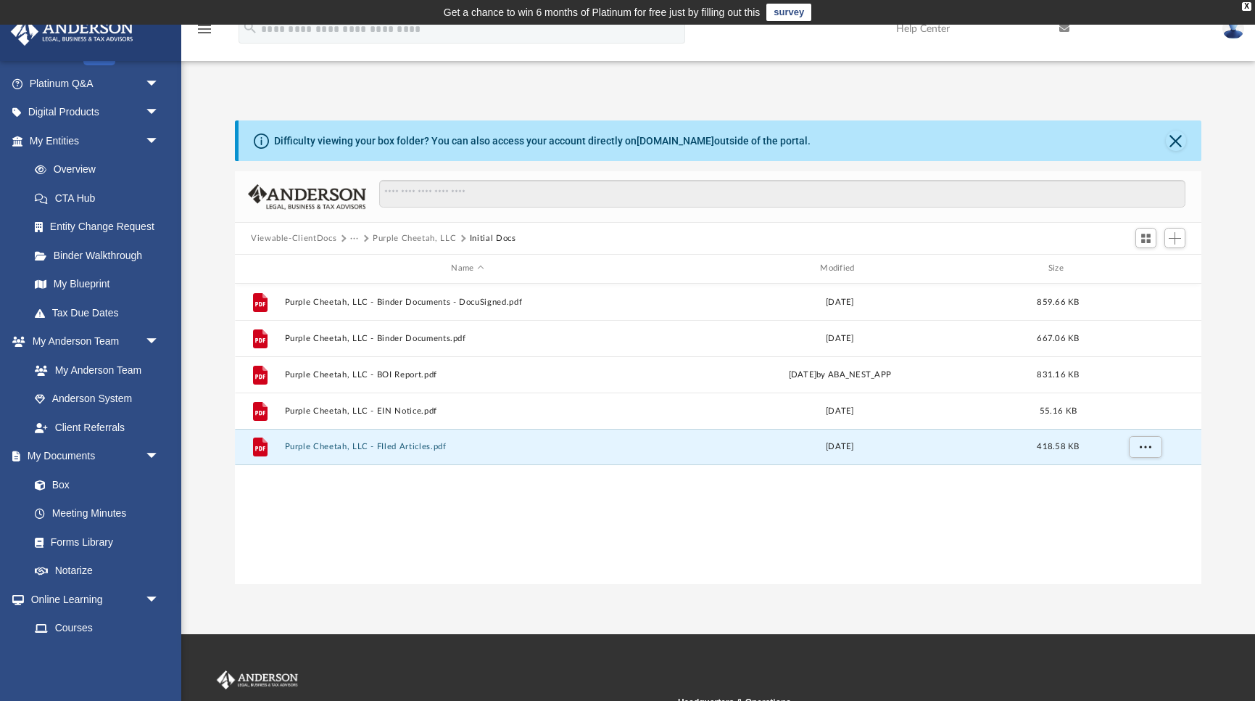
click at [418, 242] on button "Purple Cheetah, LLC" at bounding box center [414, 238] width 83 height 13
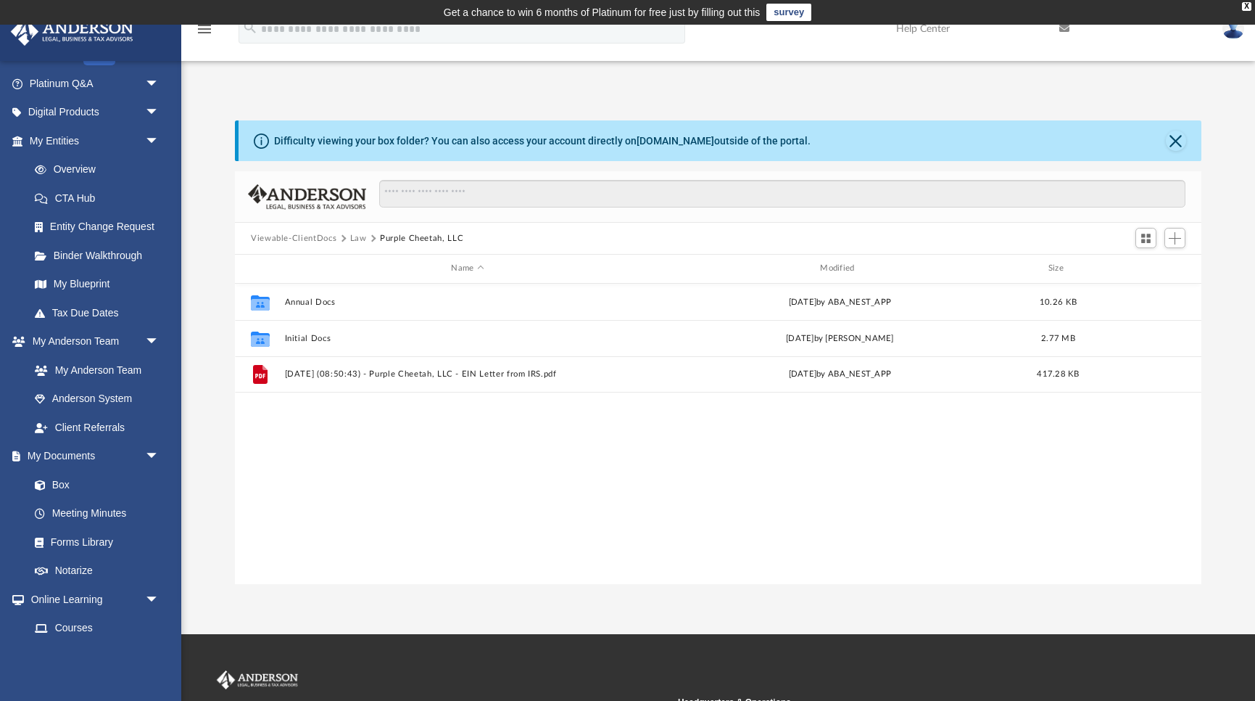
click at [373, 452] on div "Collaborated Folder Annual Docs Thu Jul 31 2025 by ABA_NEST_APP 10.26 KB Collab…" at bounding box center [718, 434] width 967 height 300
click at [90, 275] on link "My Blueprint" at bounding box center [100, 284] width 161 height 29
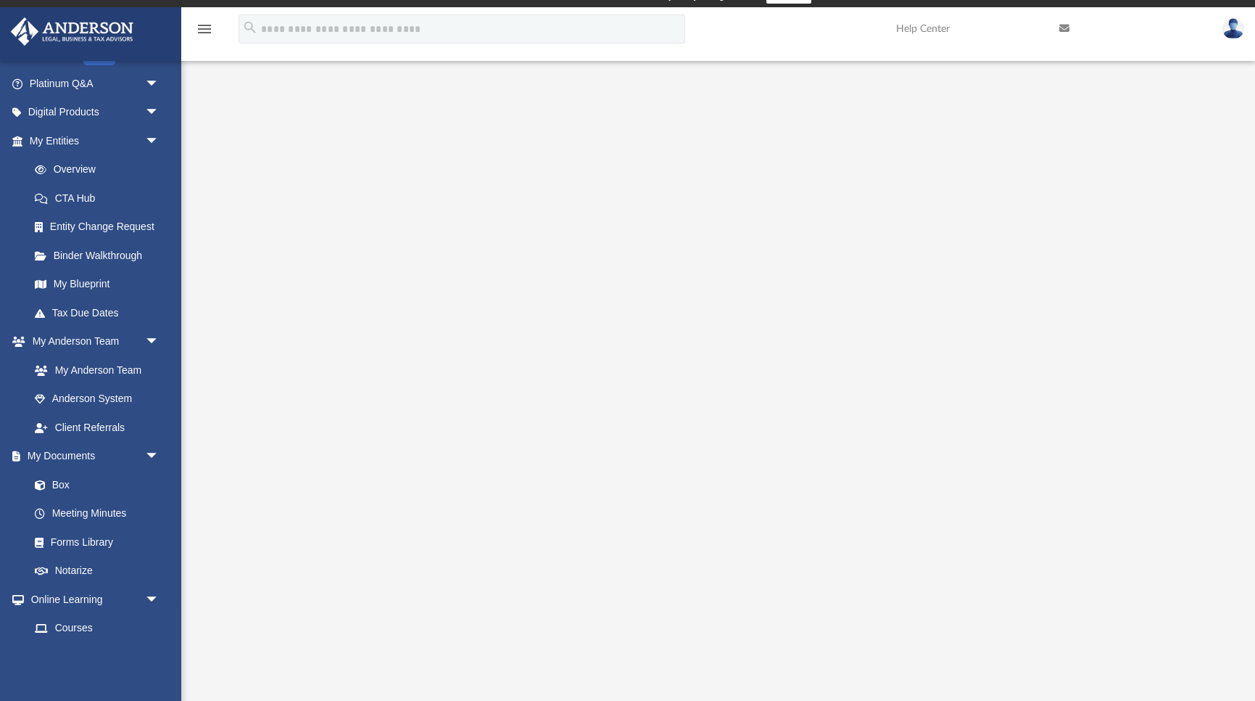
scroll to position [13, 0]
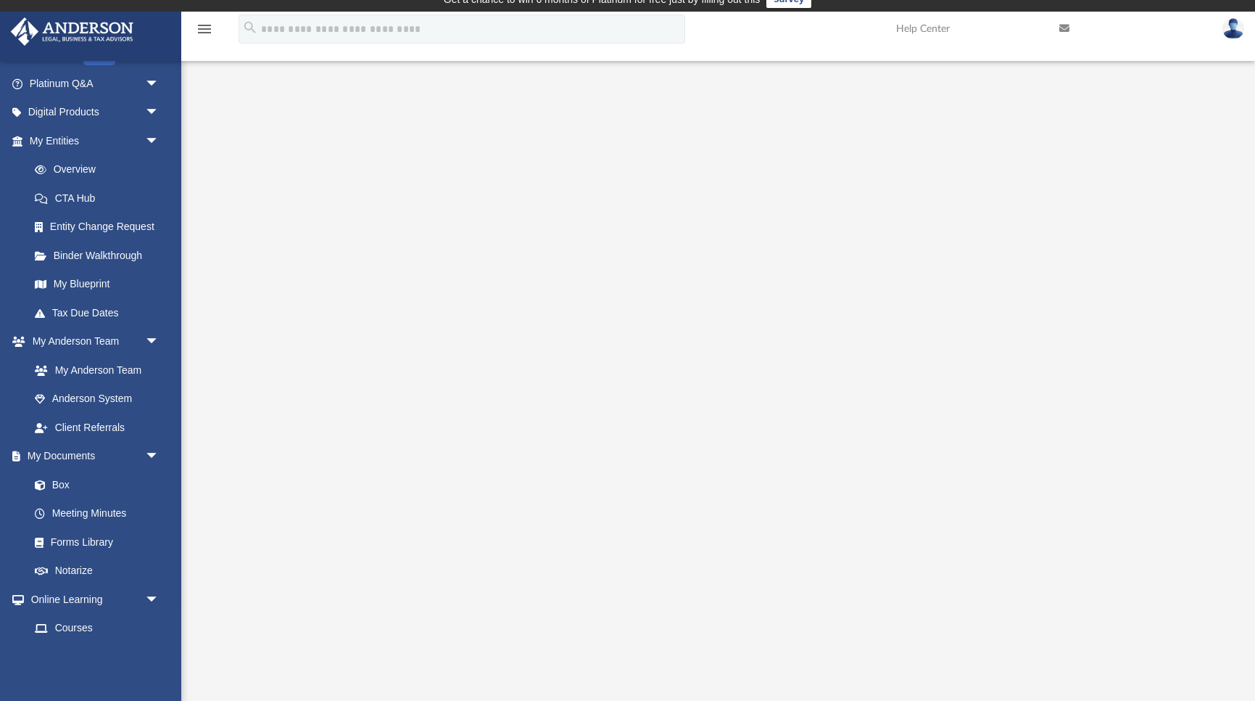
click at [1158, 207] on div at bounding box center [718, 397] width 967 height 580
click at [154, 135] on span "arrow_drop_down" at bounding box center [159, 141] width 29 height 30
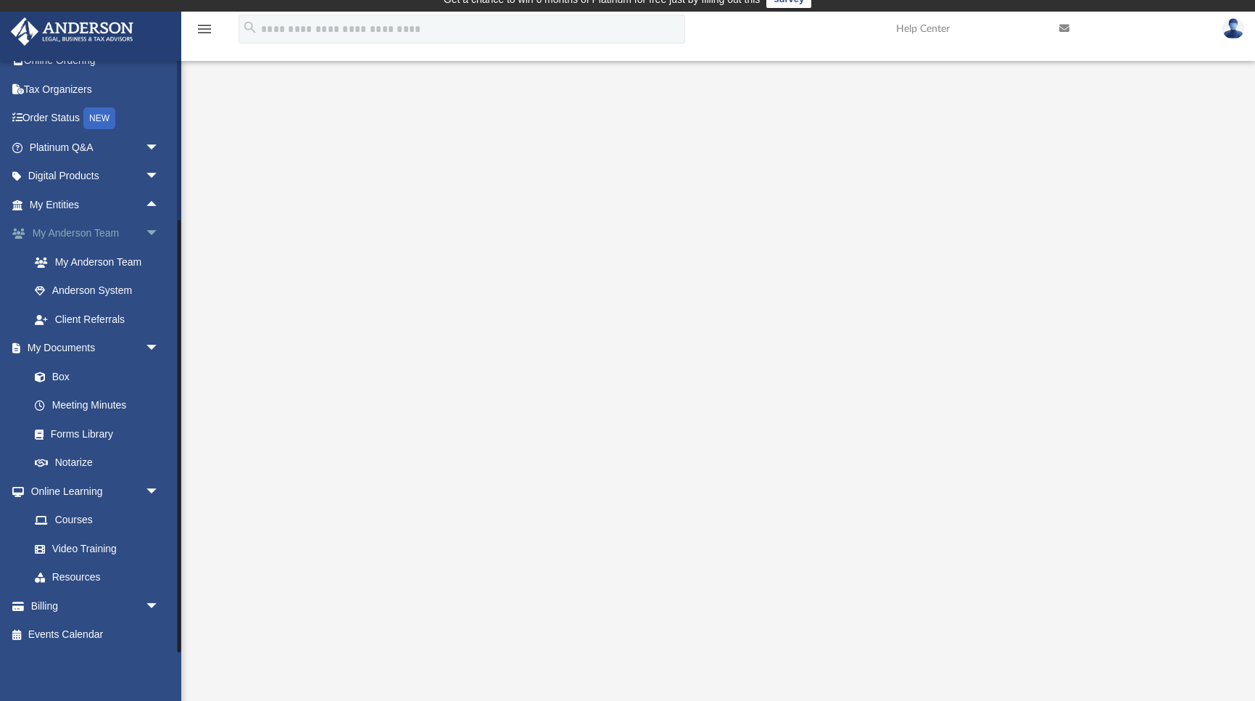
click at [153, 231] on span "arrow_drop_down" at bounding box center [159, 234] width 29 height 30
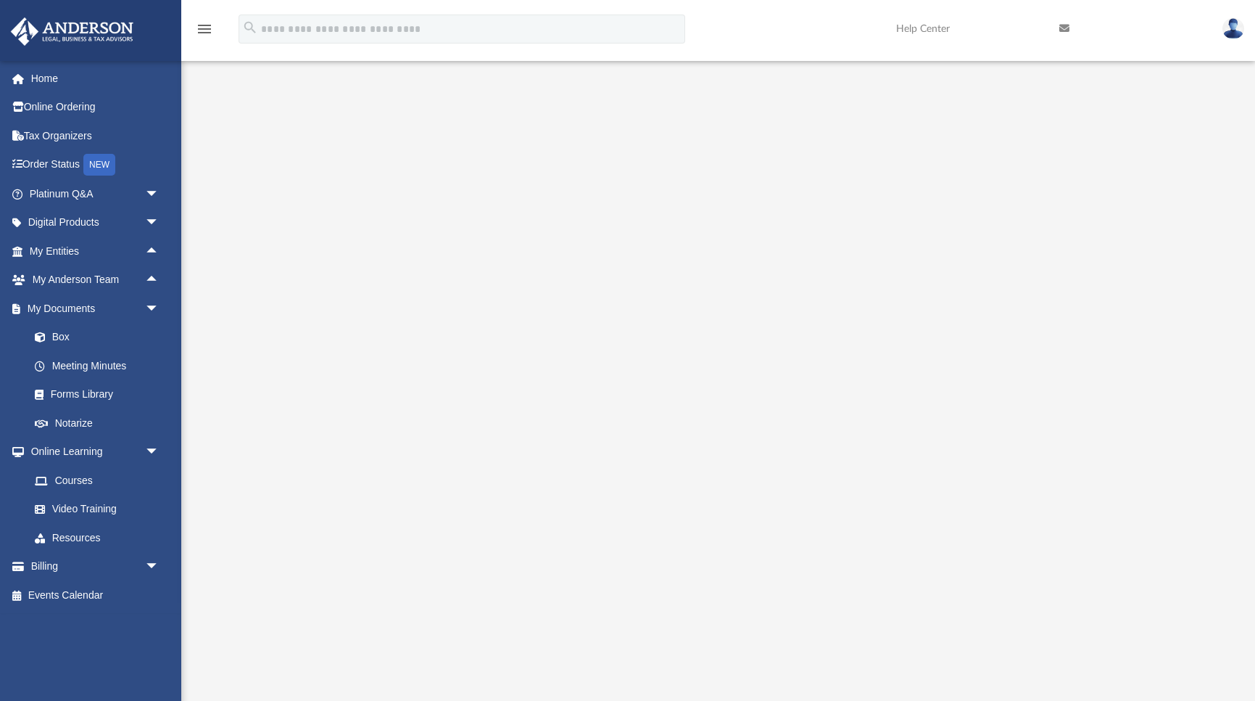
scroll to position [48, 0]
click at [82, 331] on link "Box" at bounding box center [100, 337] width 161 height 29
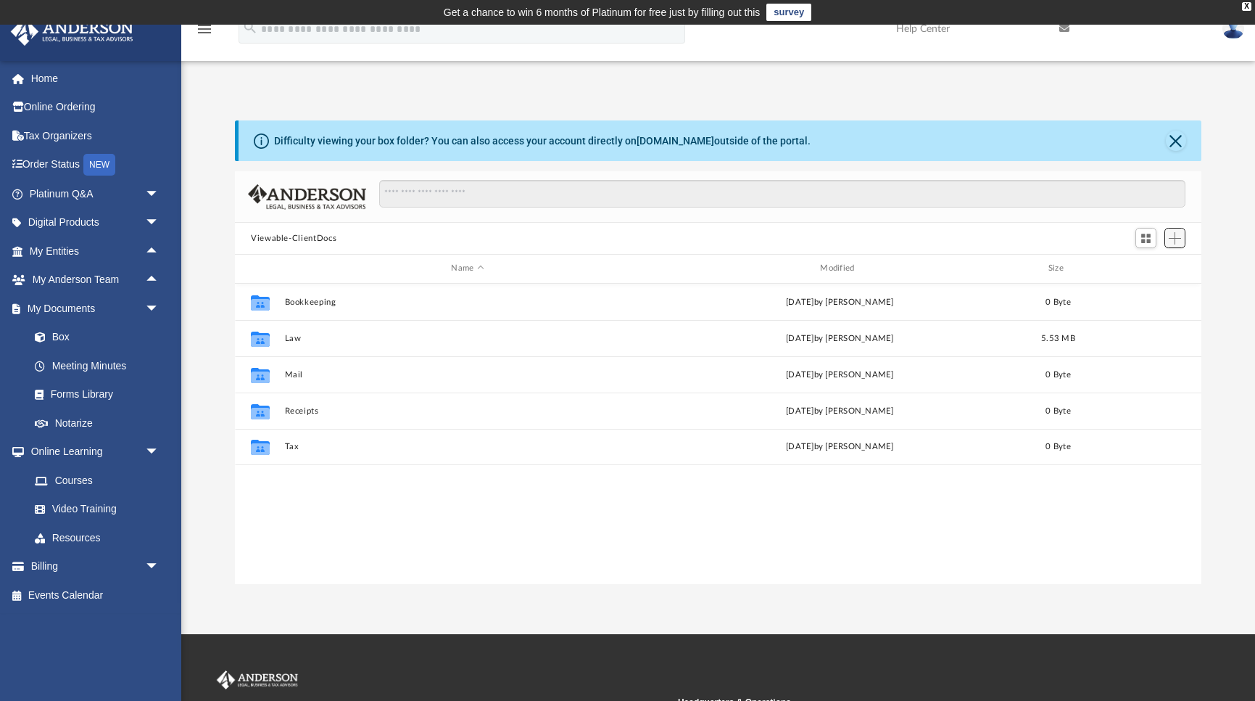
click at [1169, 239] on span "Add" at bounding box center [1175, 238] width 12 height 12
click at [1144, 264] on li "Upload" at bounding box center [1154, 267] width 46 height 15
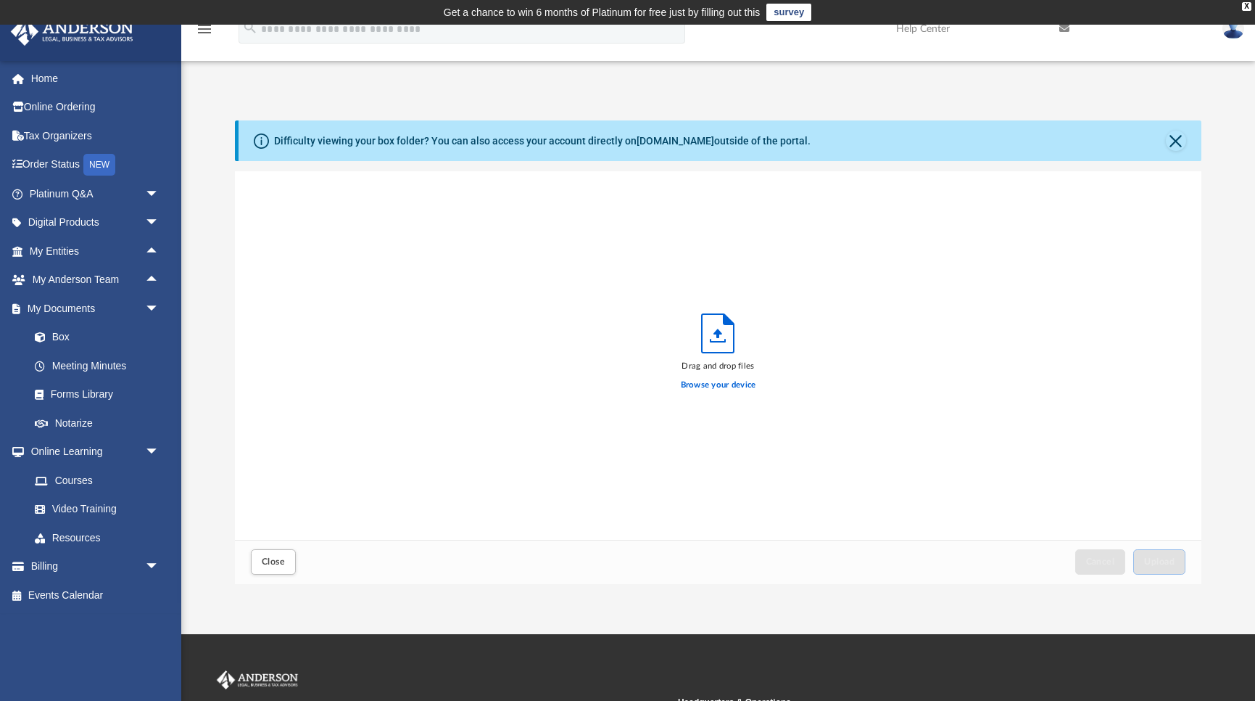
scroll to position [368, 967]
click at [277, 564] on span "Close" at bounding box center [273, 561] width 23 height 9
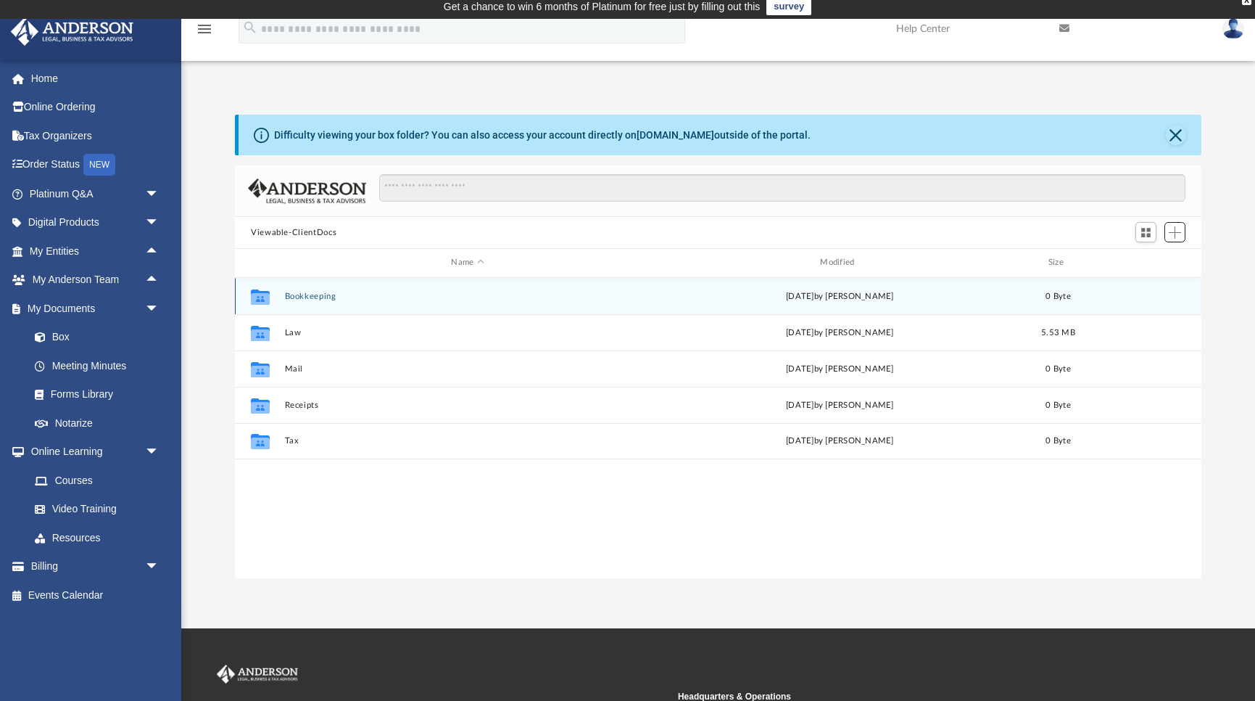
scroll to position [3, 0]
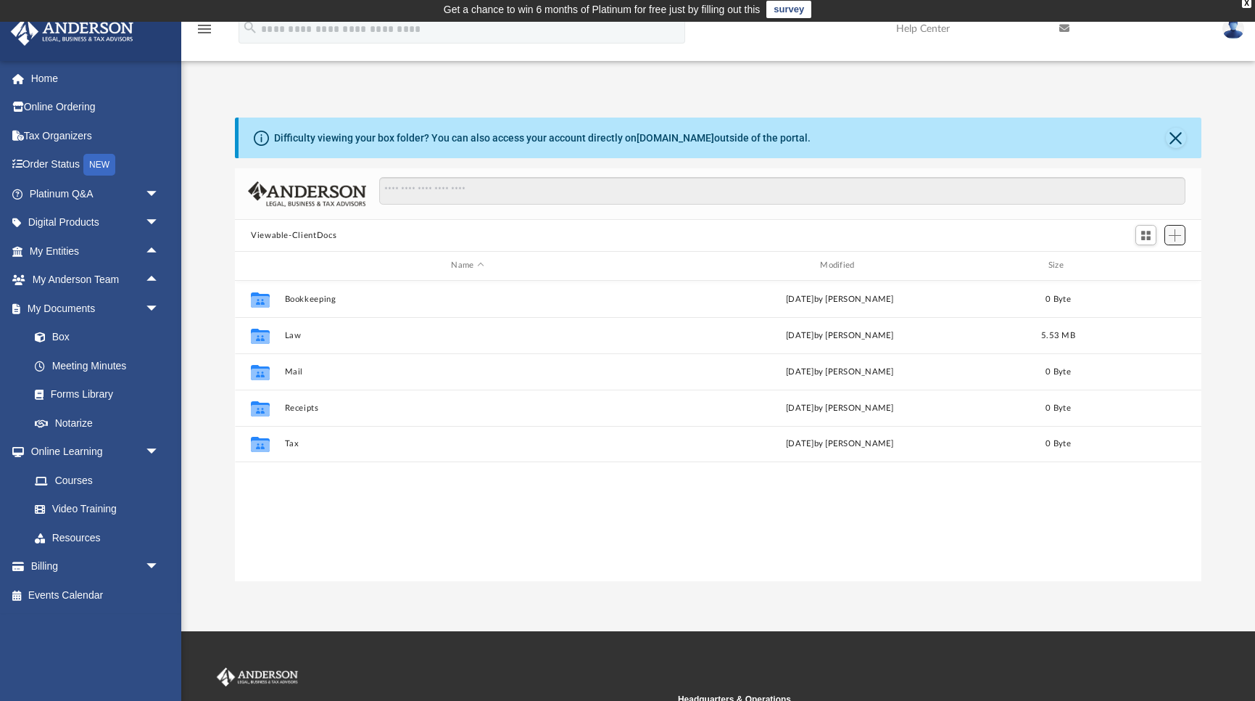
click at [1184, 242] on button "Add" at bounding box center [1176, 235] width 22 height 20
click at [993, 220] on div "Viewable-ClientDocs" at bounding box center [718, 236] width 967 height 32
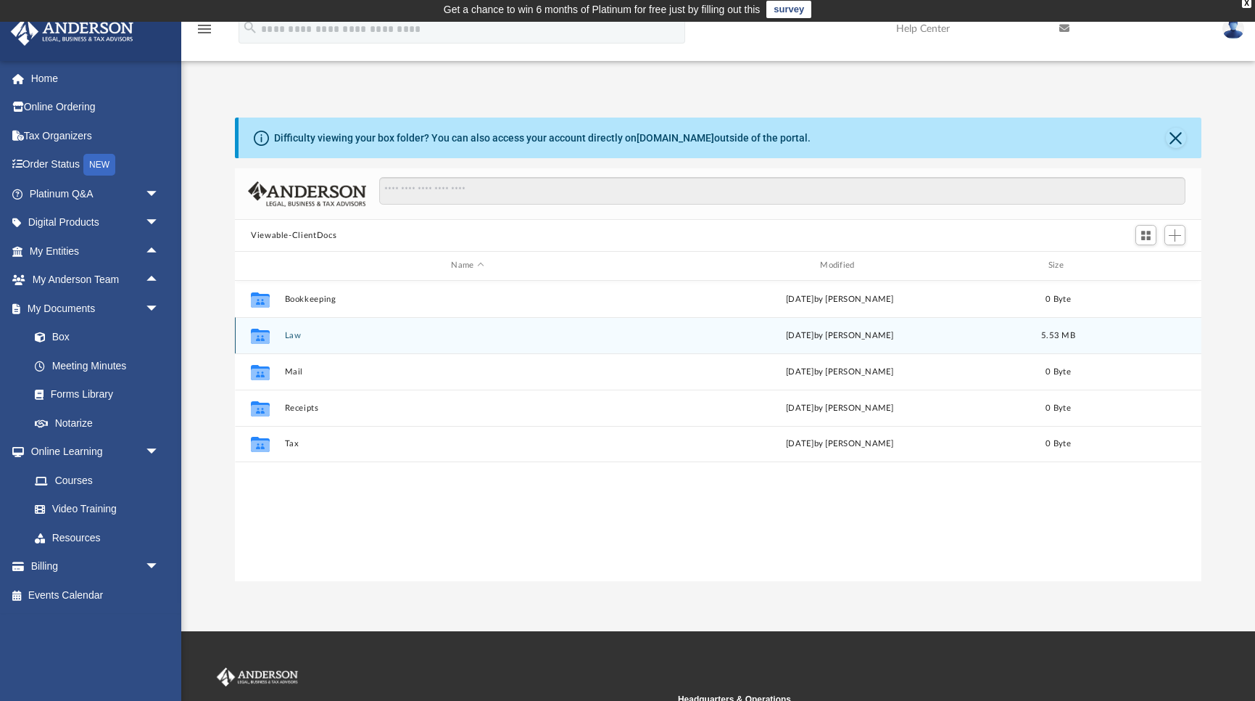
click at [288, 326] on div "Collaborated Folder Law Mon Aug 25 2025 by Jasmine Grayson 5.53 MB" at bounding box center [718, 335] width 967 height 36
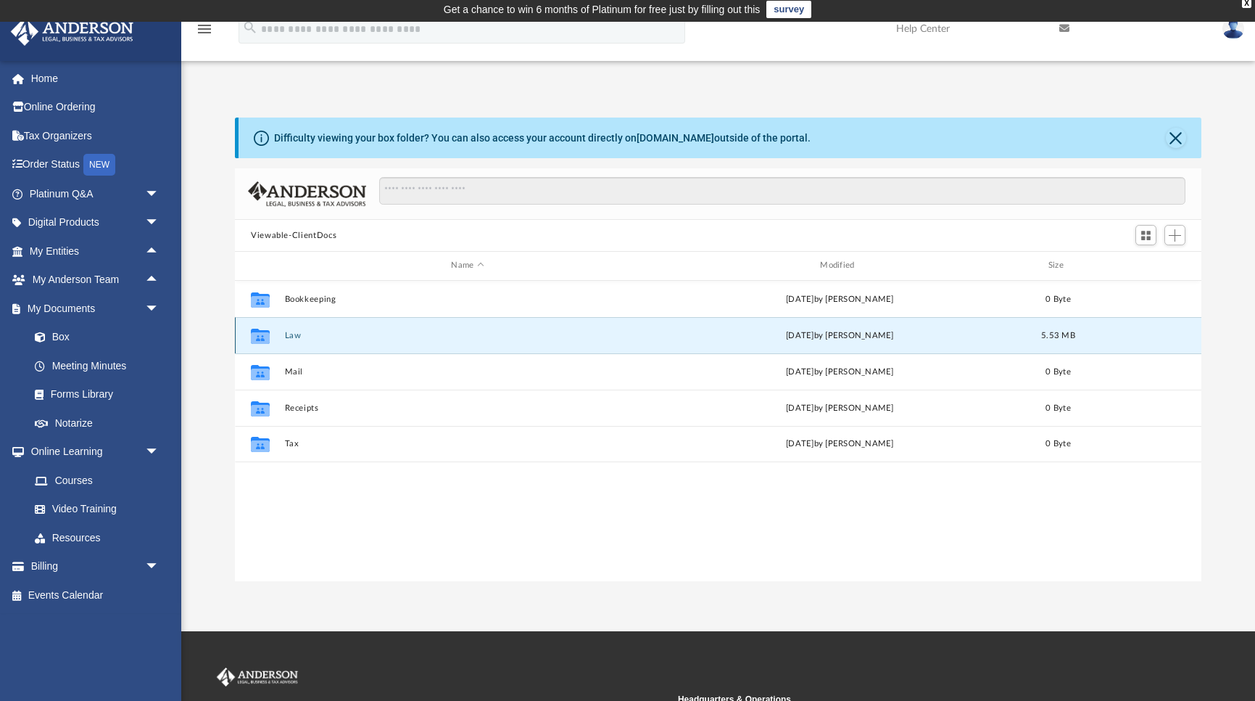
click at [288, 337] on button "Law" at bounding box center [468, 335] width 366 height 9
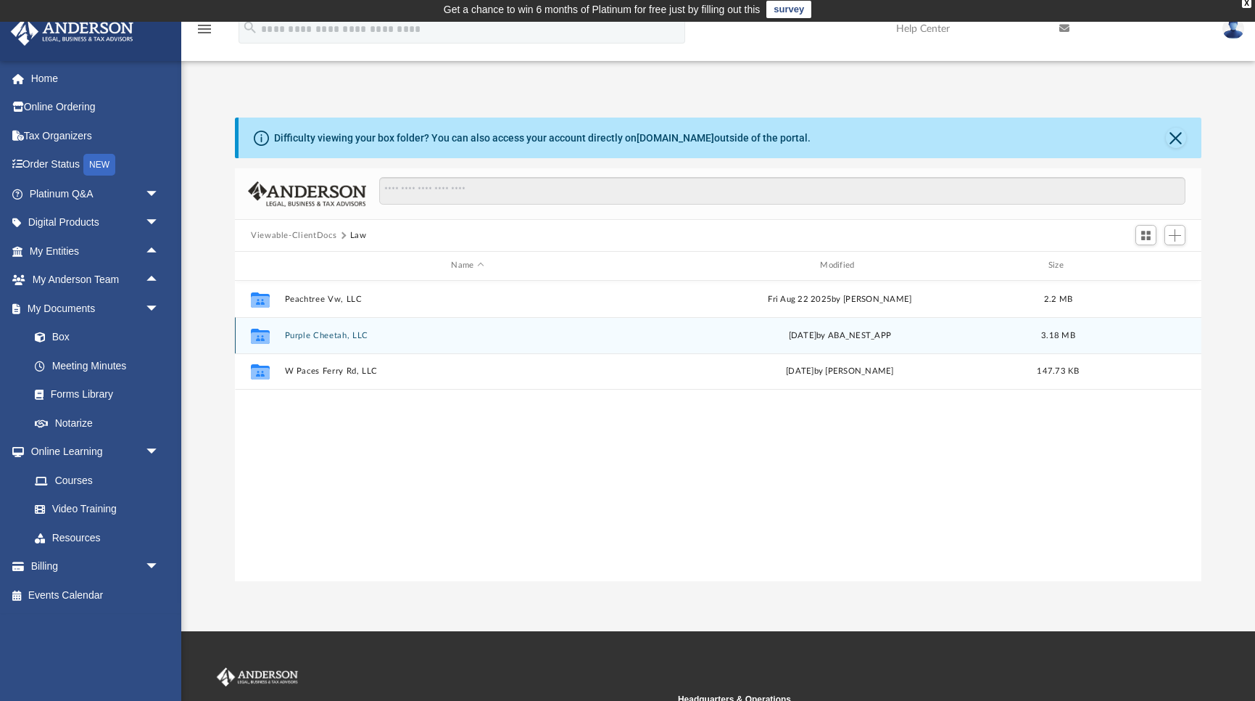
click at [288, 335] on button "Purple Cheetah, LLC" at bounding box center [468, 335] width 366 height 9
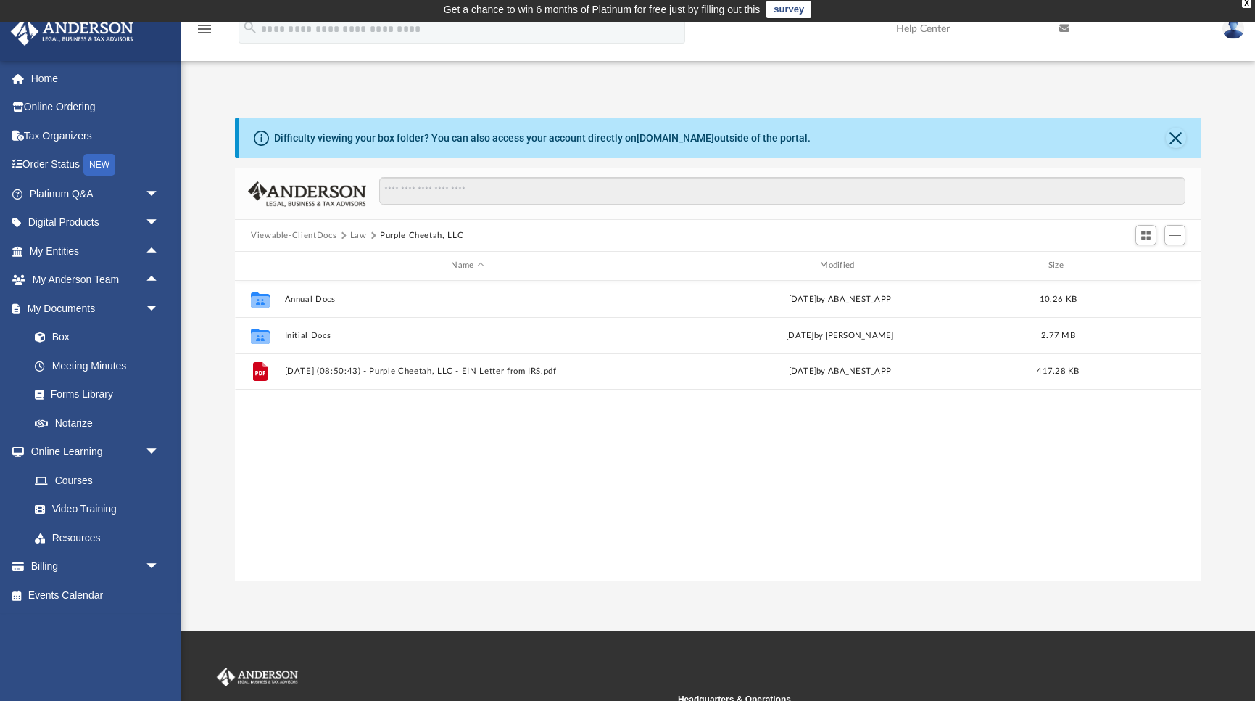
click at [358, 232] on button "Law" at bounding box center [358, 235] width 17 height 13
